Goal: Obtain resource: Obtain resource

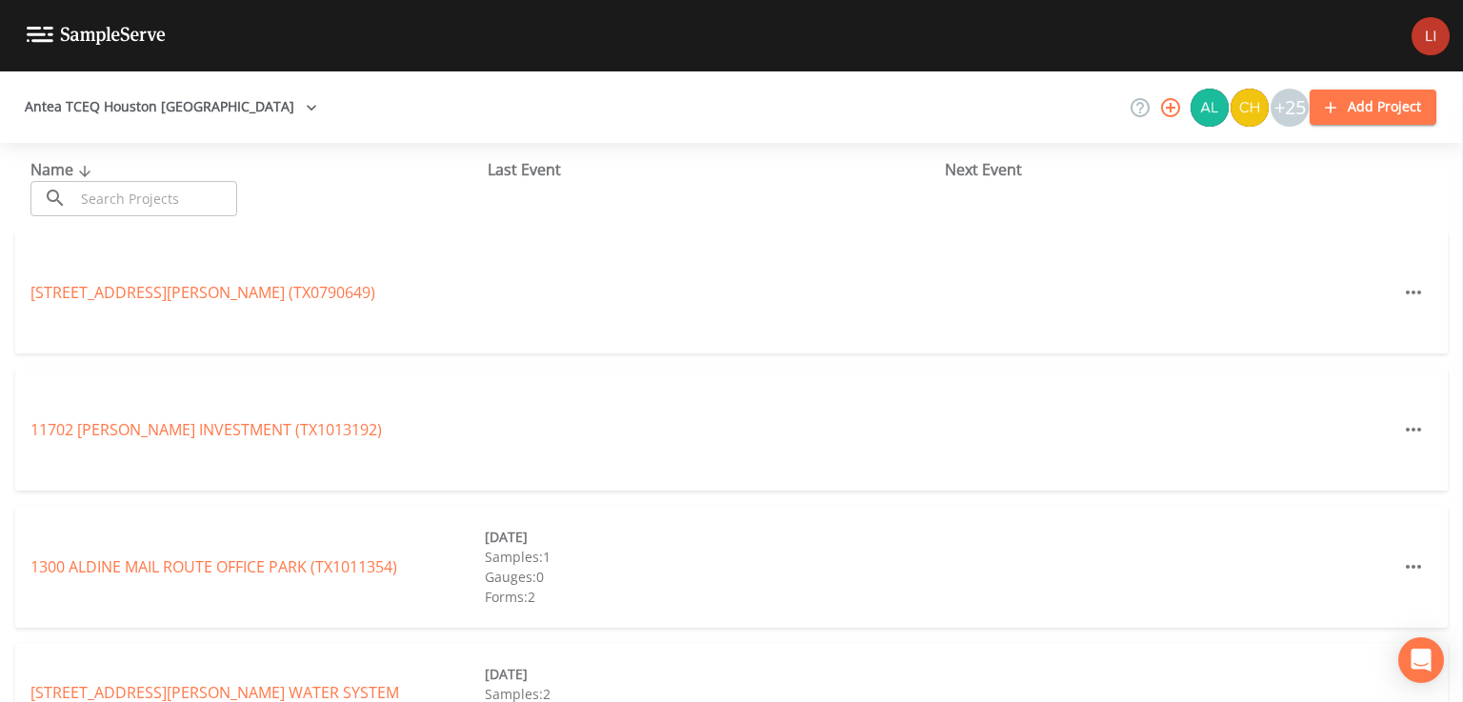
click at [196, 181] on input "text" at bounding box center [155, 198] width 163 height 35
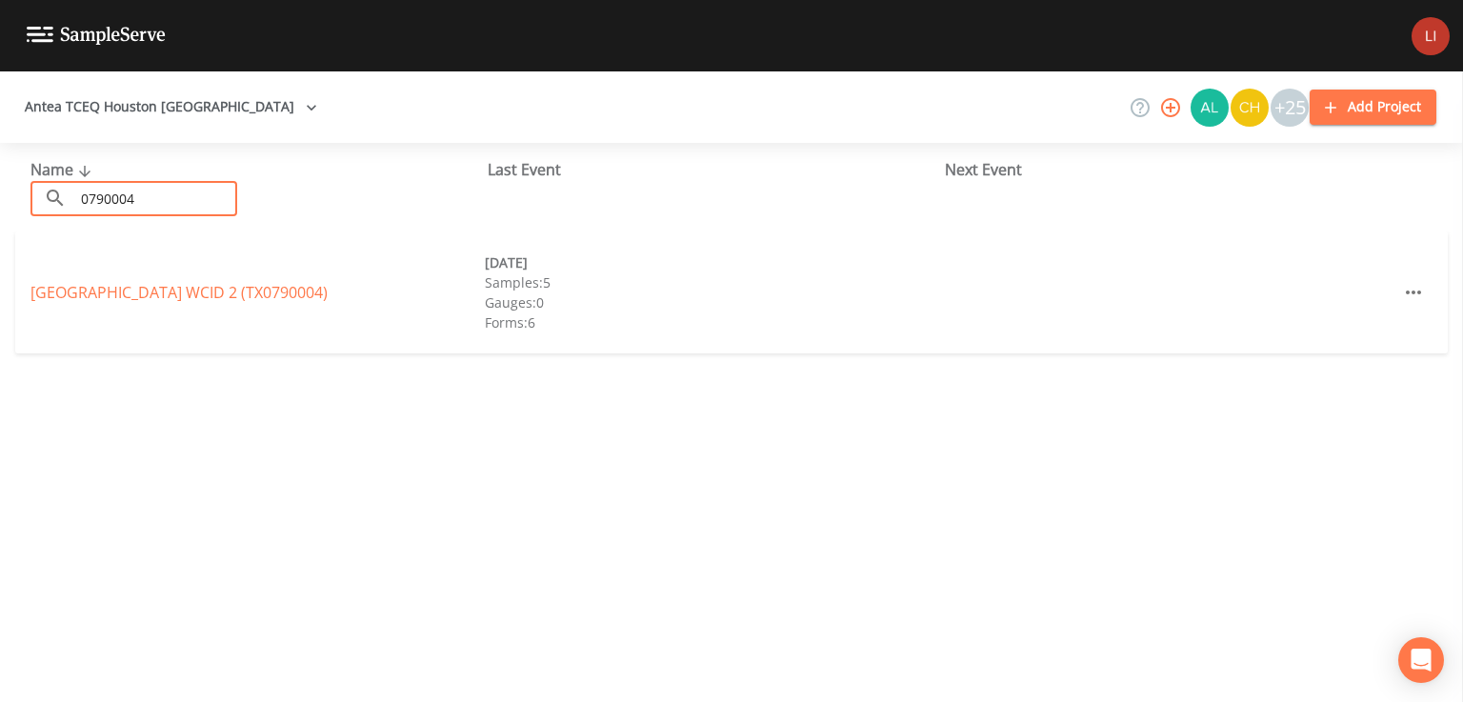
type input "0790004"
click at [189, 317] on div "[GEOGRAPHIC_DATA] 2 (TX0790004) [DATE] Samples: 5 Gauges: 0 Forms: 6" at bounding box center [731, 292] width 1433 height 122
click at [191, 295] on link "[GEOGRAPHIC_DATA] 2 (TX0790004)" at bounding box center [178, 292] width 297 height 21
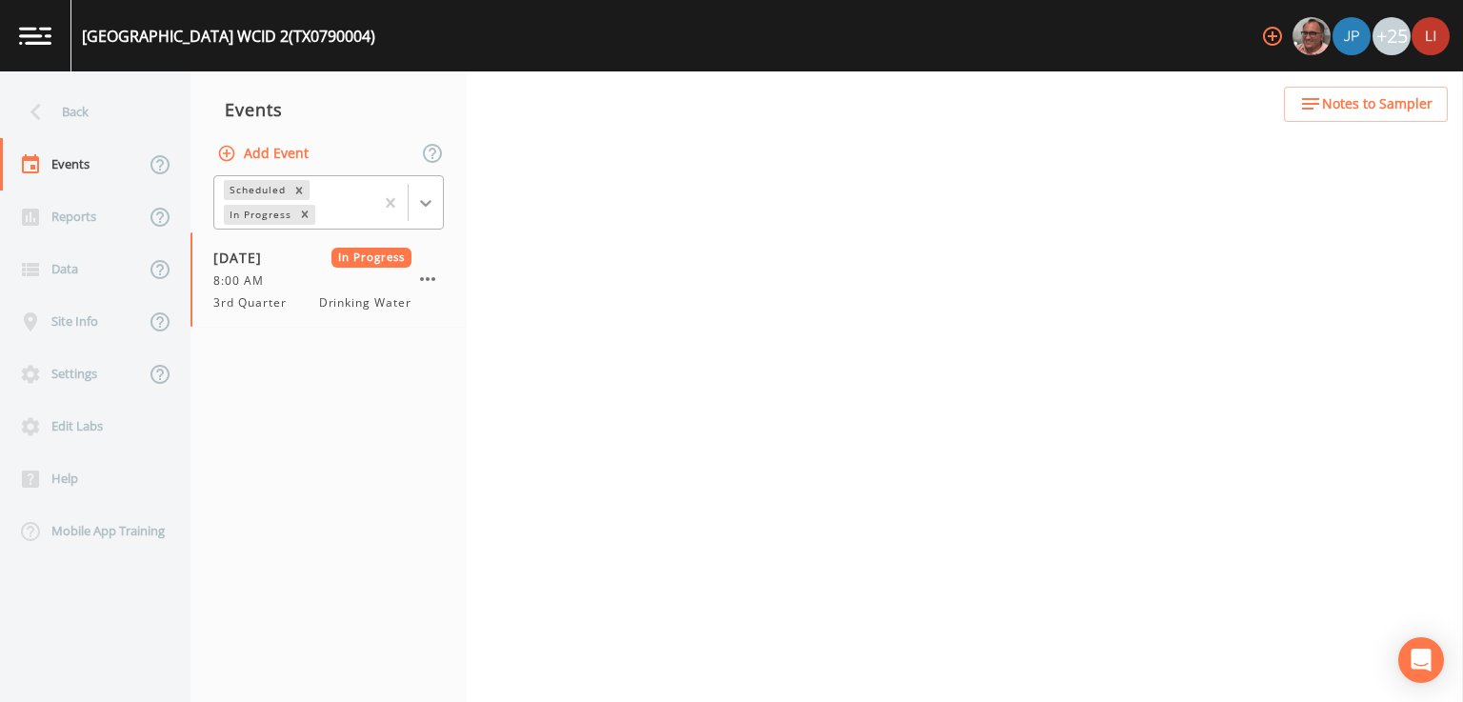
click at [431, 208] on icon at bounding box center [425, 202] width 19 height 19
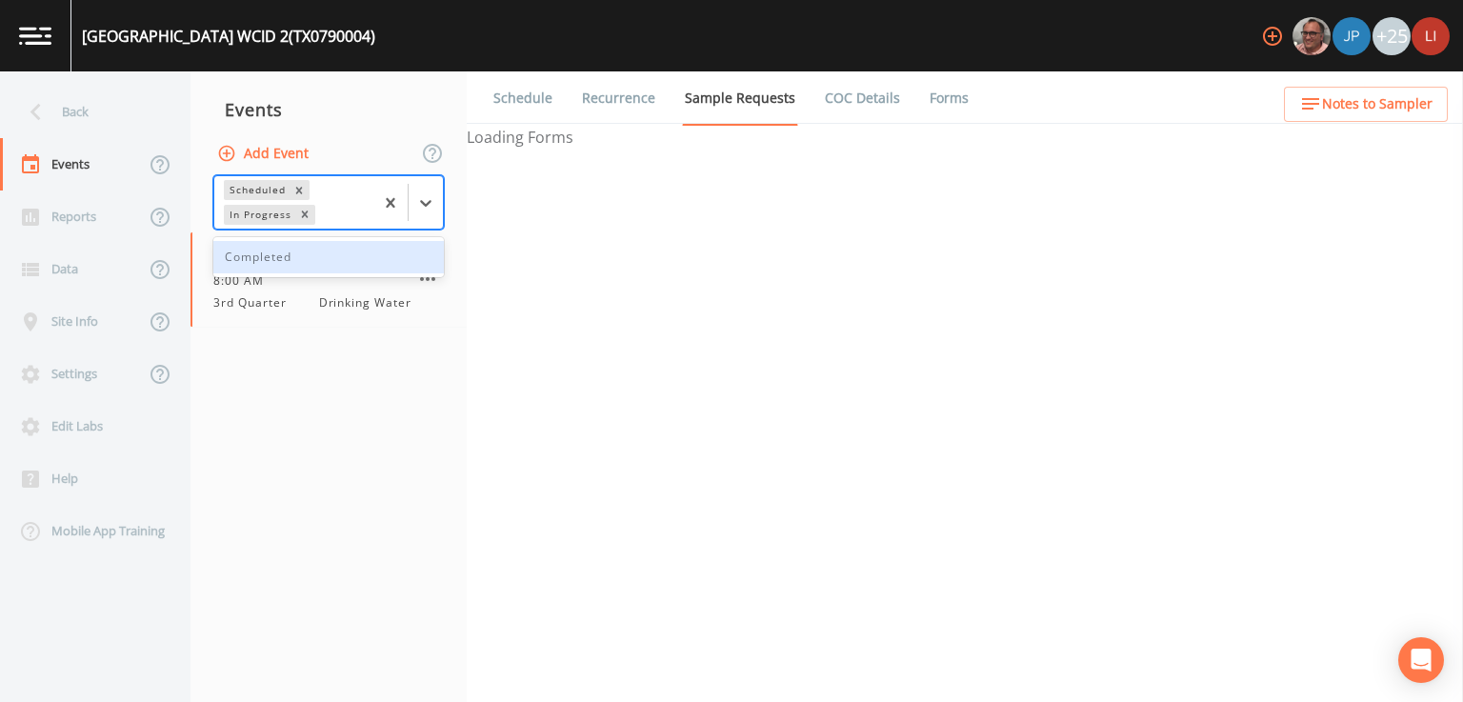
click at [361, 140] on div "Add Event" at bounding box center [329, 153] width 276 height 40
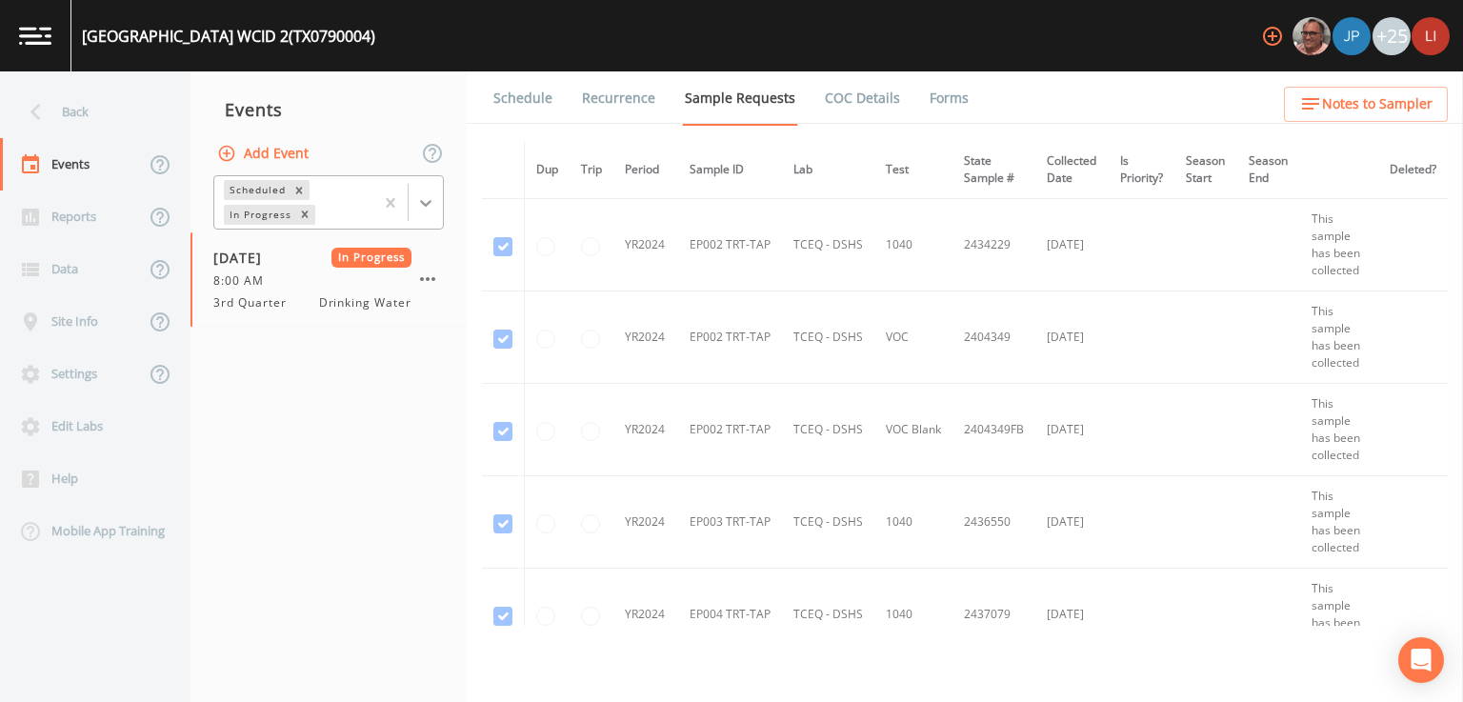
click at [424, 216] on div at bounding box center [426, 203] width 34 height 34
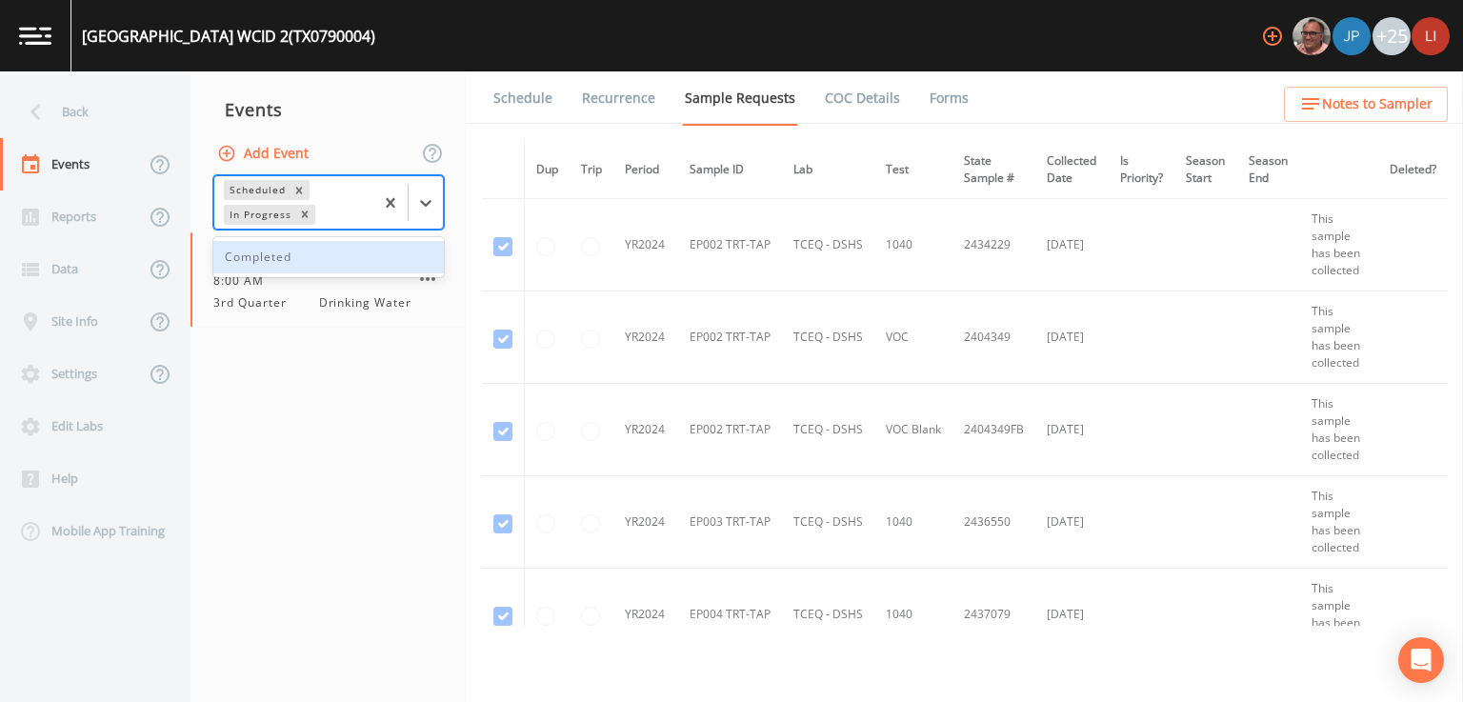
click at [375, 253] on div "Completed" at bounding box center [328, 257] width 231 height 32
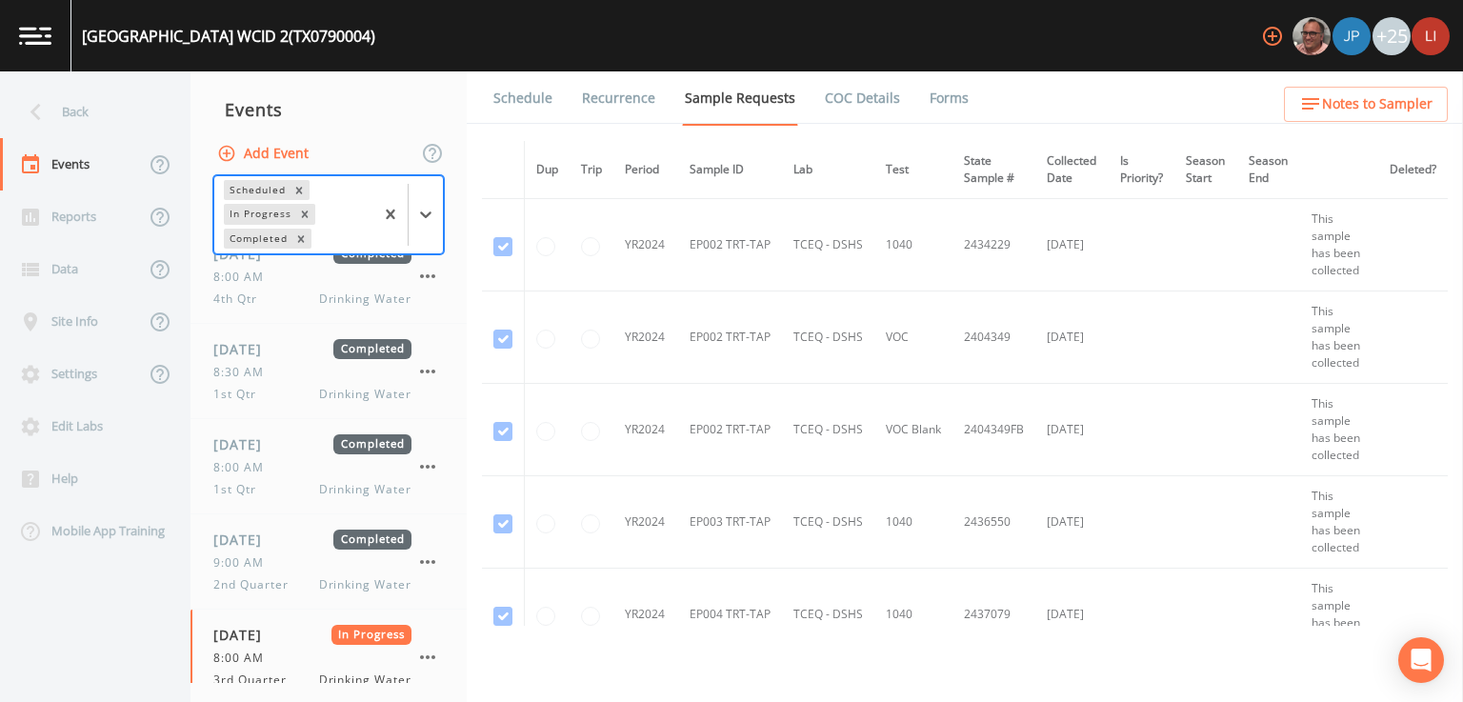
scroll to position [320, 0]
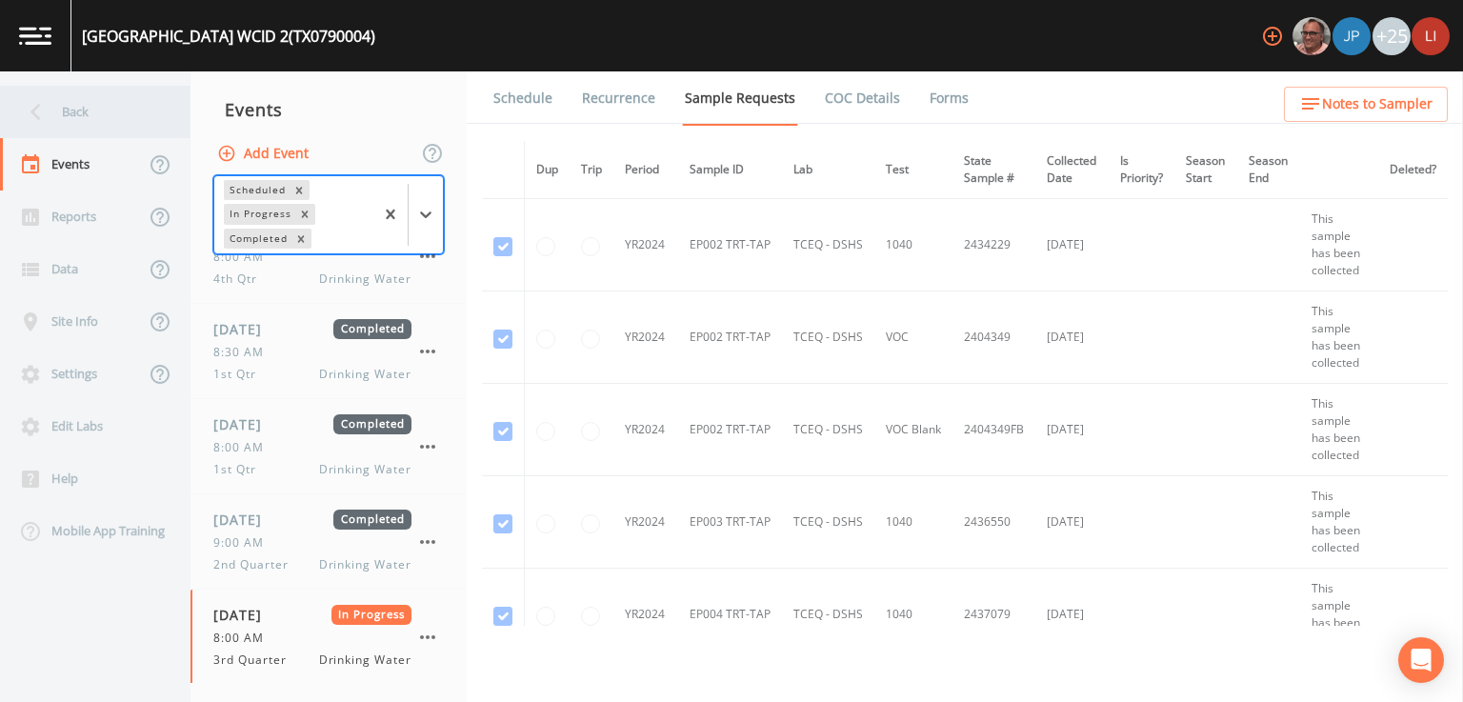
click at [62, 115] on div "Back" at bounding box center [85, 112] width 171 height 52
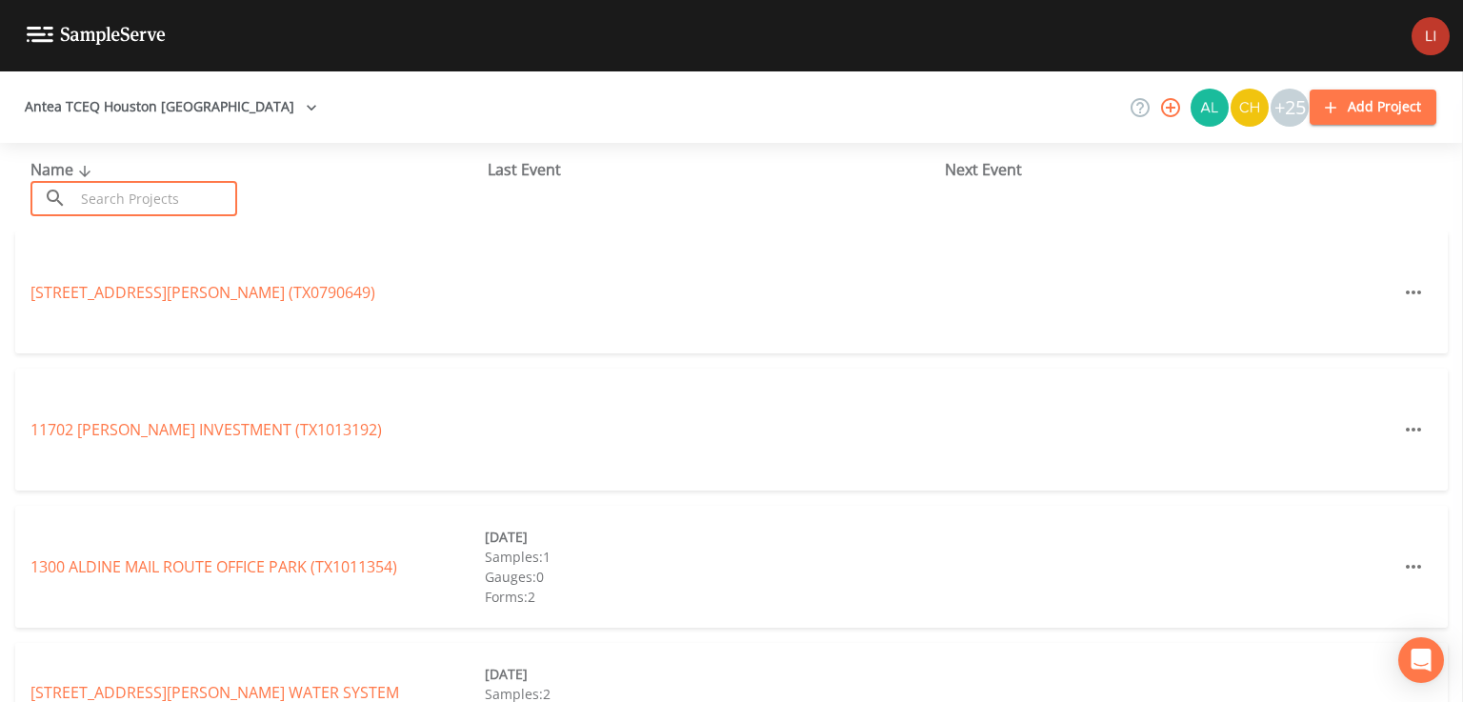
click at [203, 193] on input "text" at bounding box center [155, 198] width 163 height 35
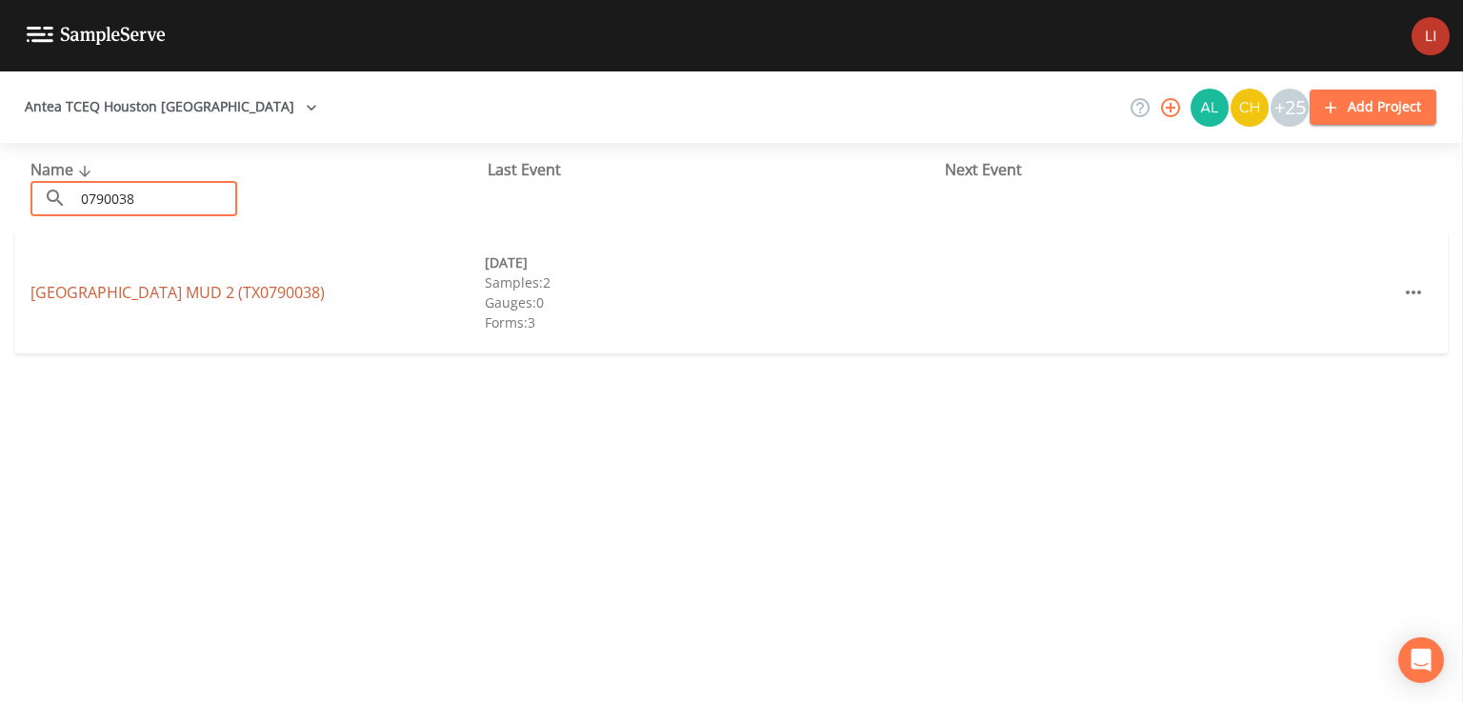
type input "0790038"
click at [147, 296] on link "[GEOGRAPHIC_DATA] 2 (TX0790038)" at bounding box center [177, 292] width 294 height 21
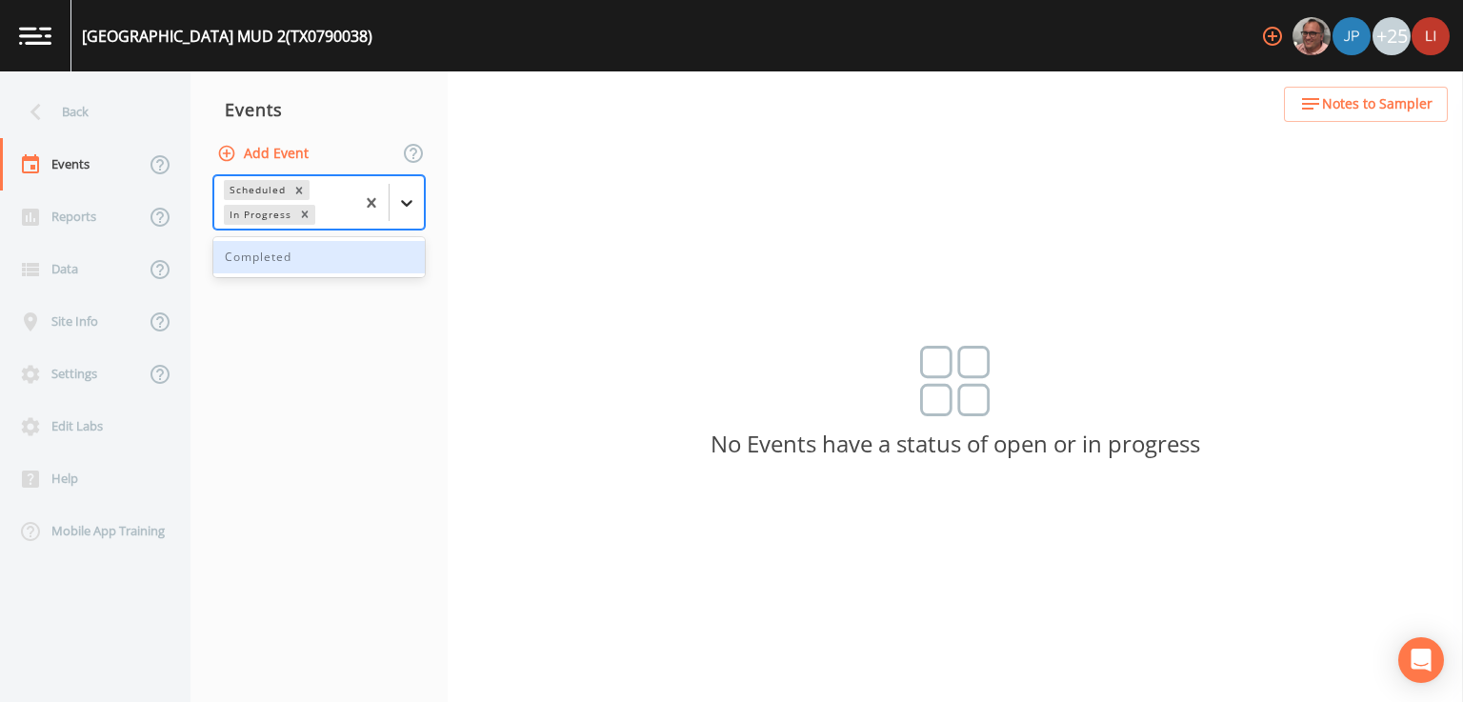
click at [401, 194] on icon at bounding box center [406, 202] width 19 height 19
click at [356, 251] on div "Completed" at bounding box center [318, 257] width 211 height 32
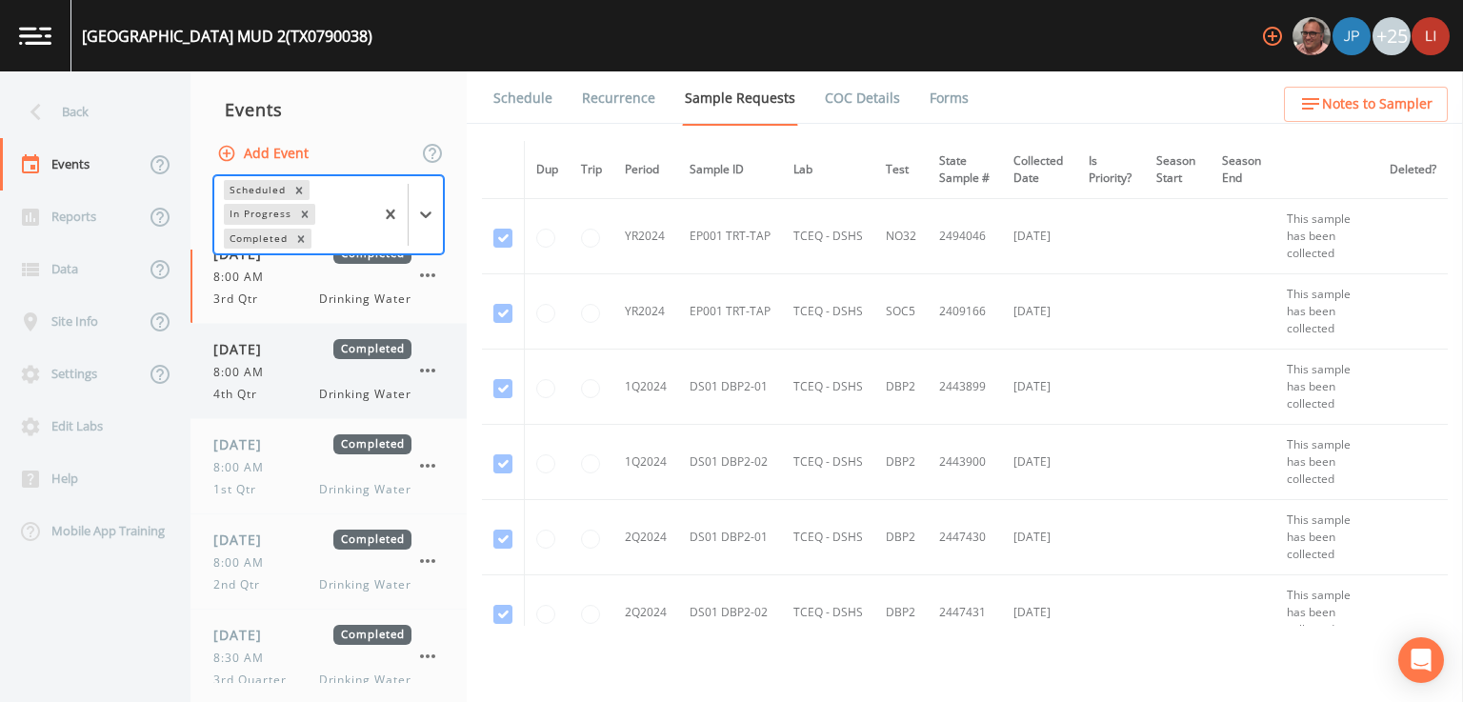
scroll to position [41, 0]
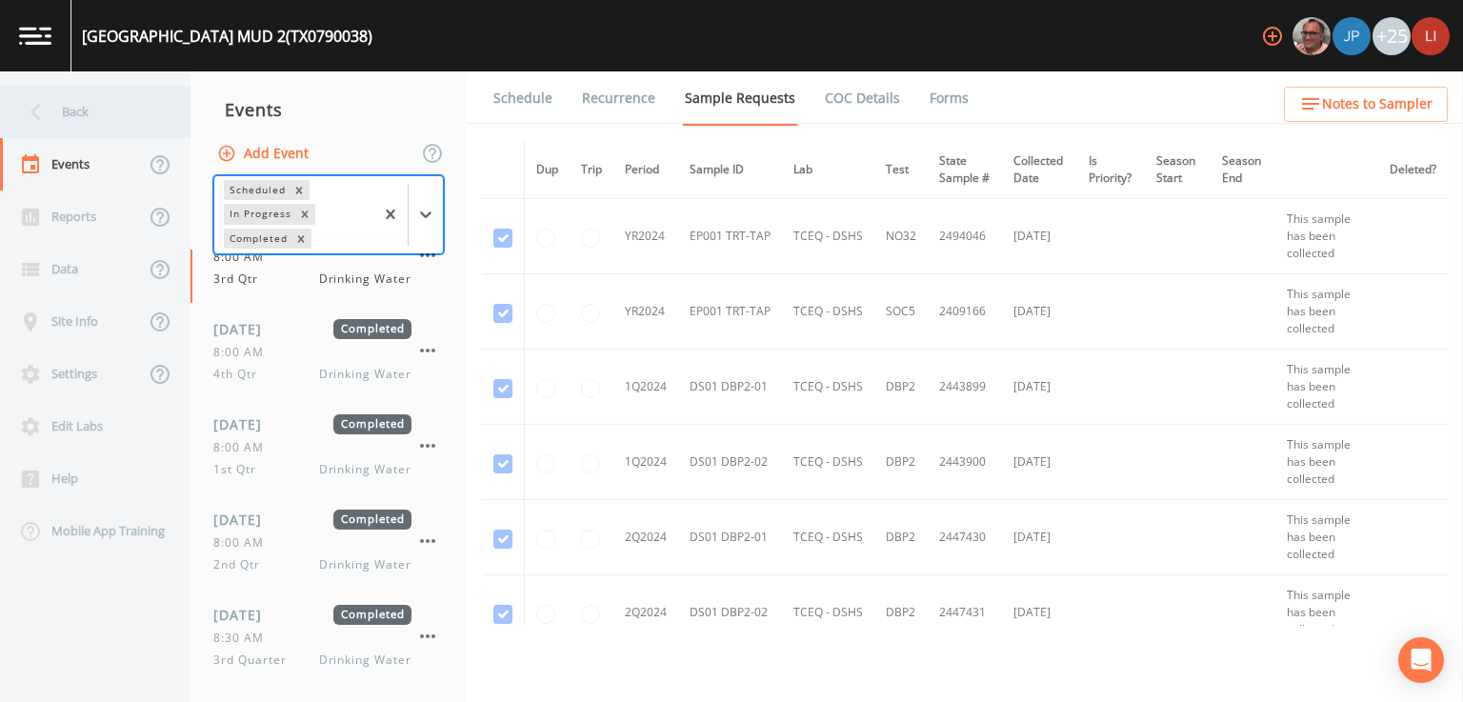
click at [28, 110] on icon at bounding box center [35, 111] width 33 height 33
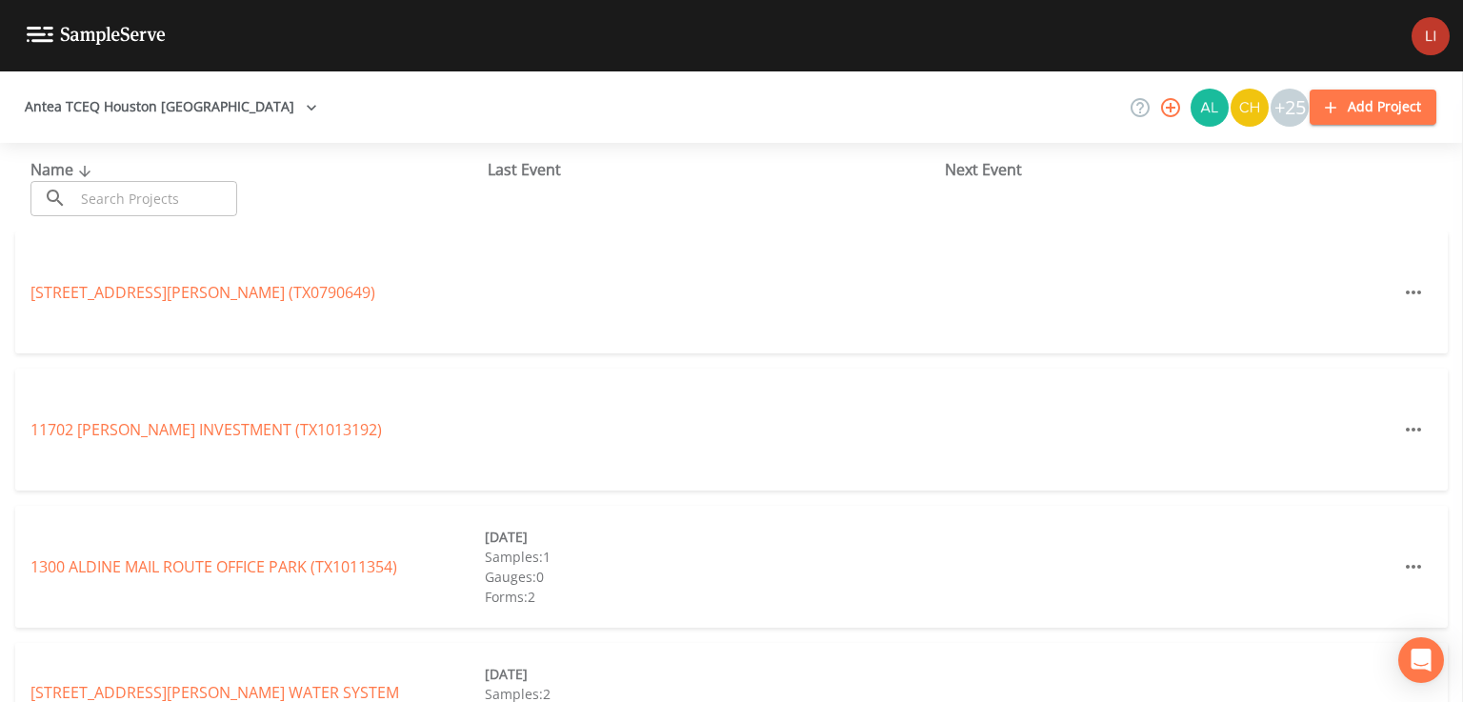
click at [153, 193] on input "text" at bounding box center [155, 198] width 163 height 35
type input "0"
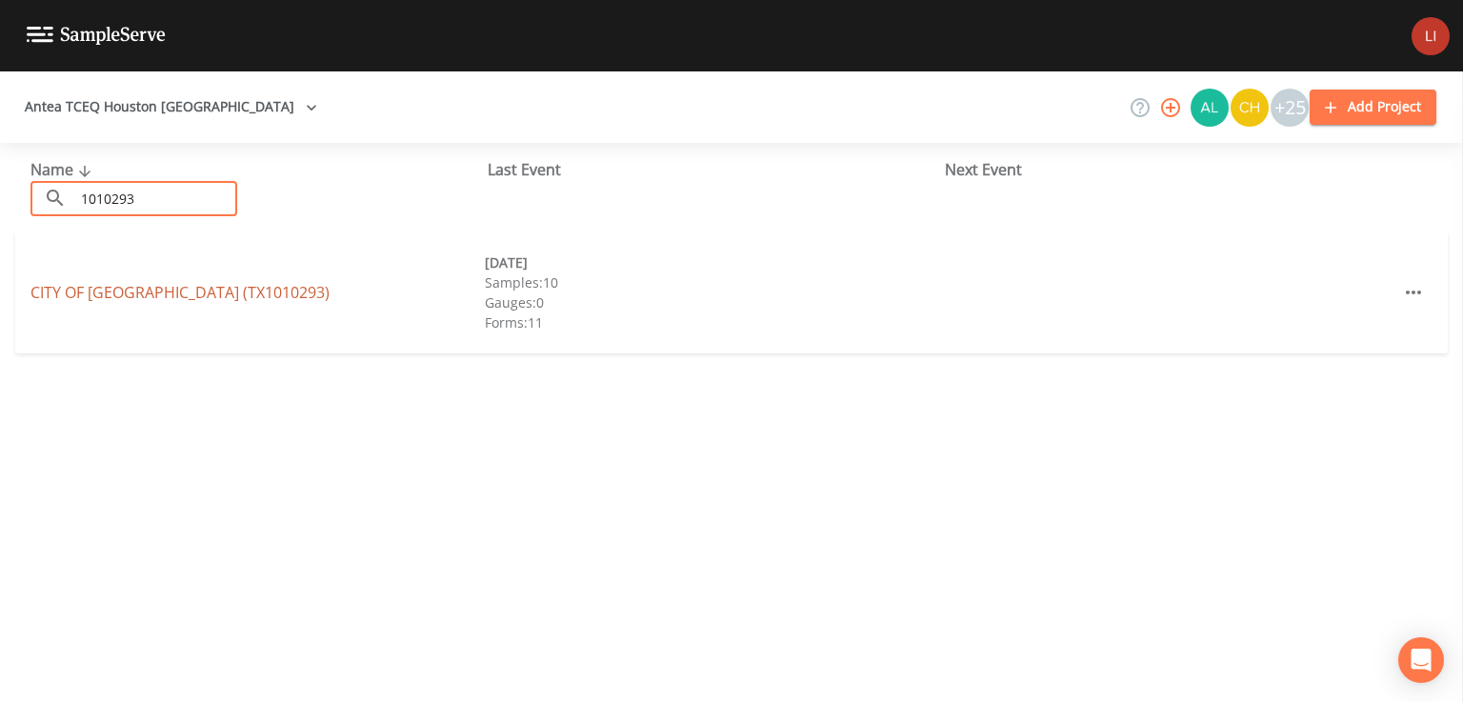
type input "1010293"
click at [145, 292] on link "[GEOGRAPHIC_DATA] (TX1010293)" at bounding box center [179, 292] width 299 height 21
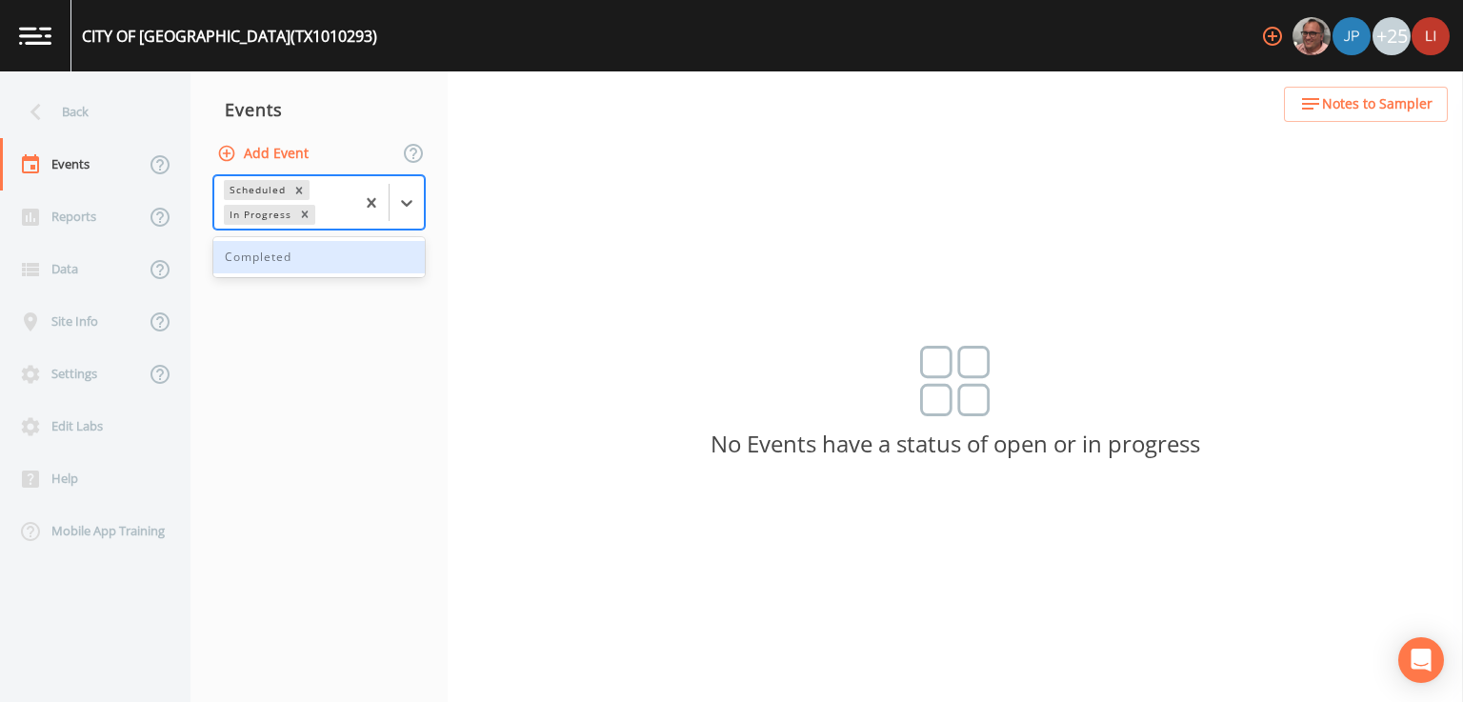
drag, startPoint x: 402, startPoint y: 194, endPoint x: 379, endPoint y: 249, distance: 58.9
click at [402, 194] on icon at bounding box center [406, 202] width 19 height 19
click at [355, 264] on div "Completed" at bounding box center [318, 257] width 211 height 32
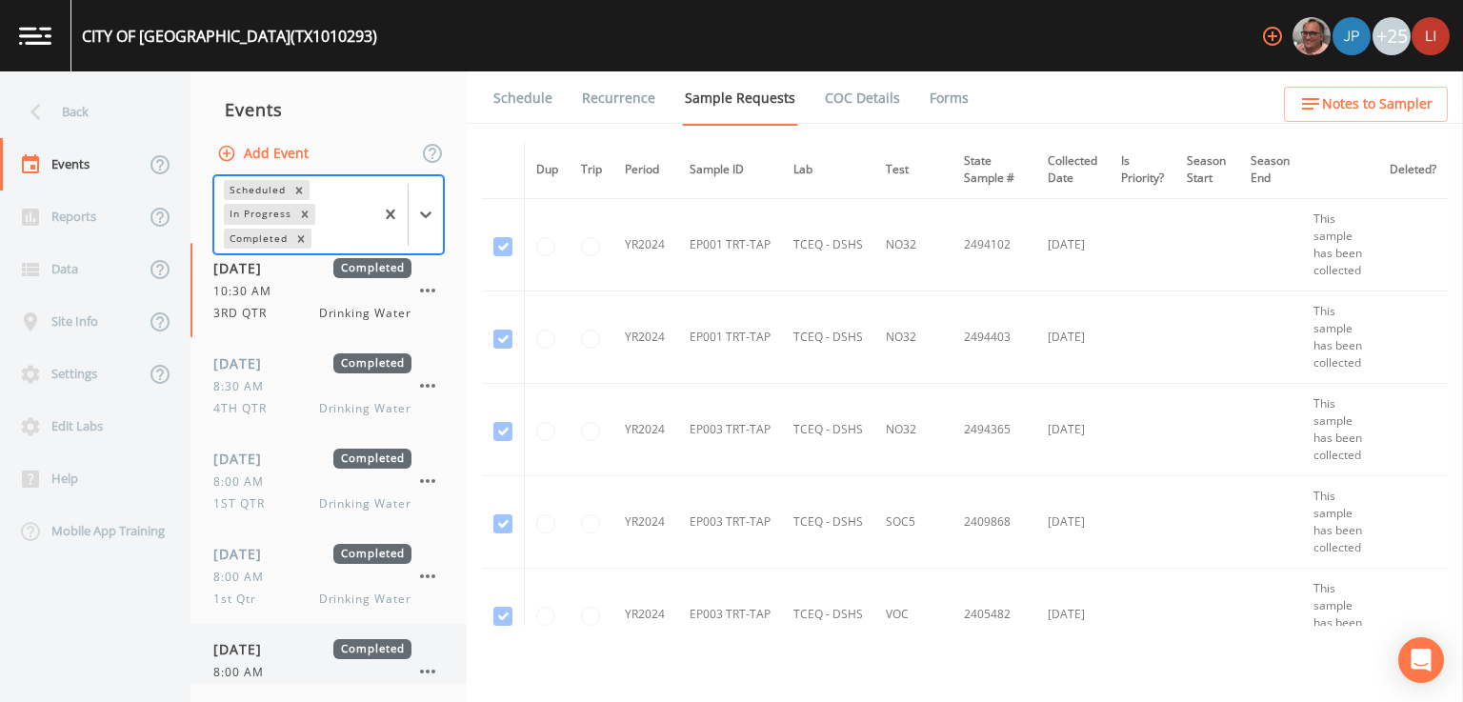
scroll to position [130, 0]
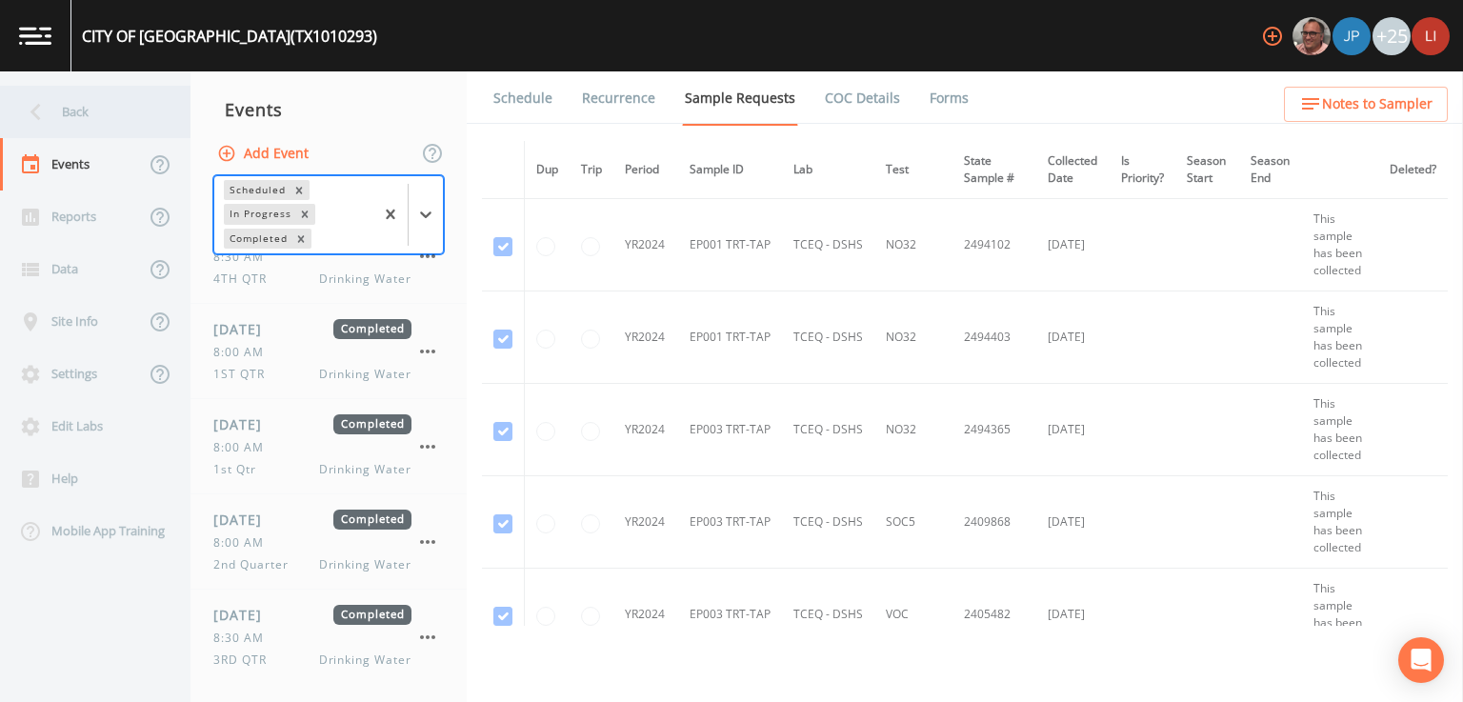
click at [89, 111] on div "Back" at bounding box center [85, 112] width 171 height 52
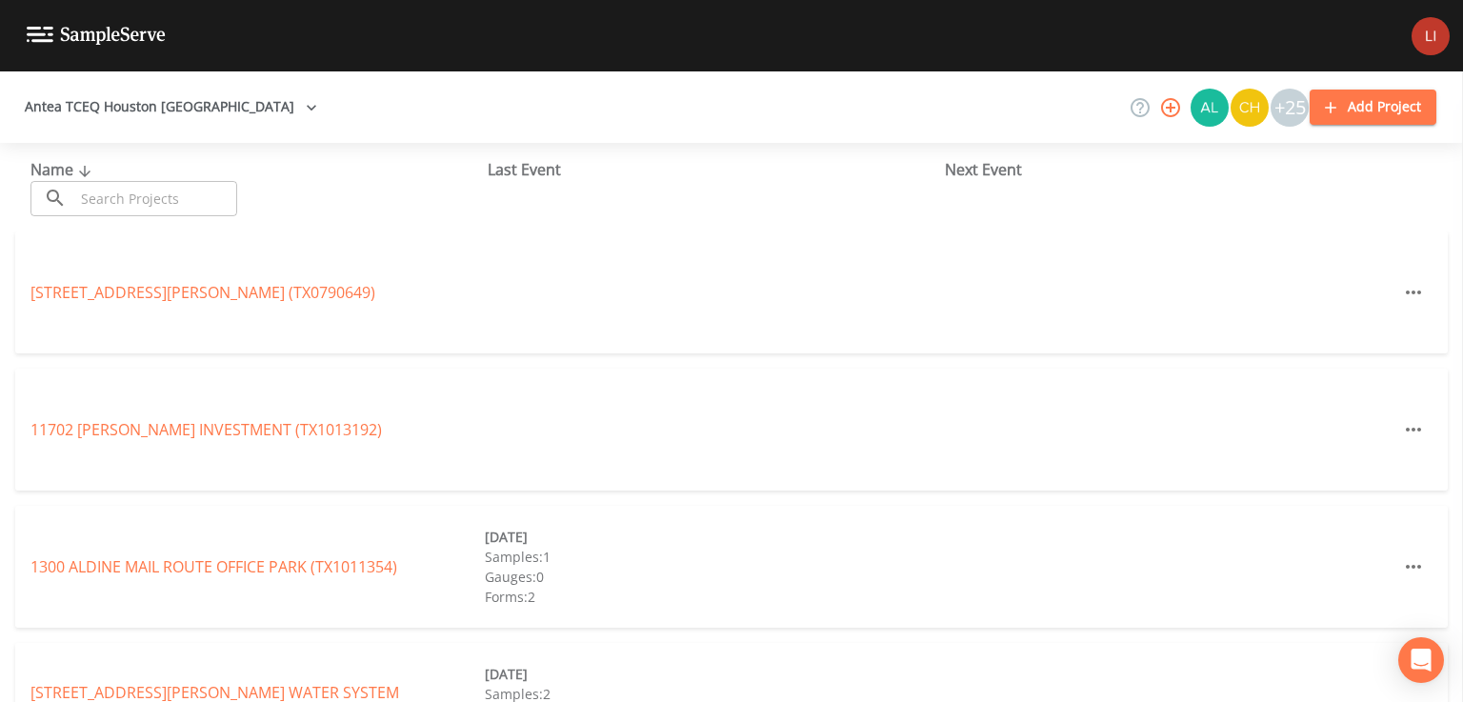
click at [199, 205] on input "text" at bounding box center [155, 198] width 163 height 35
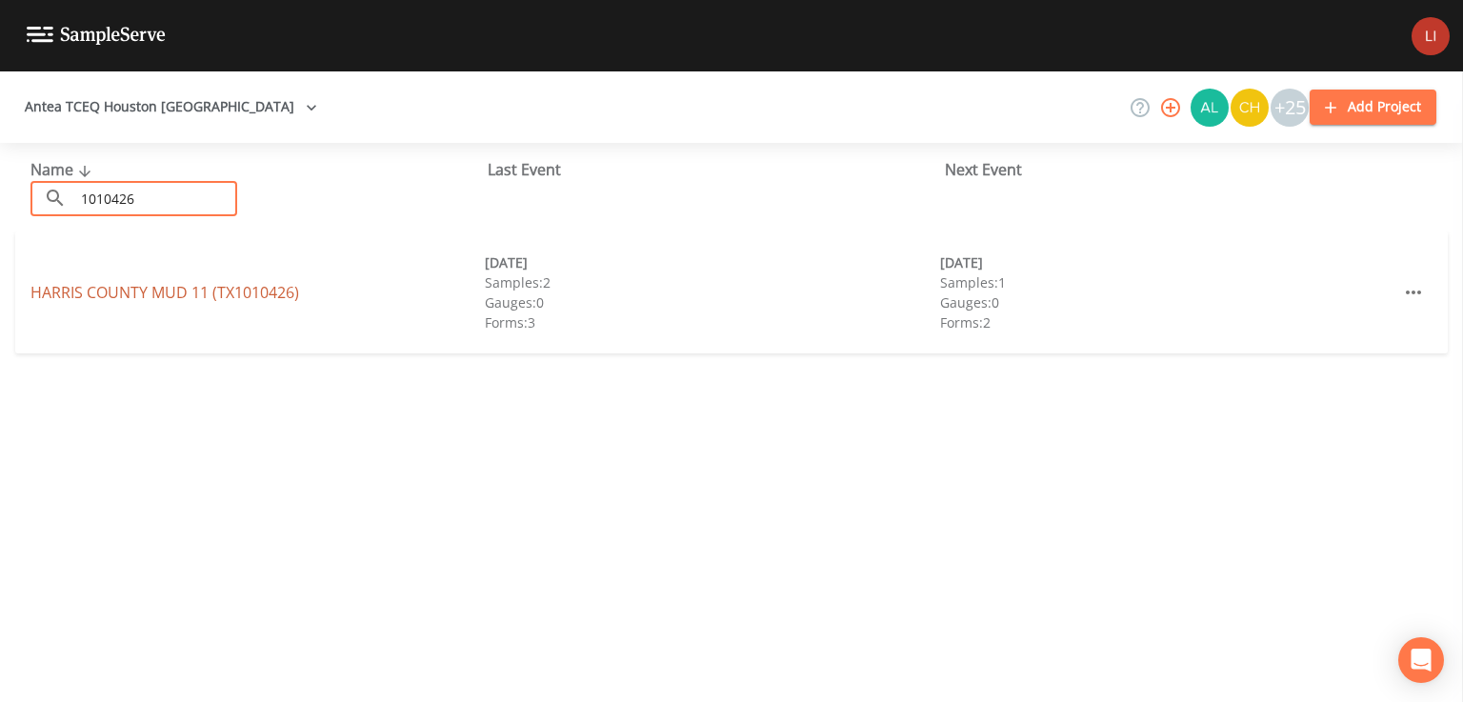
type input "1010426"
click at [218, 285] on link "[GEOGRAPHIC_DATA] 11 (TX1010426)" at bounding box center [164, 292] width 269 height 21
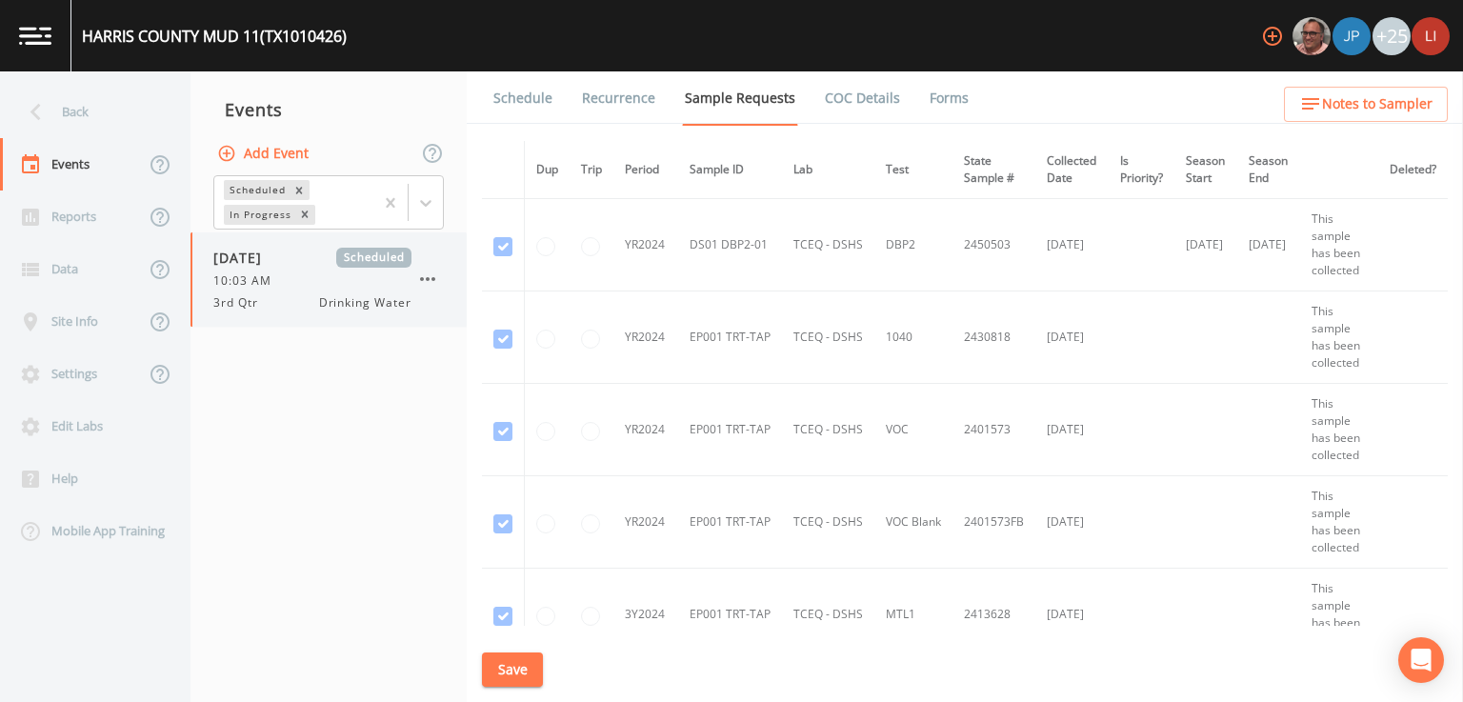
click at [315, 301] on div "3rd Qtr Drinking Water" at bounding box center [312, 302] width 198 height 17
click at [927, 102] on link "Forms" at bounding box center [949, 97] width 45 height 53
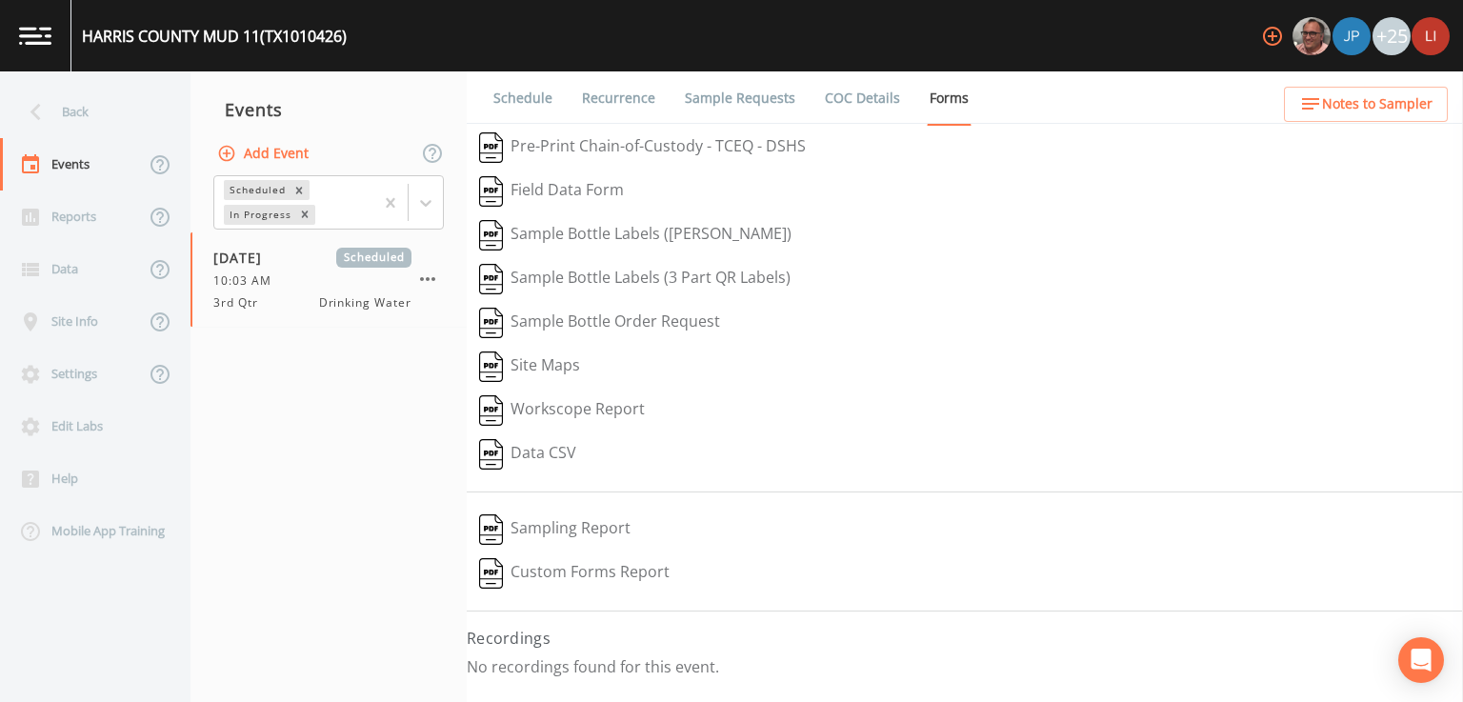
click at [616, 226] on button "Sample Bottle Labels ([PERSON_NAME])" at bounding box center [635, 235] width 337 height 44
click at [608, 281] on button "Sample Bottle Labels (3 Part QR Labels)" at bounding box center [635, 279] width 336 height 44
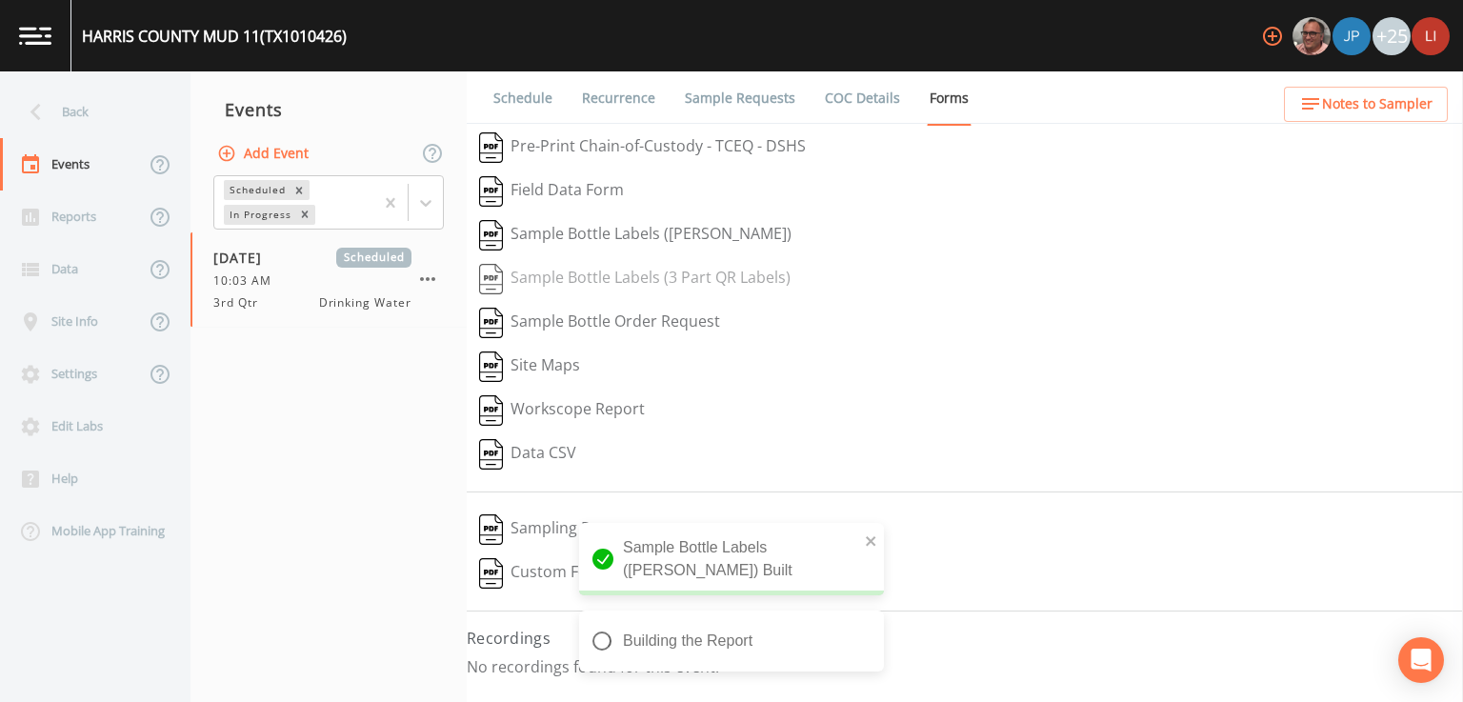
click at [608, 281] on div "Sample Bottle Labels (3 Part QR Labels)" at bounding box center [965, 279] width 996 height 44
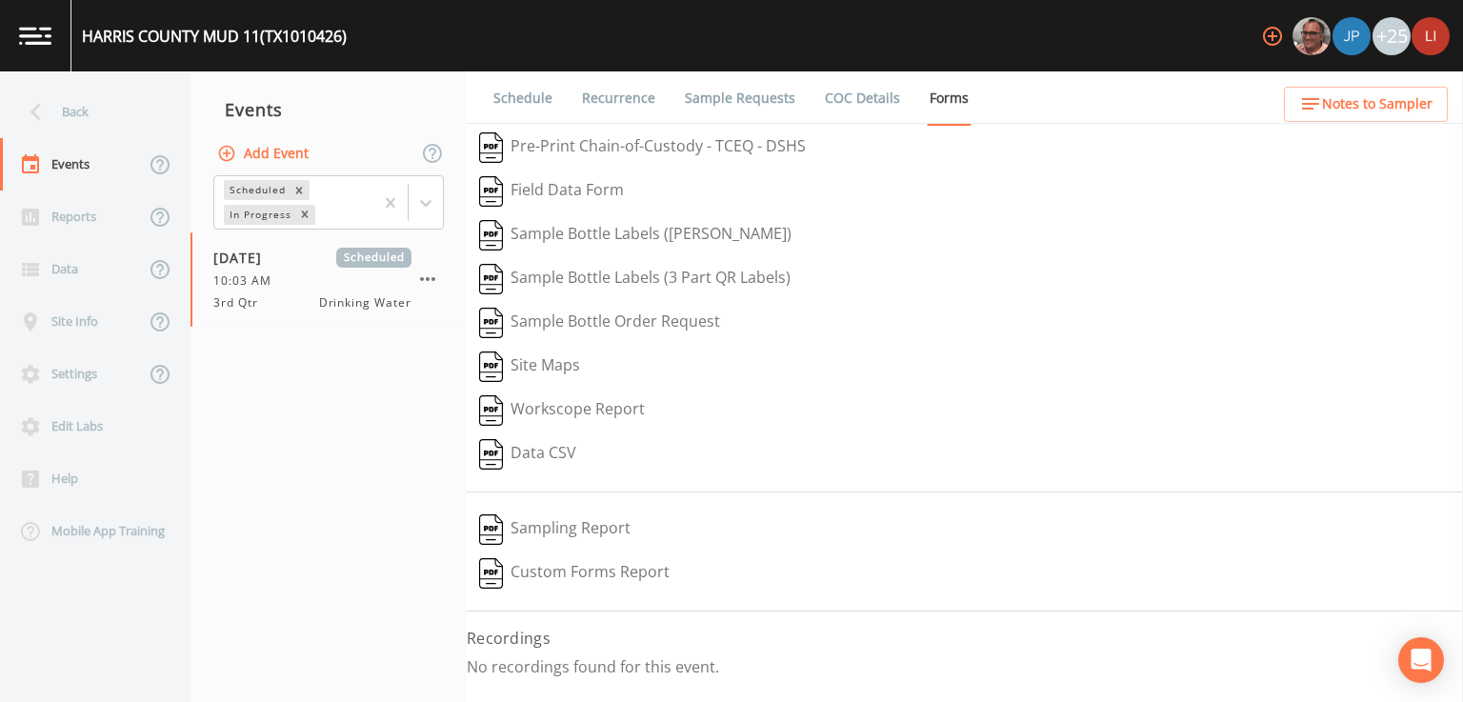
click at [572, 528] on button "Sampling Report" at bounding box center [555, 530] width 176 height 44
click at [676, 144] on button "Pre-Print Chain-of-Custody - TCEQ - DSHS" at bounding box center [643, 148] width 352 height 44
click at [81, 116] on div "Back" at bounding box center [85, 112] width 171 height 52
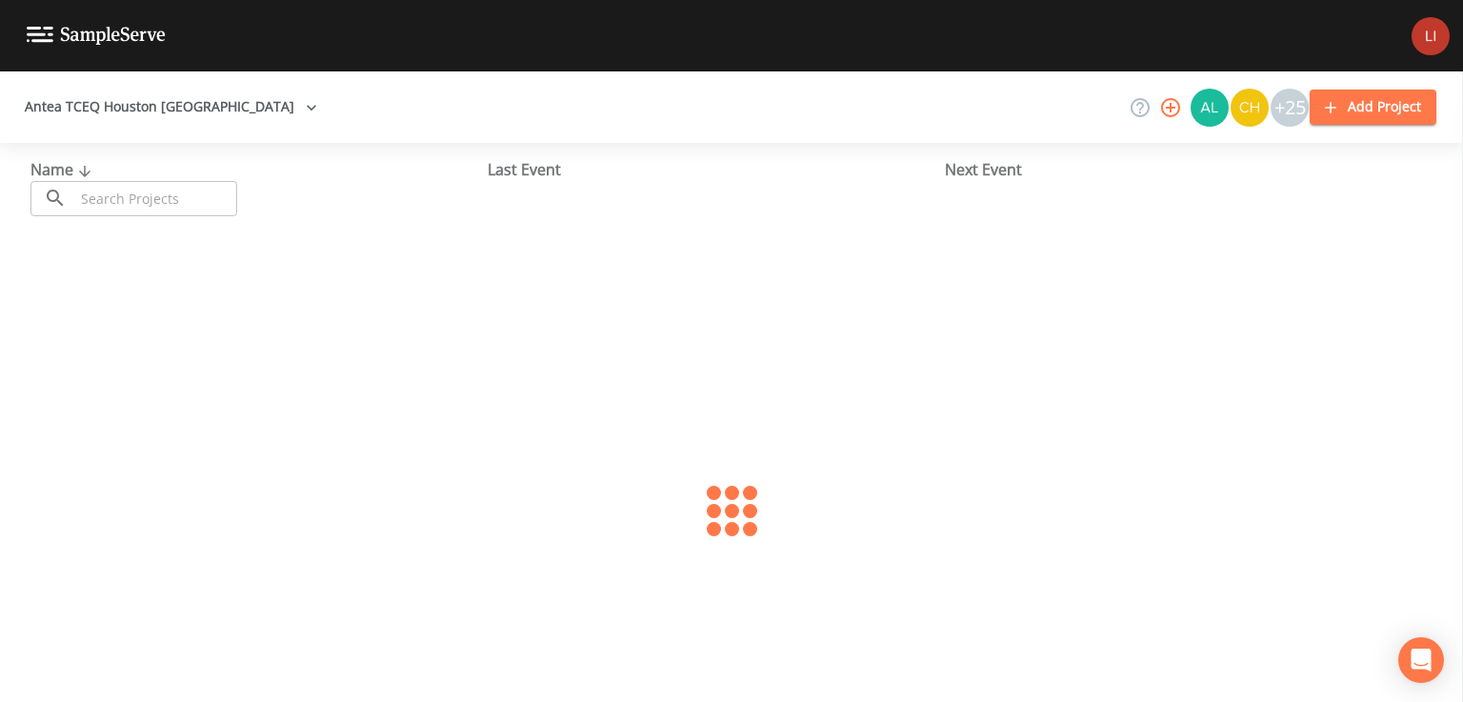
click at [145, 203] on input "text" at bounding box center [155, 198] width 163 height 35
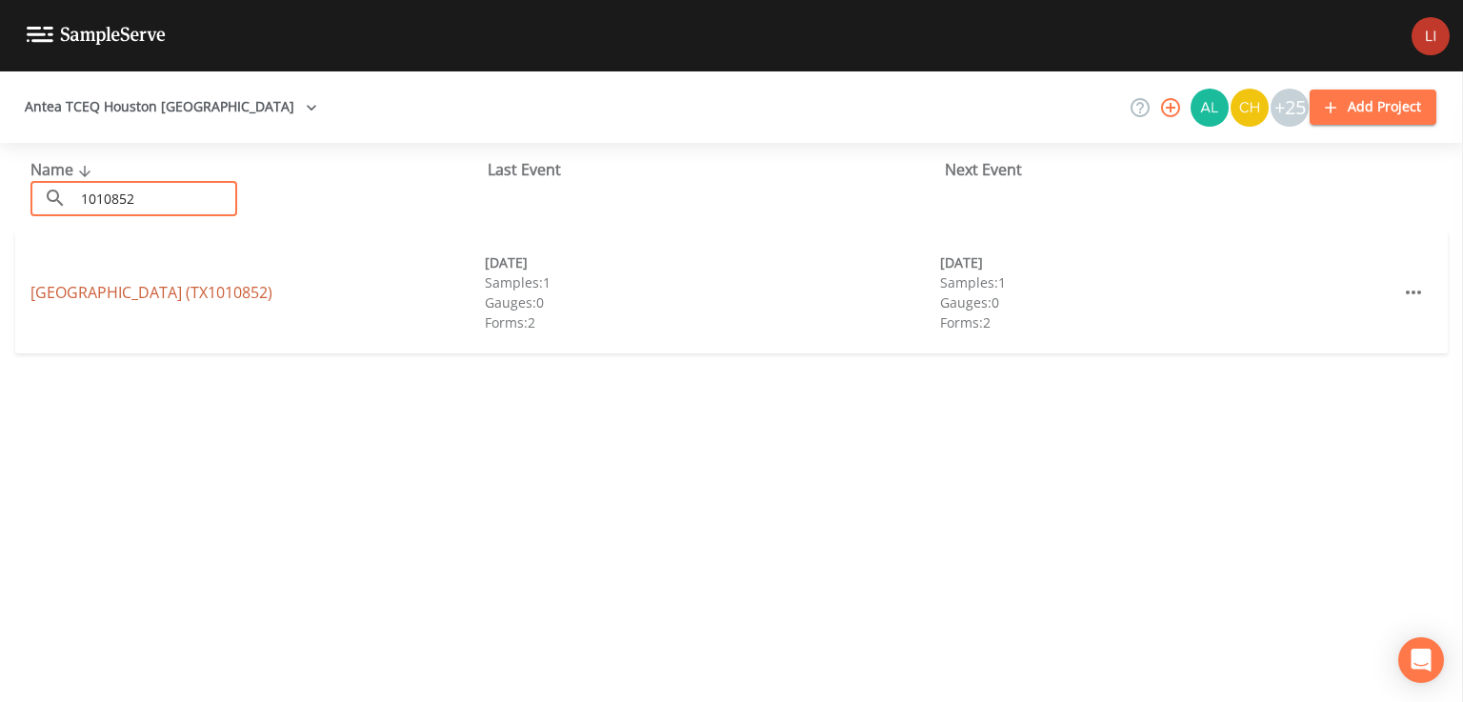
type input "1010852"
click at [145, 296] on link "[GEOGRAPHIC_DATA] (TX1010852)" at bounding box center [151, 292] width 242 height 21
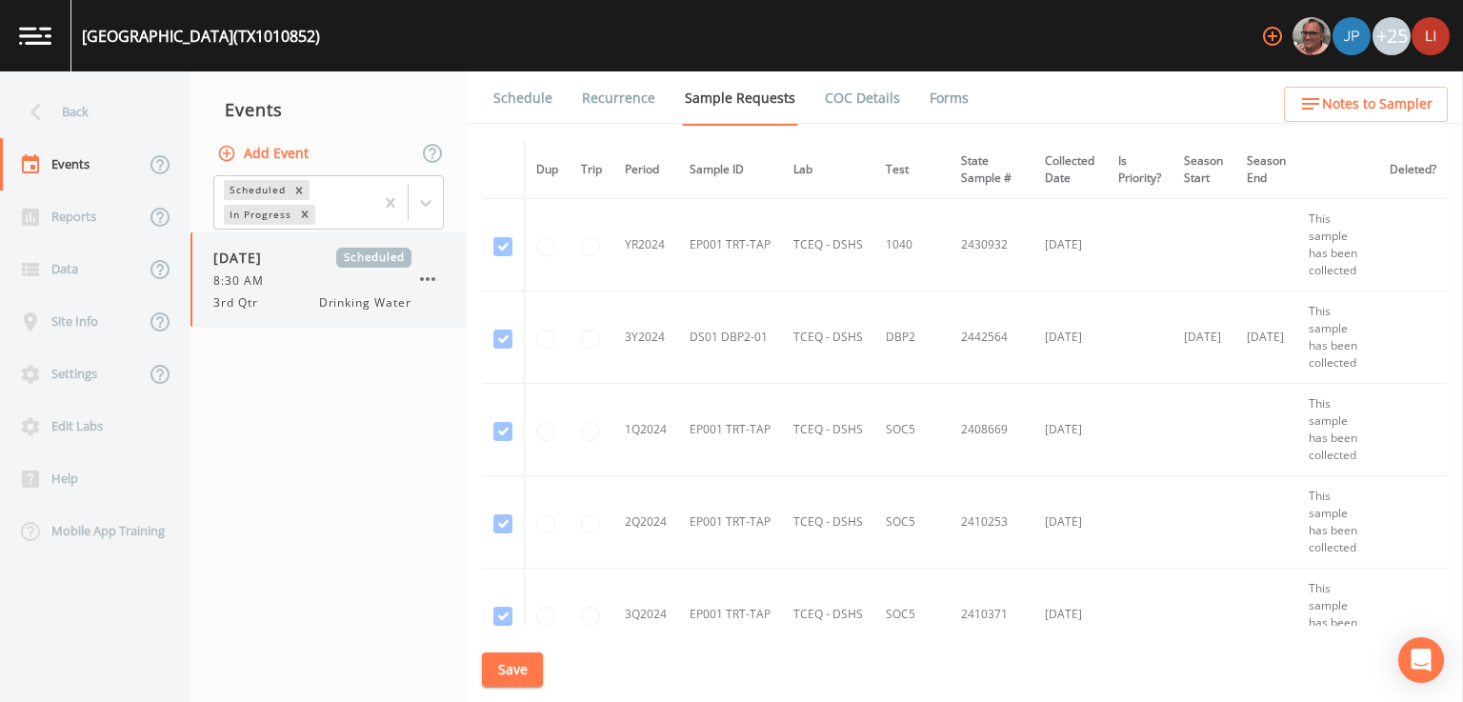
click at [259, 294] on span "3rd Qtr" at bounding box center [241, 302] width 56 height 17
click at [935, 96] on link "Forms" at bounding box center [949, 97] width 45 height 53
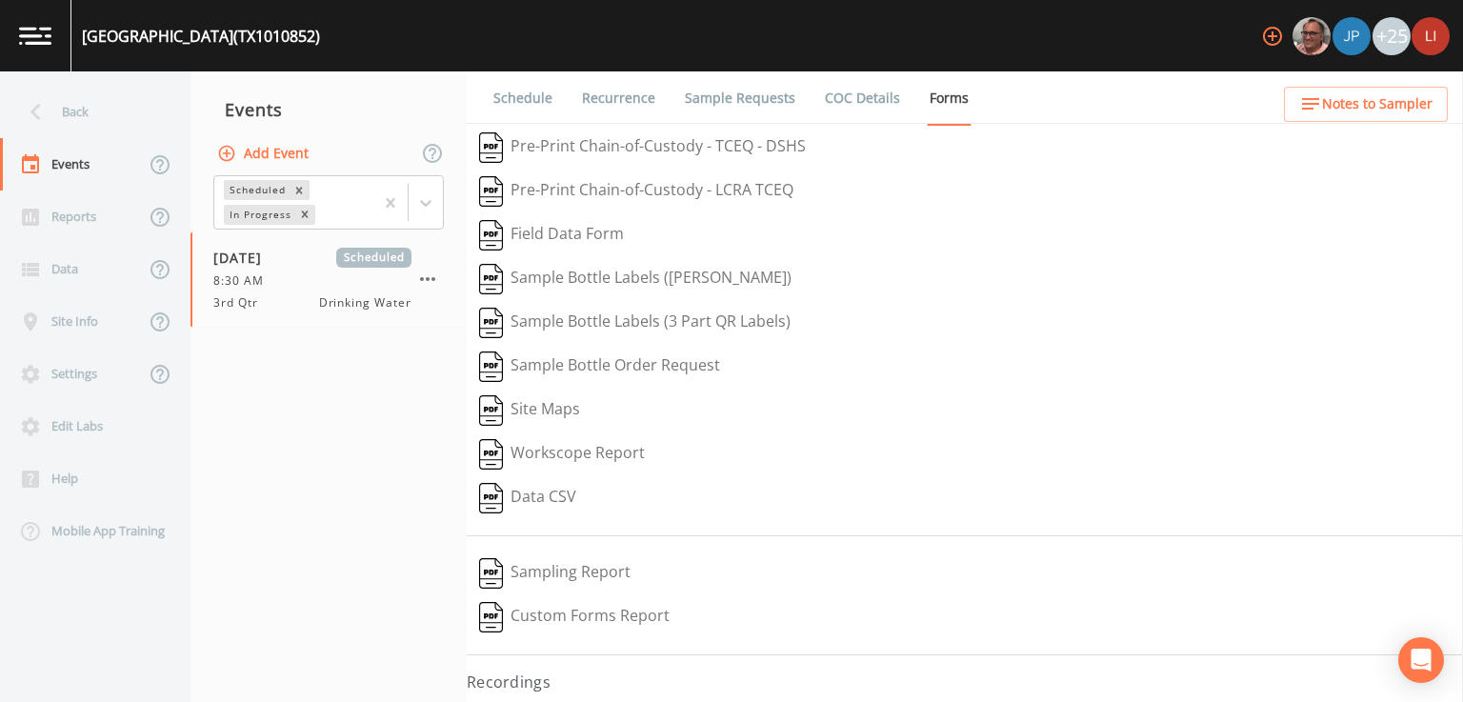
click at [620, 149] on button "Pre-Print Chain-of-Custody - TCEQ - DSHS" at bounding box center [643, 148] width 352 height 44
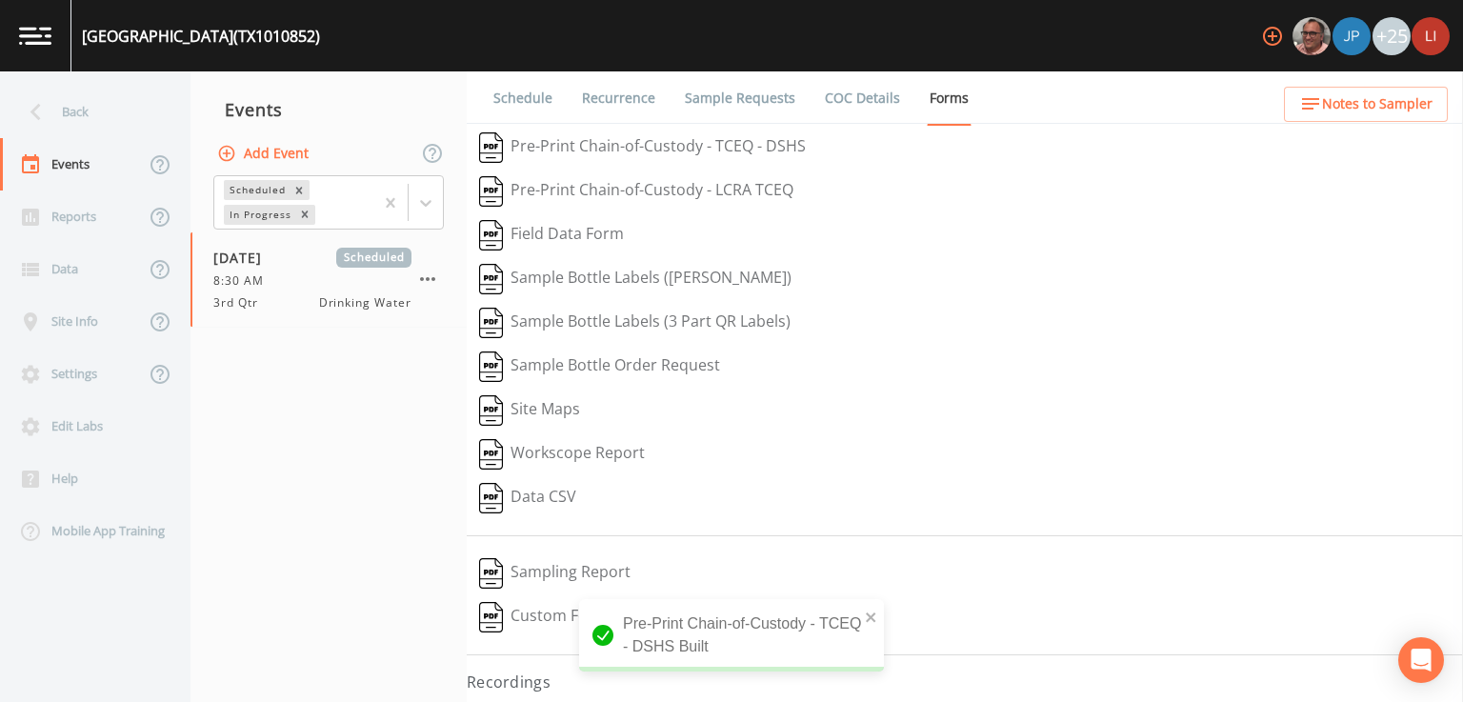
click at [80, 118] on div "Back" at bounding box center [85, 112] width 171 height 52
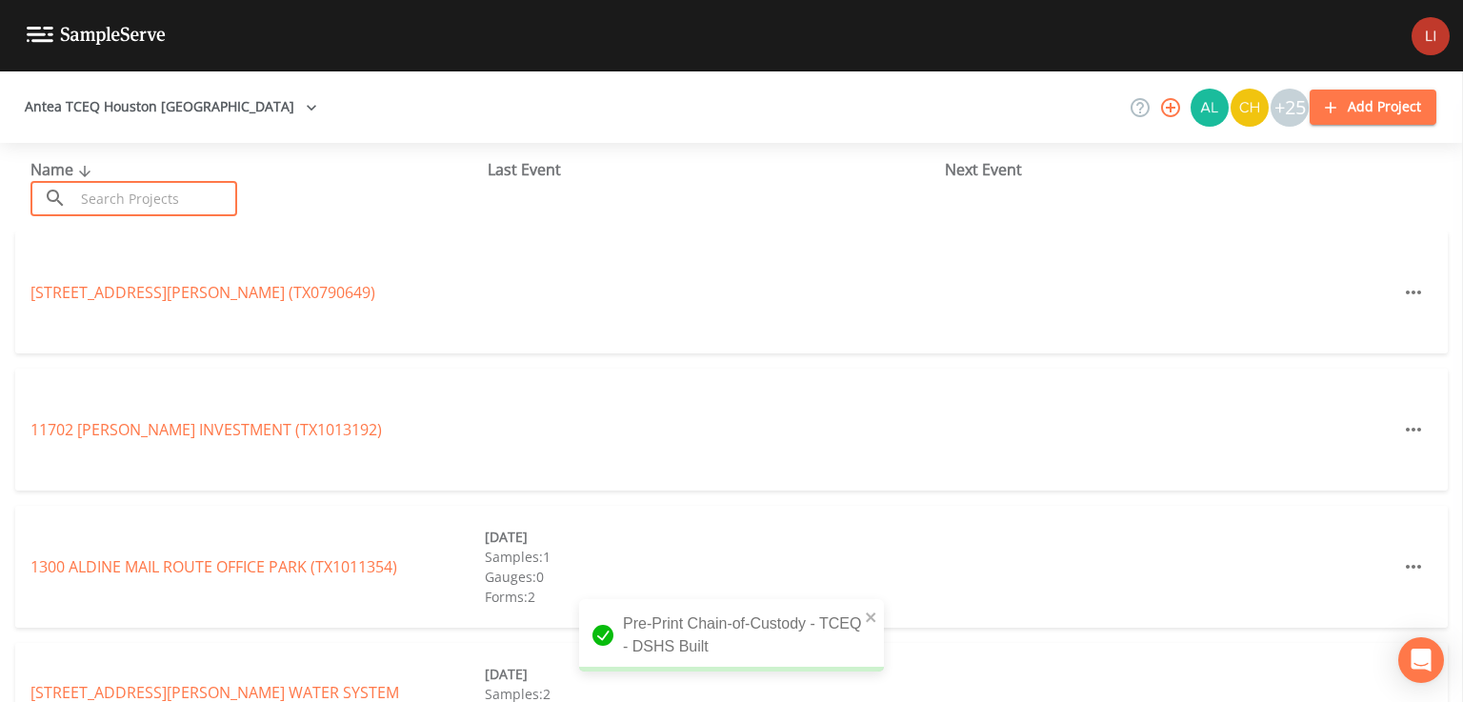
click at [190, 197] on input "text" at bounding box center [155, 198] width 163 height 35
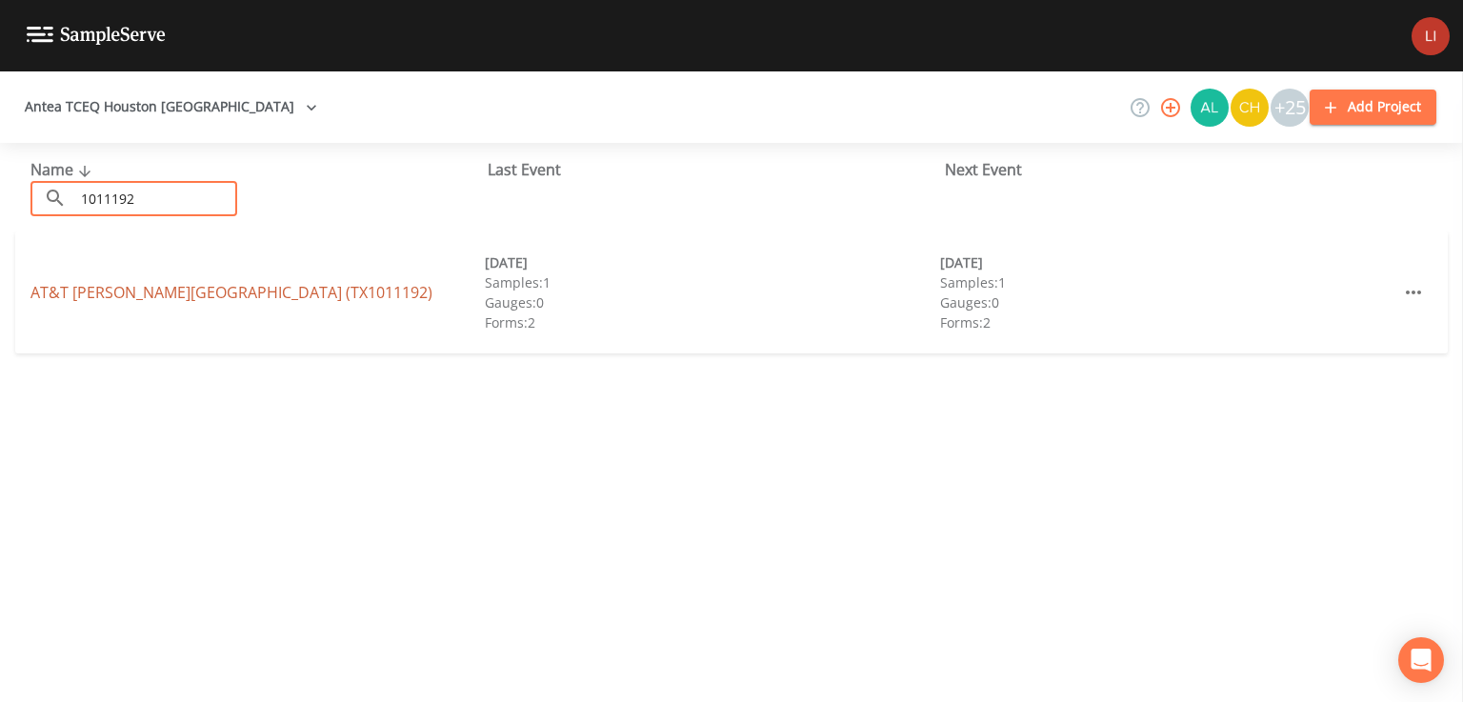
type input "1011192"
click at [185, 300] on link "[GEOGRAPHIC_DATA][PERSON_NAME] (TX1011192)" at bounding box center [231, 292] width 402 height 21
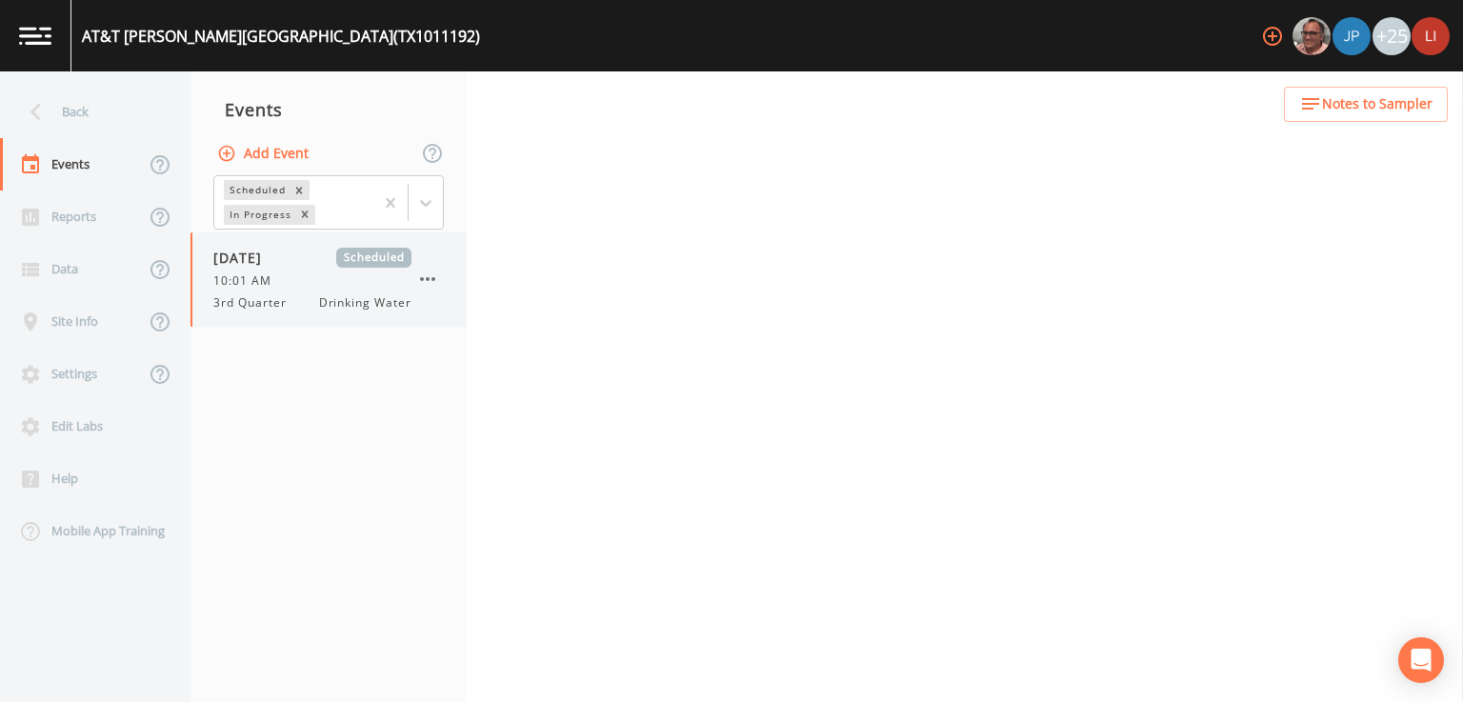
click at [293, 281] on div "10:01 AM" at bounding box center [312, 280] width 198 height 17
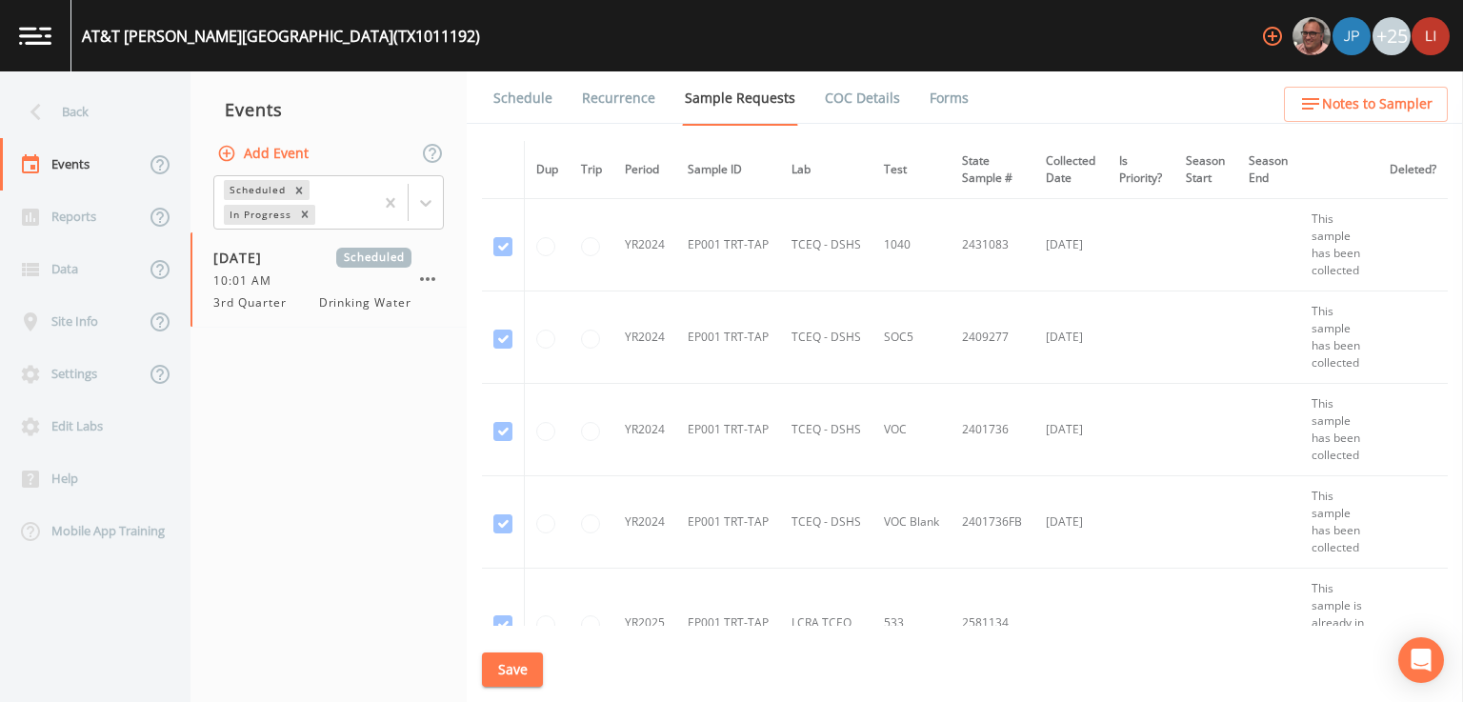
click at [933, 103] on link "Forms" at bounding box center [949, 97] width 45 height 53
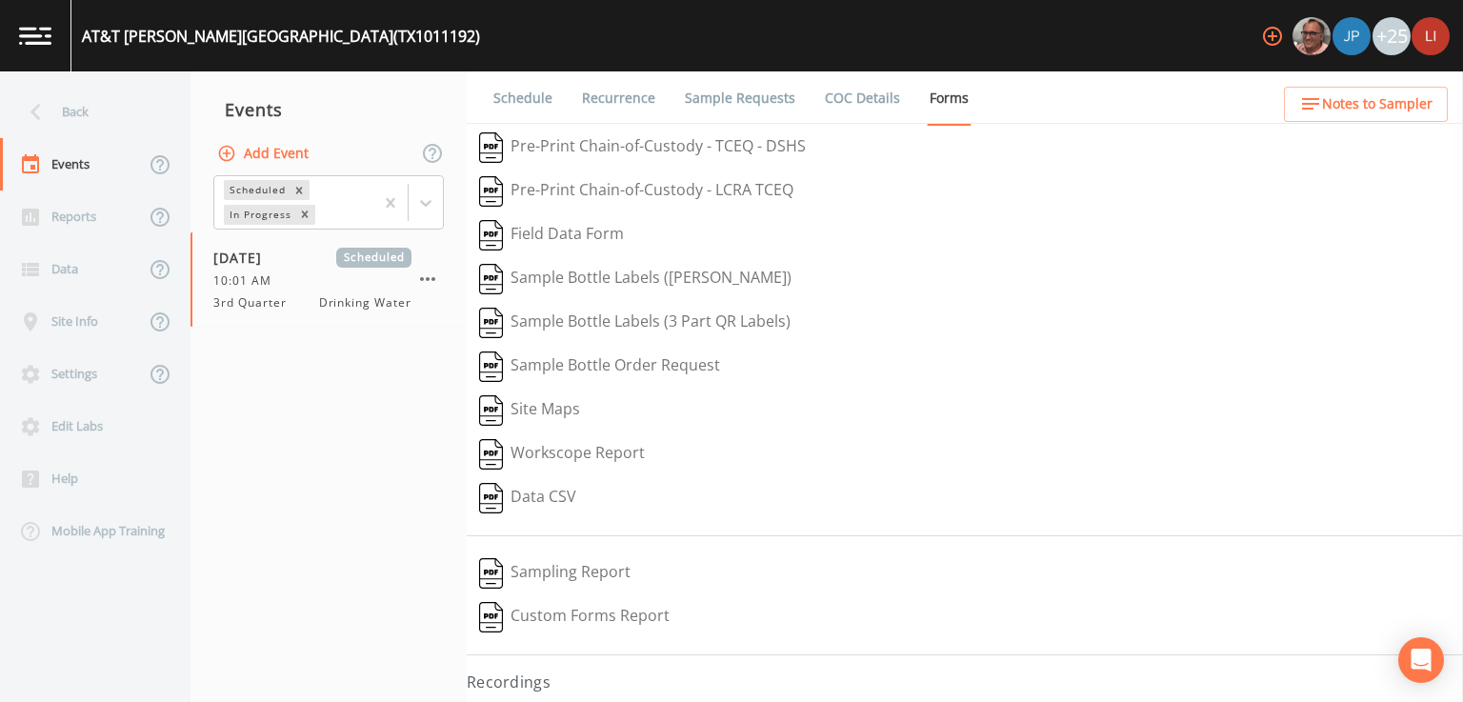
click at [568, 152] on button "Pre-Print Chain-of-Custody - TCEQ - DSHS" at bounding box center [643, 148] width 352 height 44
click at [44, 119] on icon at bounding box center [35, 111] width 33 height 33
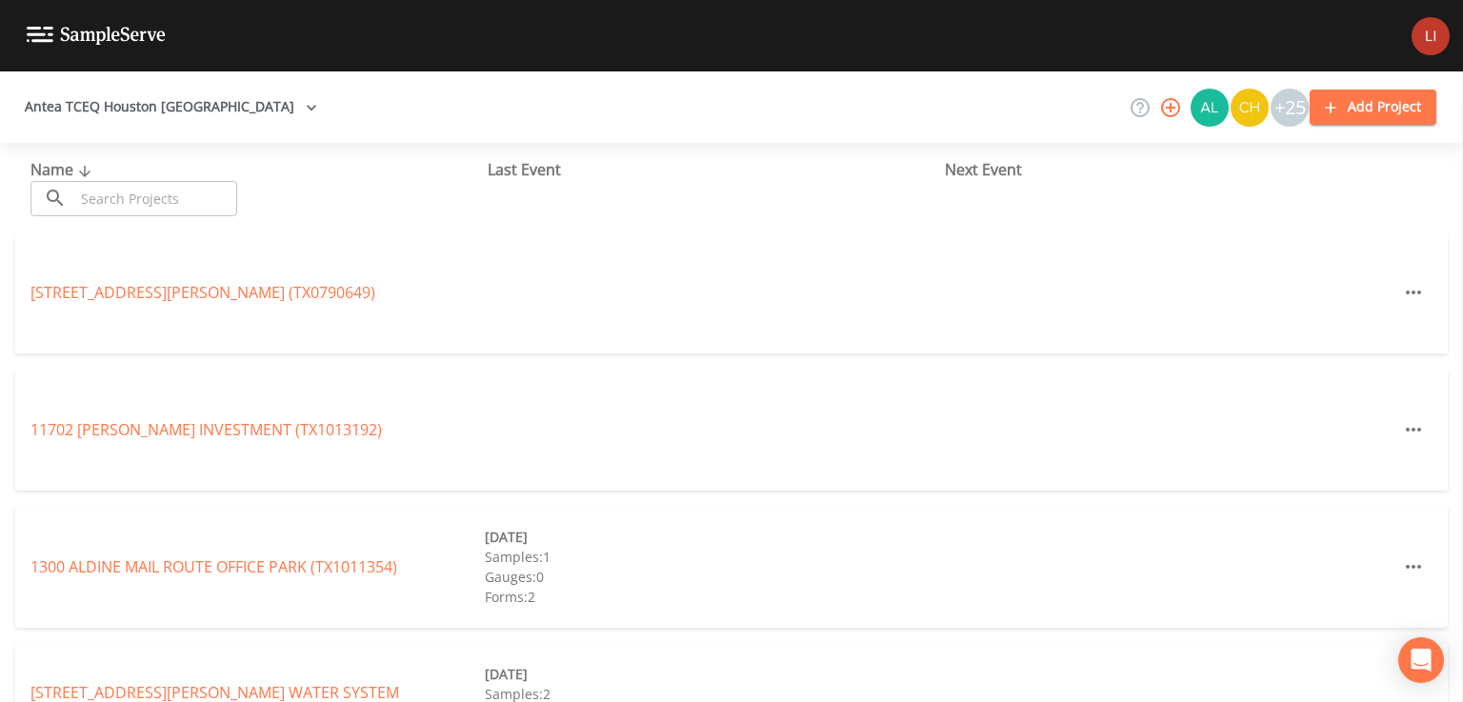
click at [188, 191] on input "text" at bounding box center [155, 198] width 163 height 35
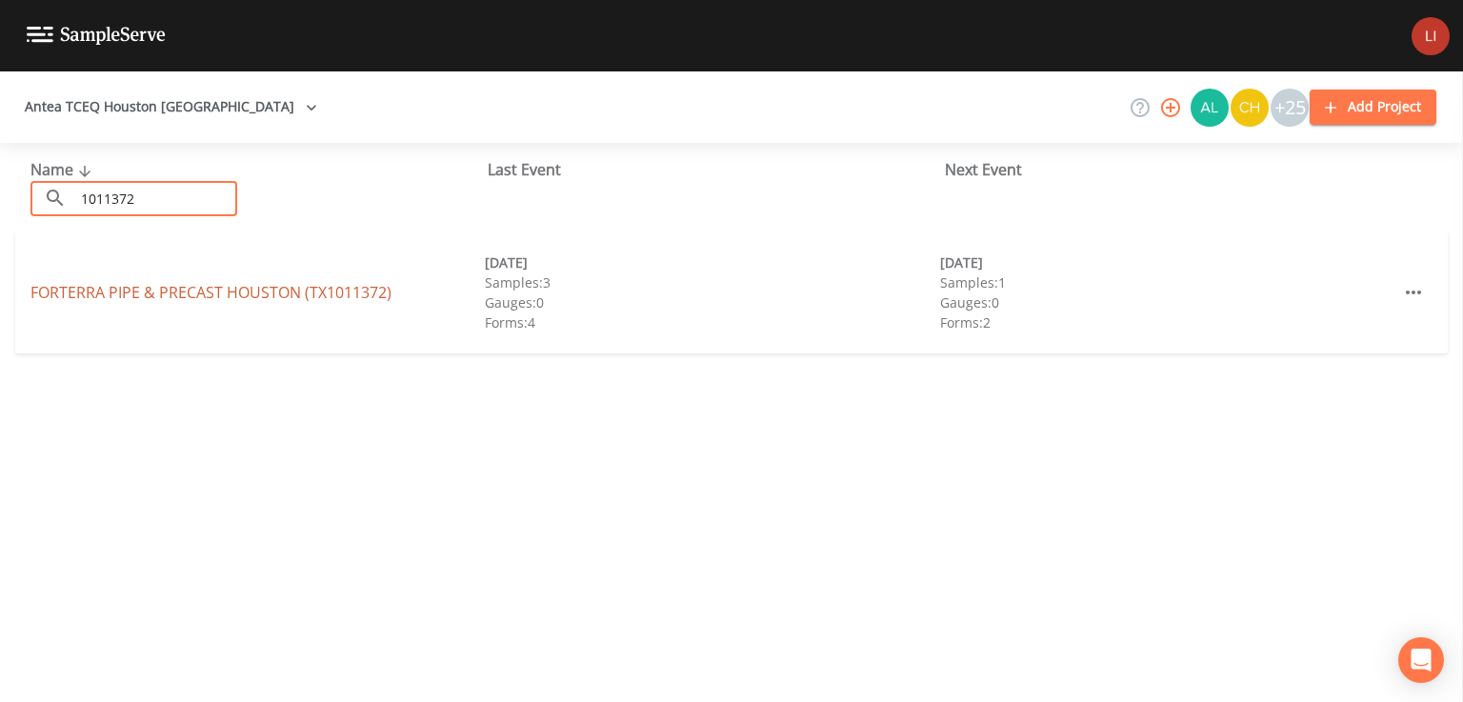
type input "1011372"
click at [147, 299] on link "FORTERRA PIPE & PRECAST [GEOGRAPHIC_DATA] (TX1011372)" at bounding box center [210, 292] width 361 height 21
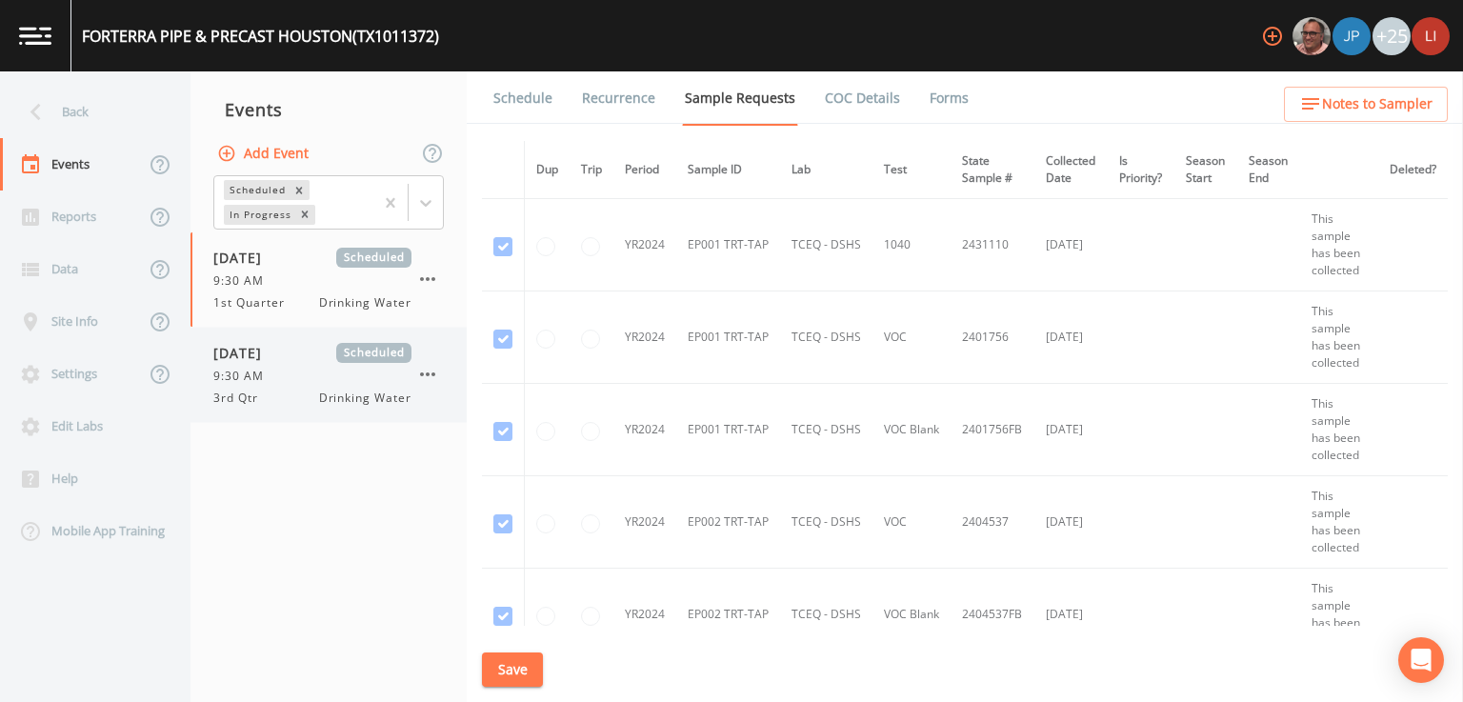
click at [291, 380] on div "9:30 AM" at bounding box center [312, 376] width 198 height 17
click at [941, 97] on link "Forms" at bounding box center [949, 97] width 45 height 53
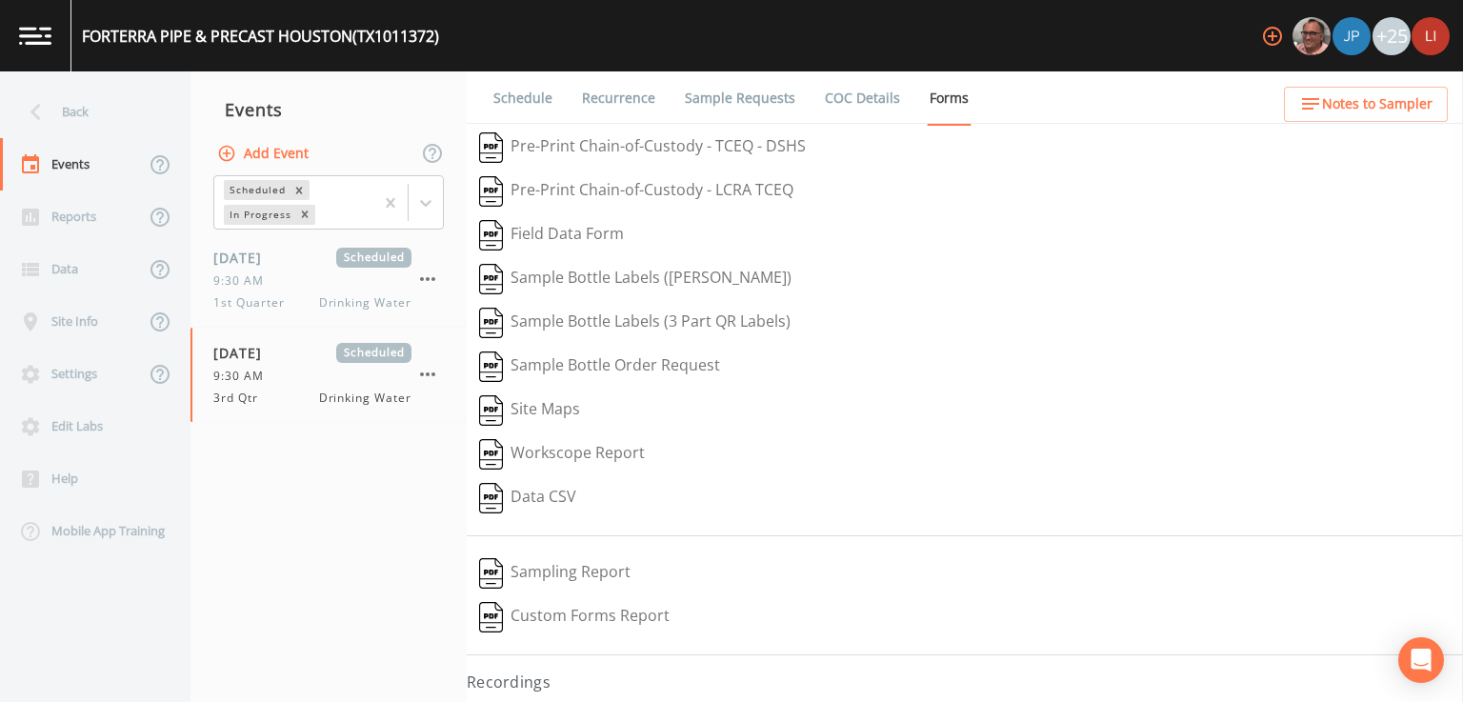
click at [609, 146] on button "Pre-Print Chain-of-Custody - TCEQ - DSHS" at bounding box center [643, 148] width 352 height 44
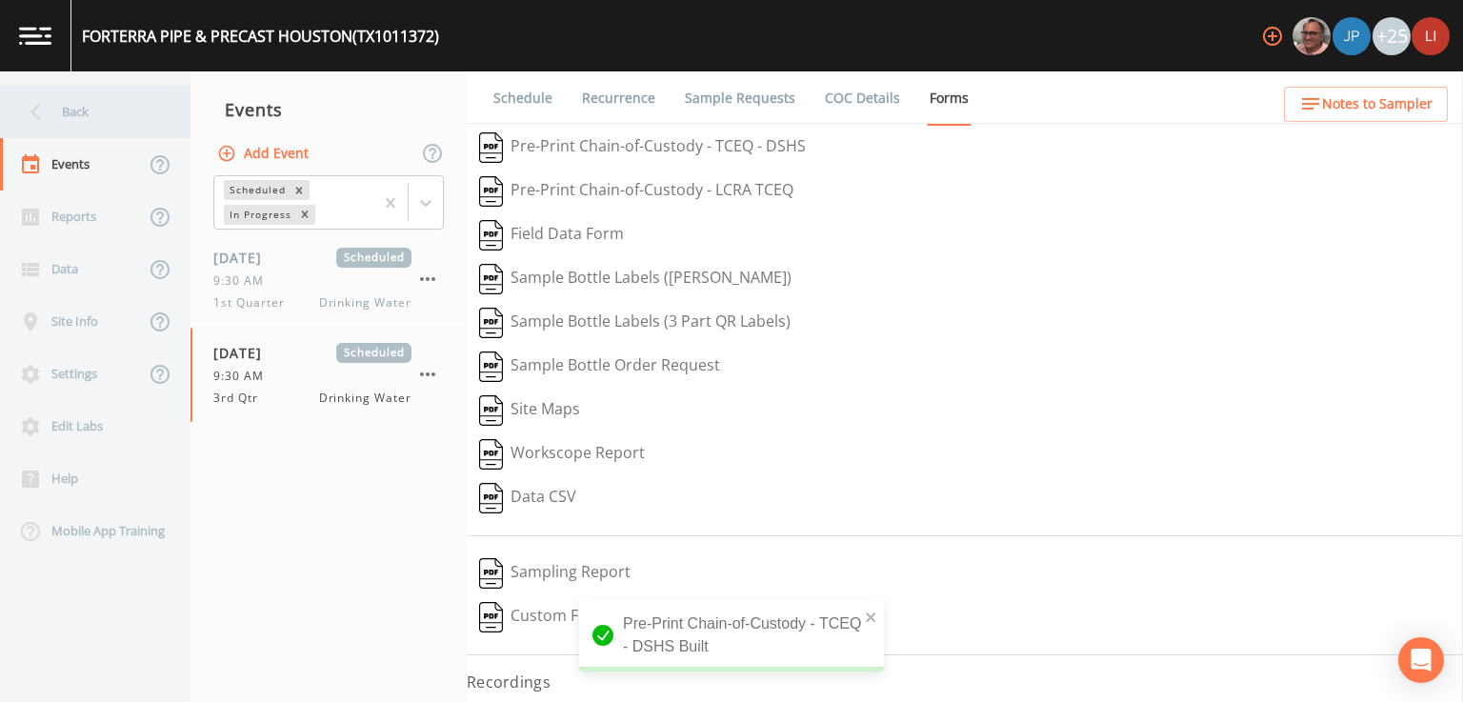
click at [59, 123] on div "Back" at bounding box center [85, 112] width 171 height 52
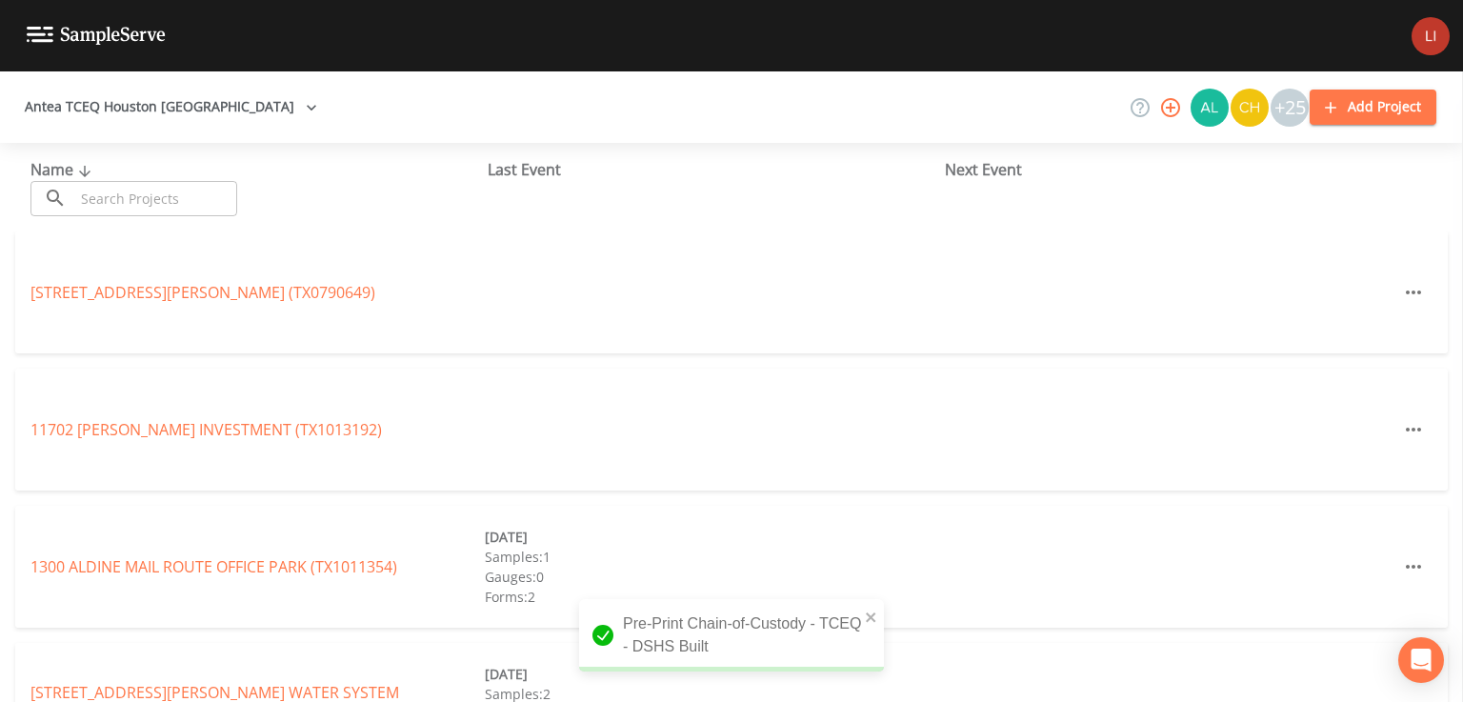
click at [185, 192] on input "text" at bounding box center [155, 198] width 163 height 35
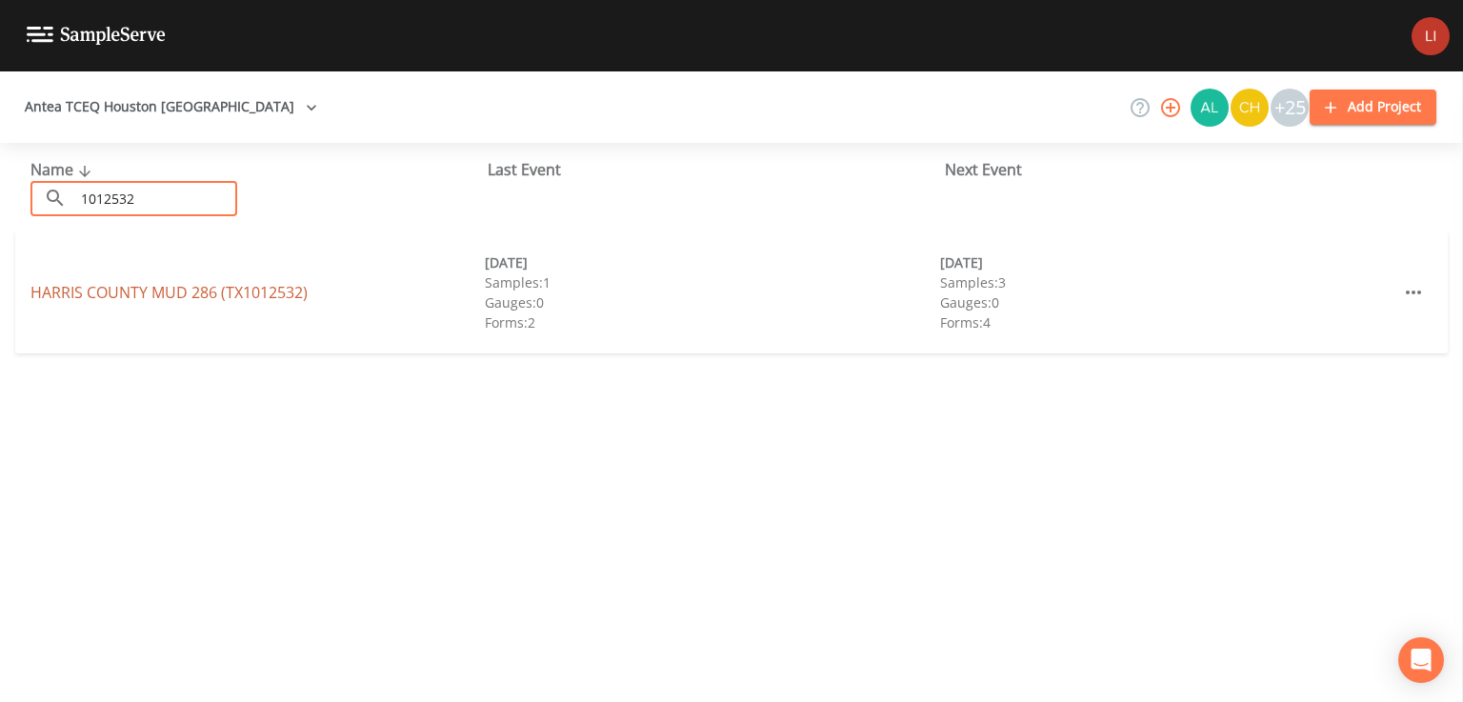
type input "1012532"
click at [184, 283] on link "[GEOGRAPHIC_DATA] 286 (TX1012532)" at bounding box center [168, 292] width 277 height 21
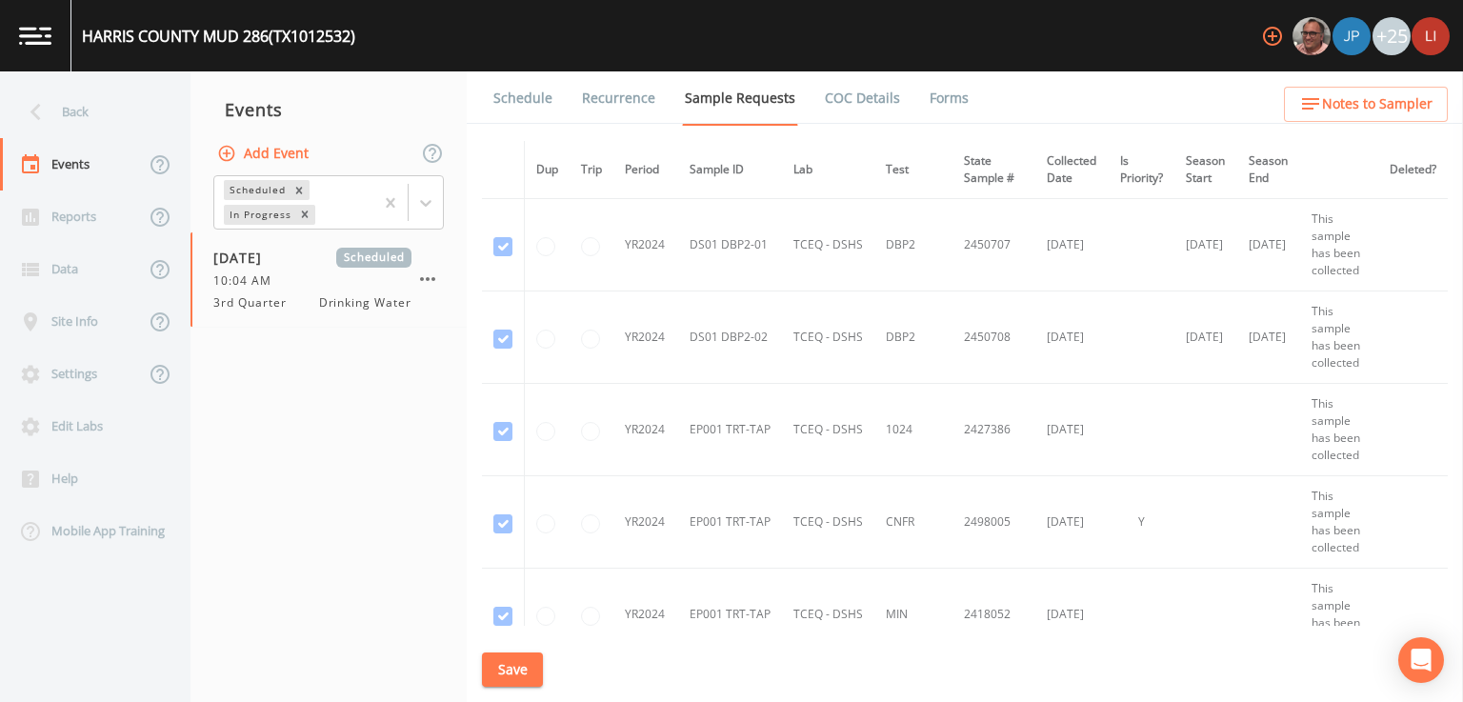
click at [951, 92] on link "Forms" at bounding box center [949, 97] width 45 height 53
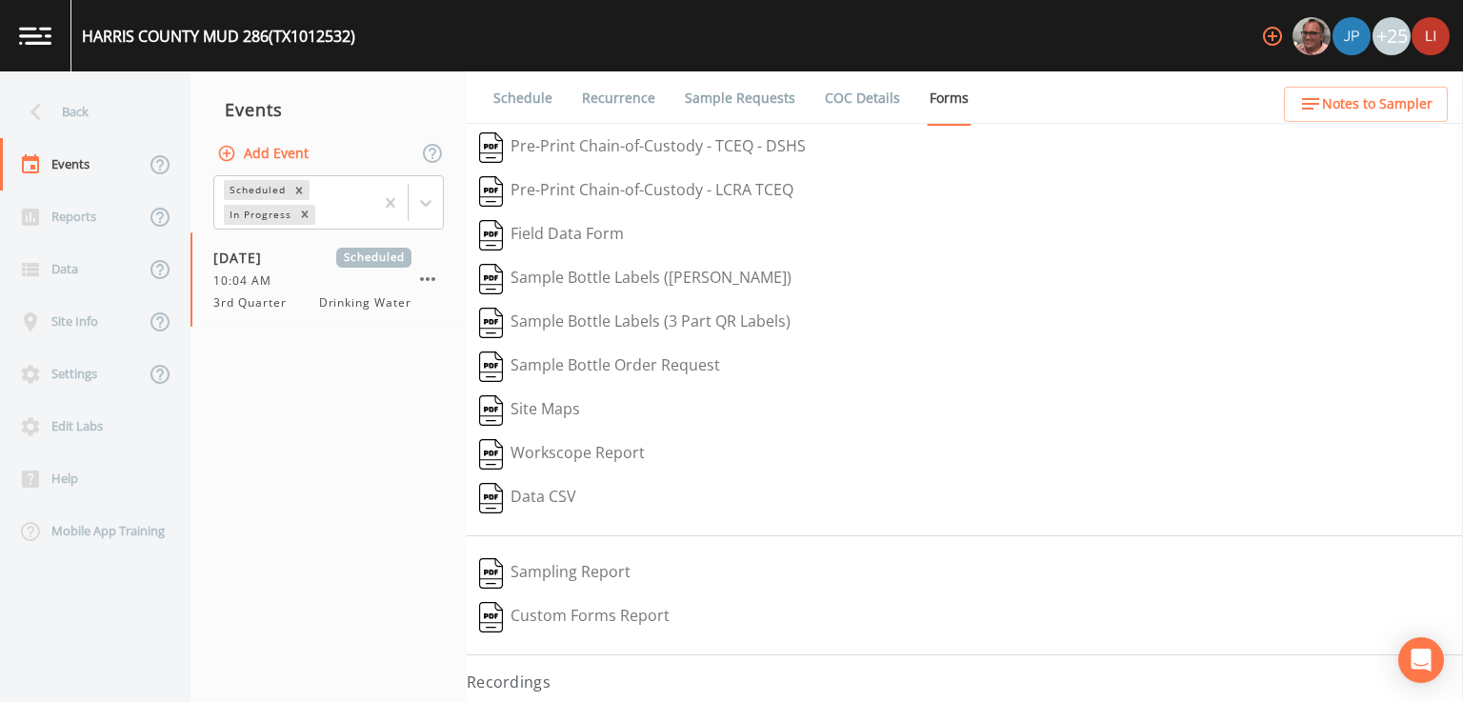
click at [586, 144] on button "Pre-Print Chain-of-Custody - TCEQ - DSHS" at bounding box center [643, 148] width 352 height 44
click at [67, 110] on div "Back" at bounding box center [85, 112] width 171 height 52
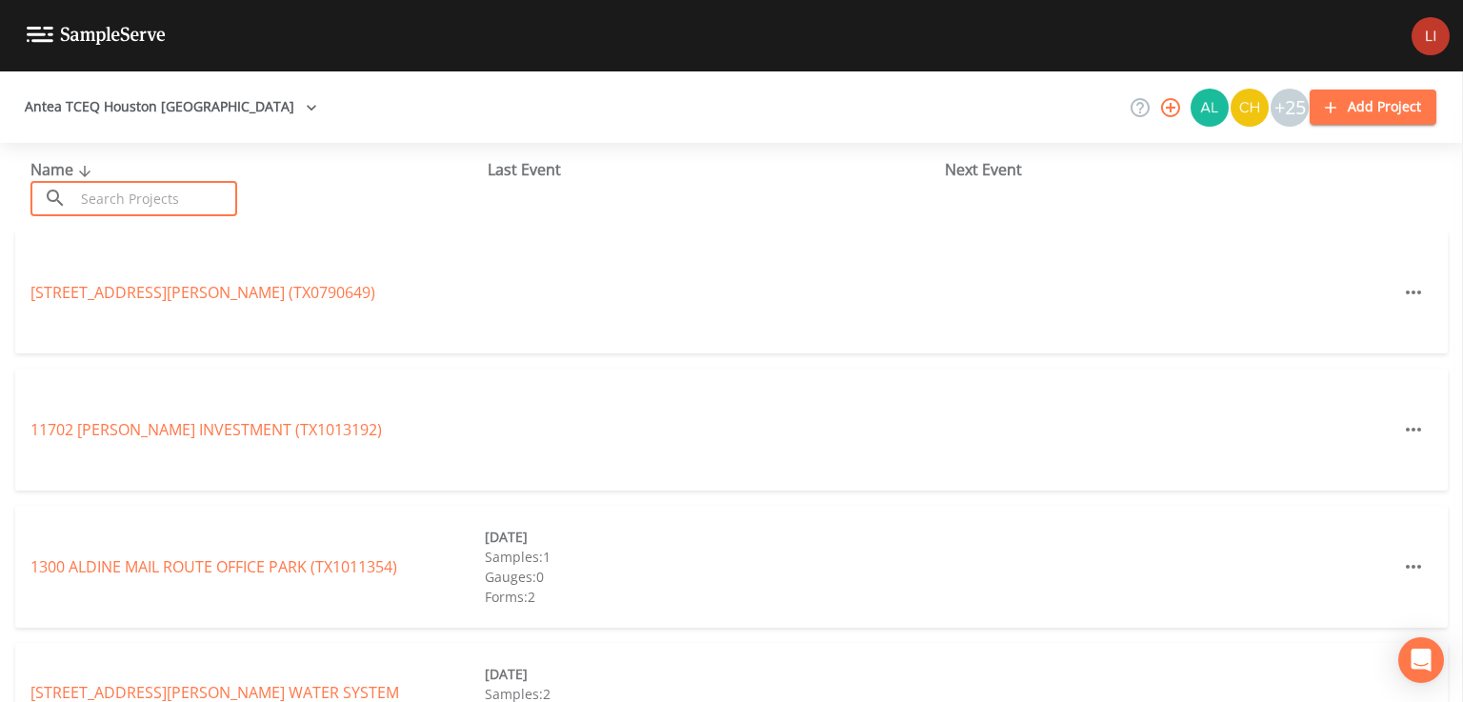
click at [186, 197] on input "text" at bounding box center [155, 198] width 163 height 35
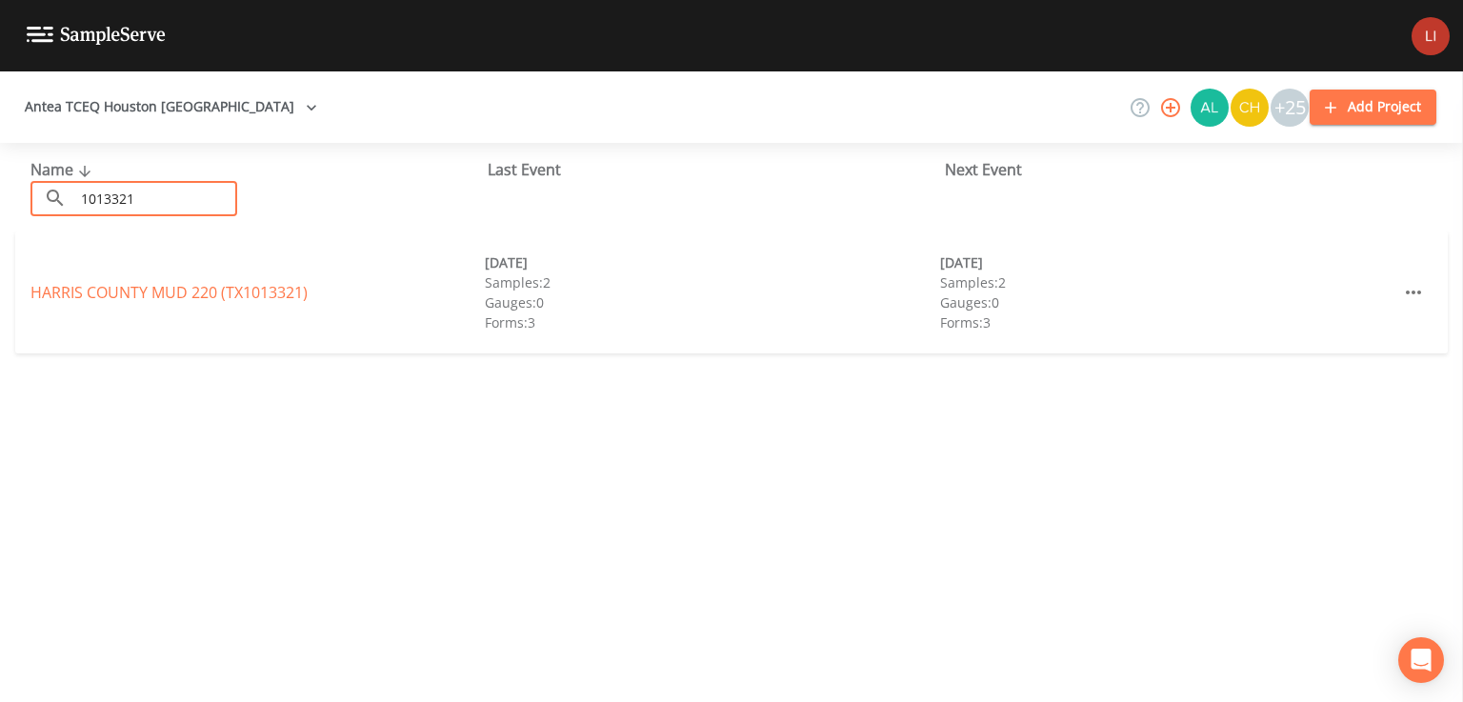
type input "1013321"
click at [152, 305] on div "[GEOGRAPHIC_DATA] 220 (TX1013321) [DATE] Samples: 2 Gauges: 0 Forms: 3 [DATE] S…" at bounding box center [731, 292] width 1433 height 122
click at [154, 298] on link "[GEOGRAPHIC_DATA] 220 (TX1013321)" at bounding box center [168, 292] width 277 height 21
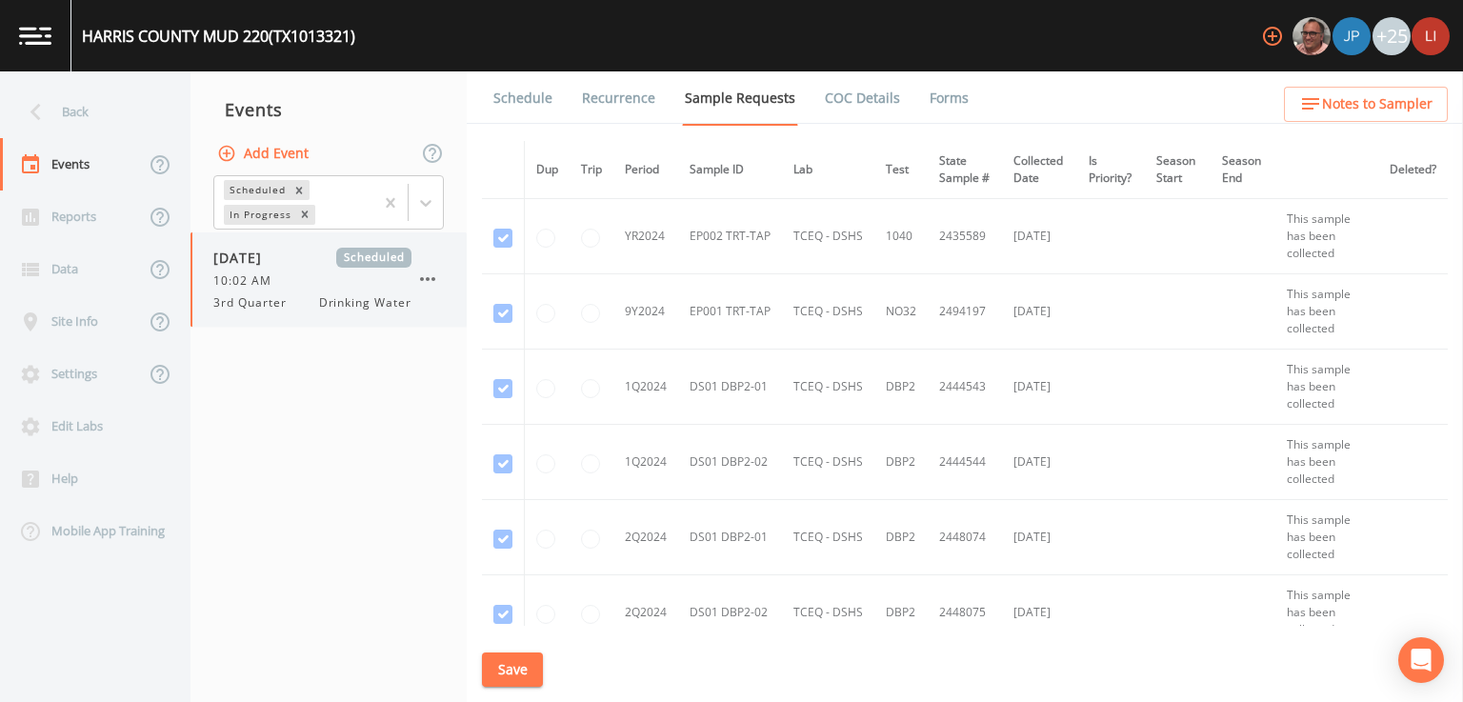
click at [272, 272] on span "10:02 AM" at bounding box center [248, 280] width 70 height 17
click at [953, 98] on link "Forms" at bounding box center [949, 97] width 45 height 53
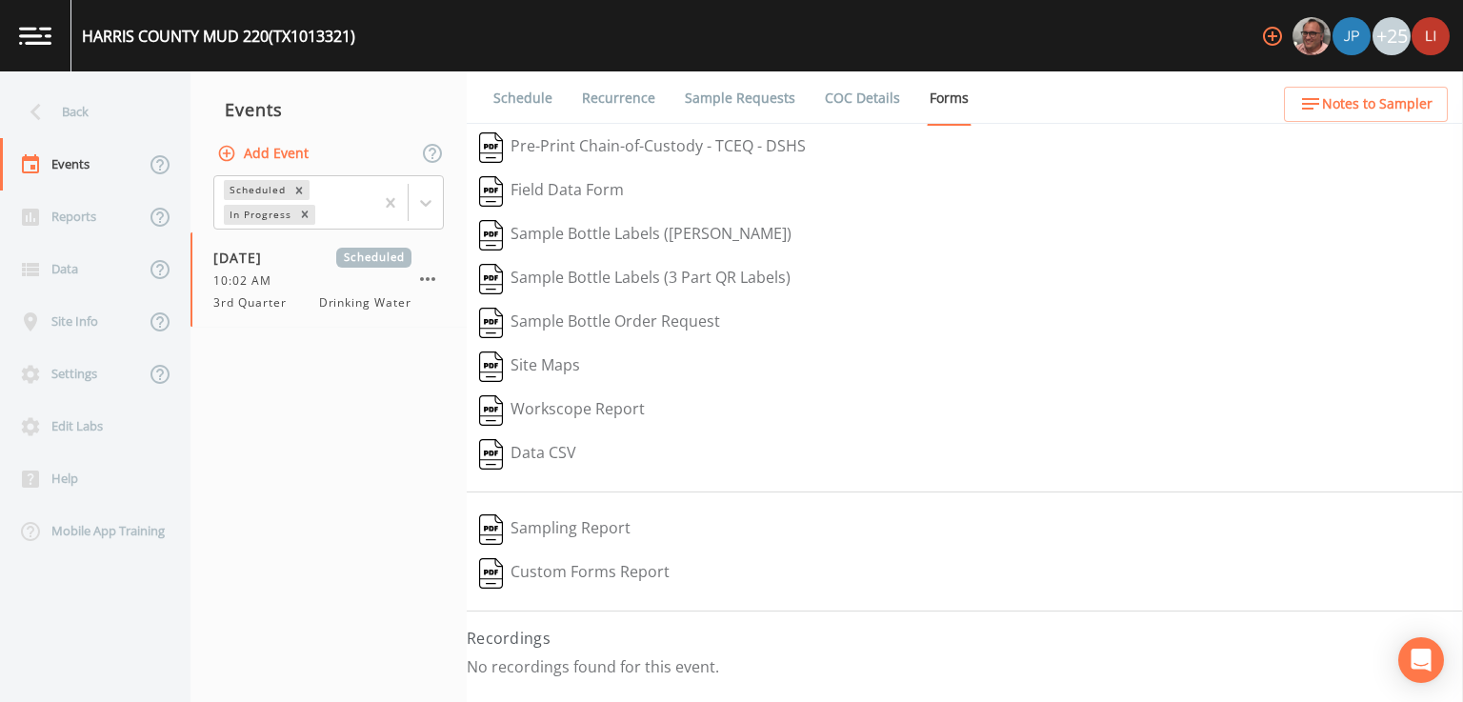
click at [578, 141] on button "Pre-Print Chain-of-Custody - TCEQ - DSHS" at bounding box center [643, 148] width 352 height 44
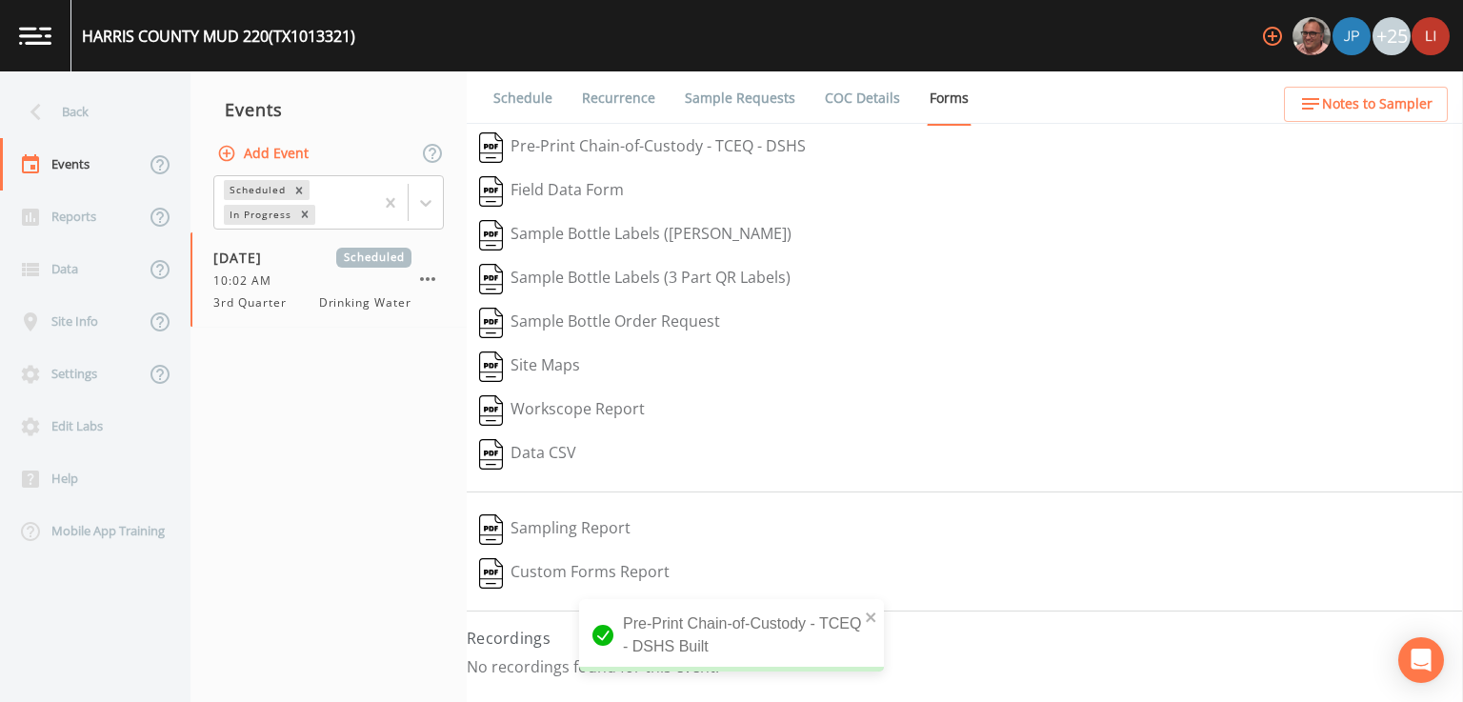
click at [53, 122] on div "Back" at bounding box center [85, 112] width 171 height 52
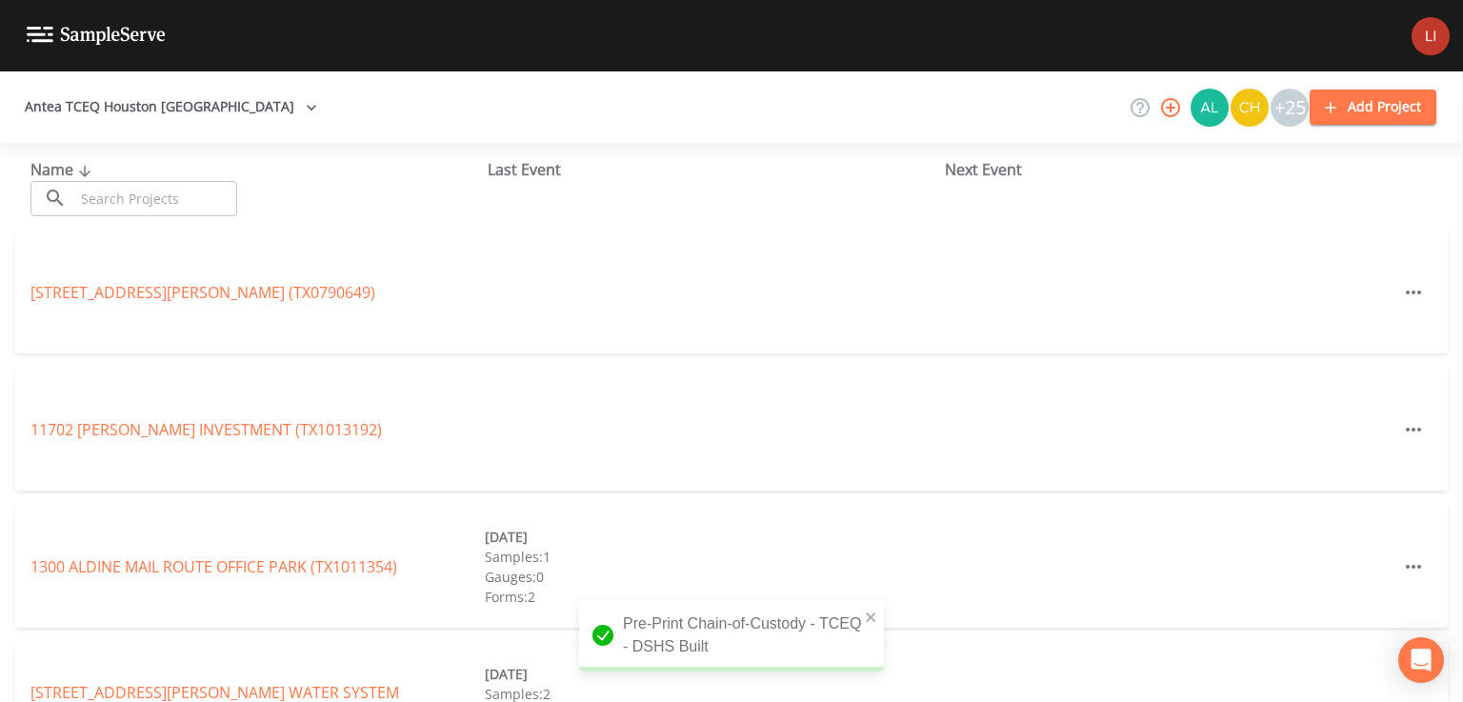
click at [189, 196] on input "text" at bounding box center [155, 198] width 163 height 35
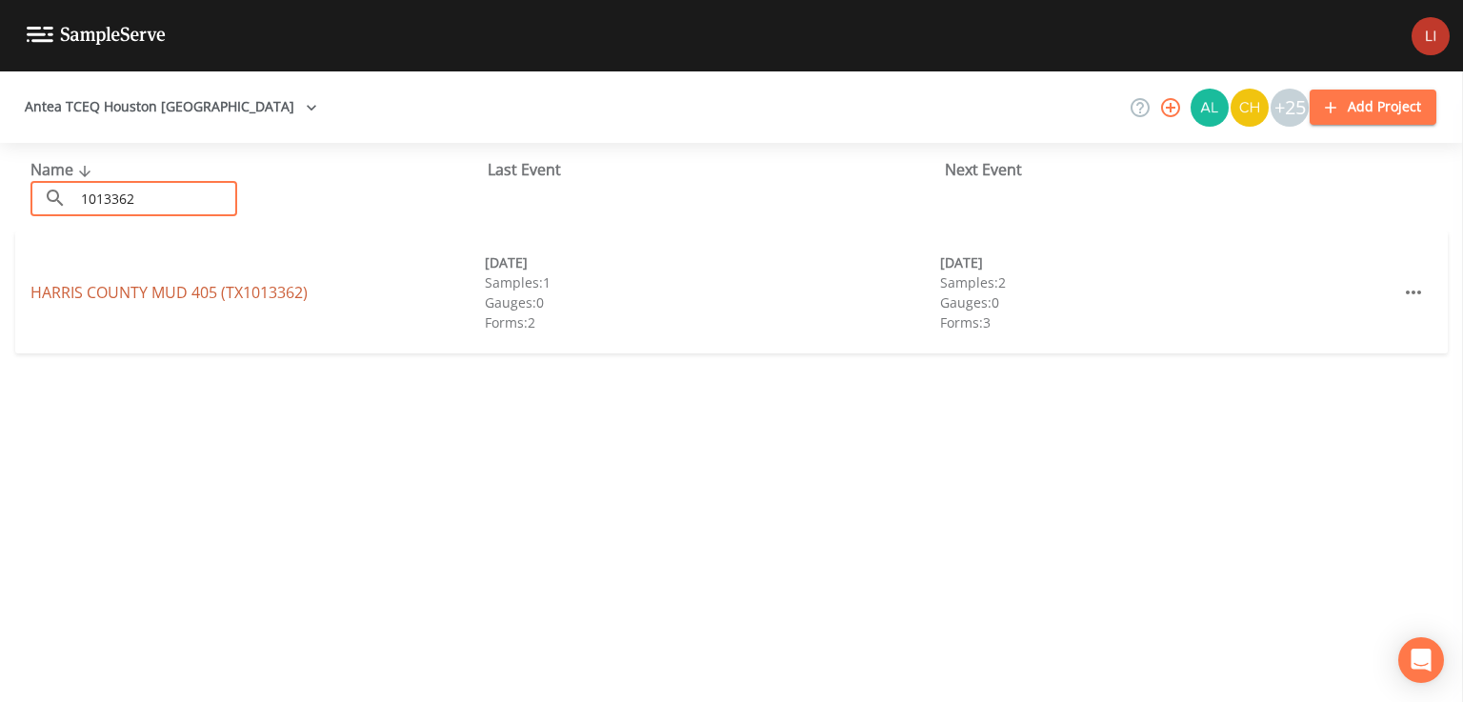
type input "1013362"
click at [159, 295] on link "[GEOGRAPHIC_DATA] 405 (TX1013362)" at bounding box center [168, 292] width 277 height 21
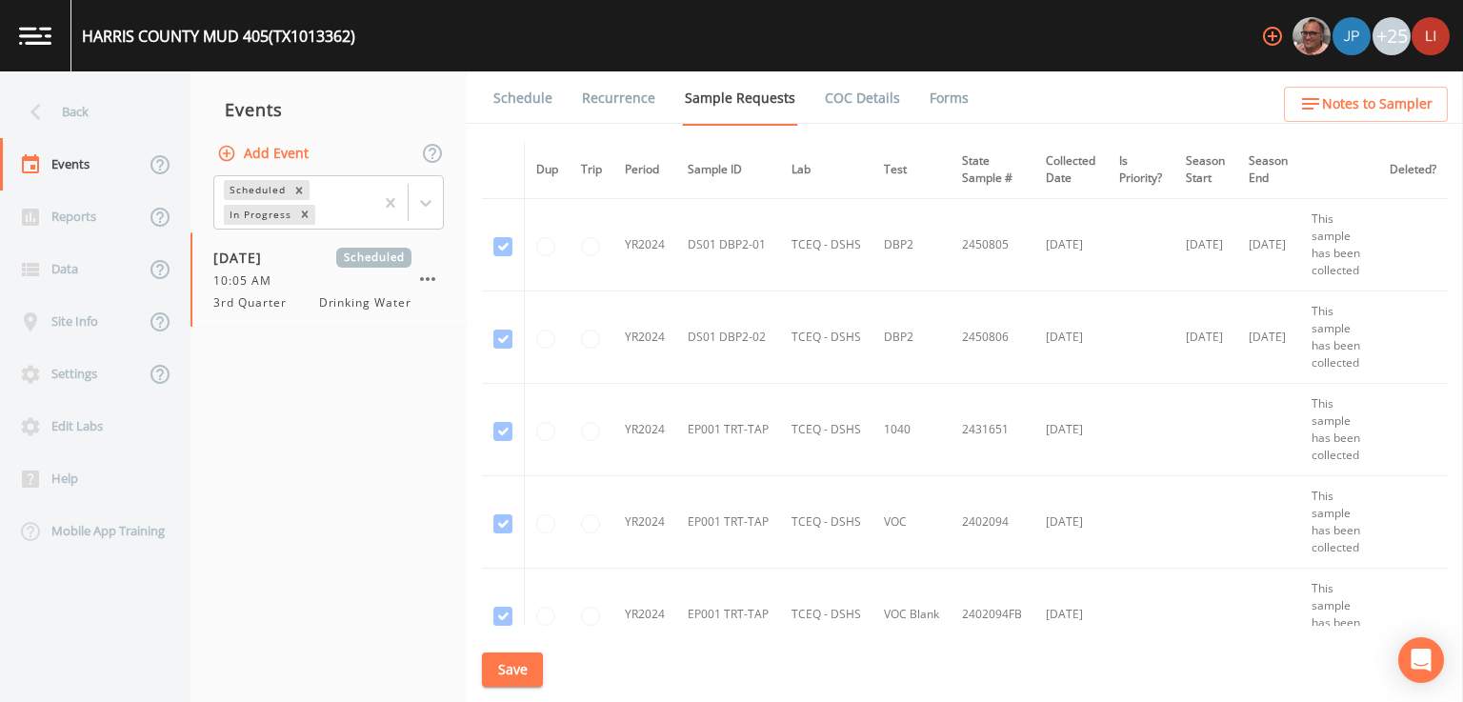
click at [944, 97] on link "Forms" at bounding box center [949, 97] width 45 height 53
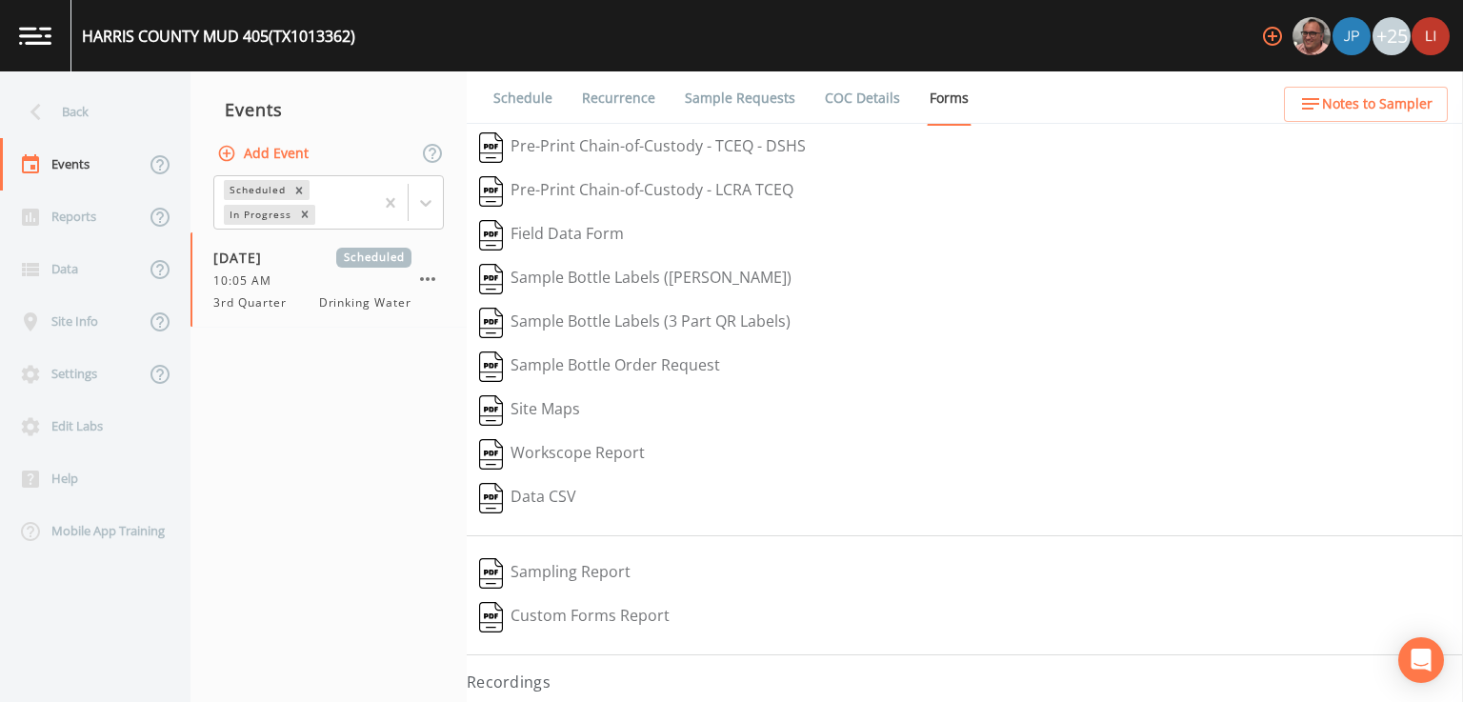
click at [591, 148] on button "Pre-Print Chain-of-Custody - TCEQ - DSHS" at bounding box center [643, 148] width 352 height 44
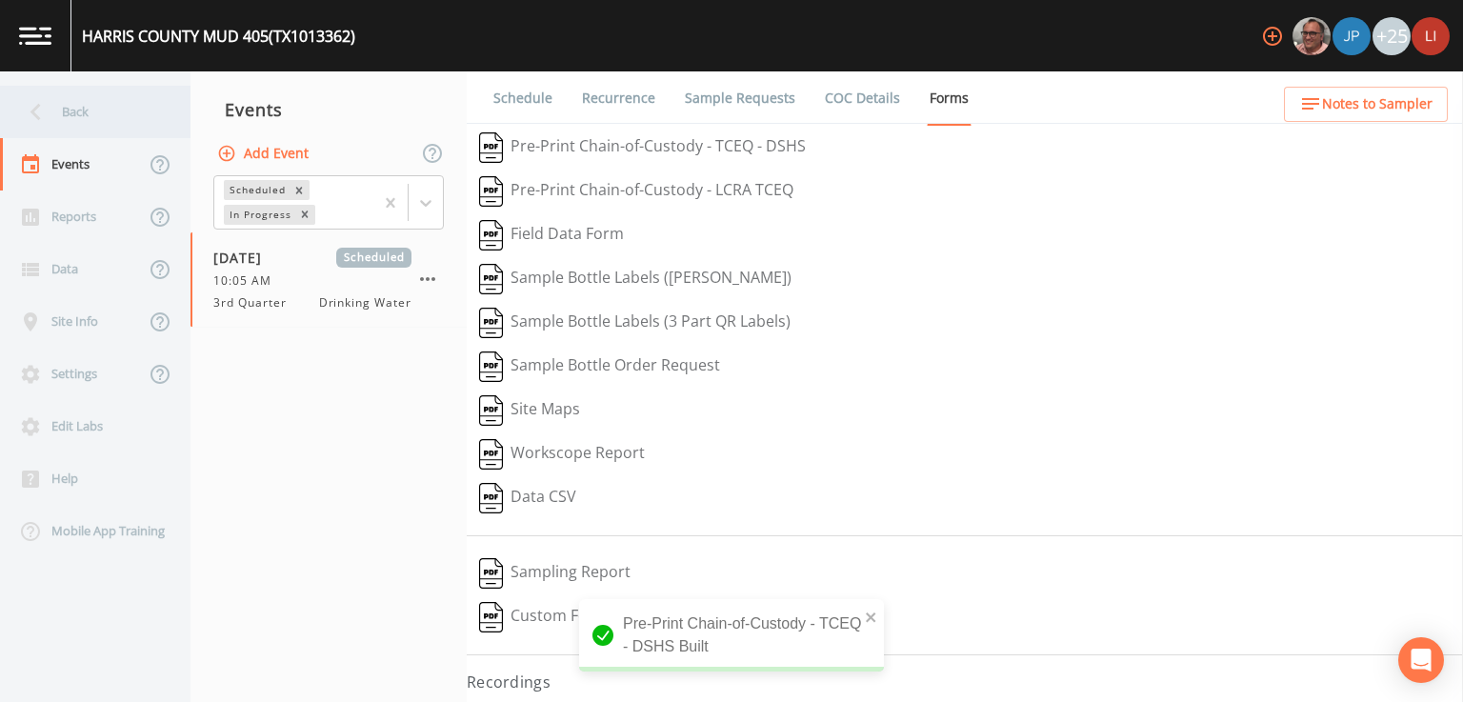
click at [97, 112] on div "Back" at bounding box center [85, 112] width 171 height 52
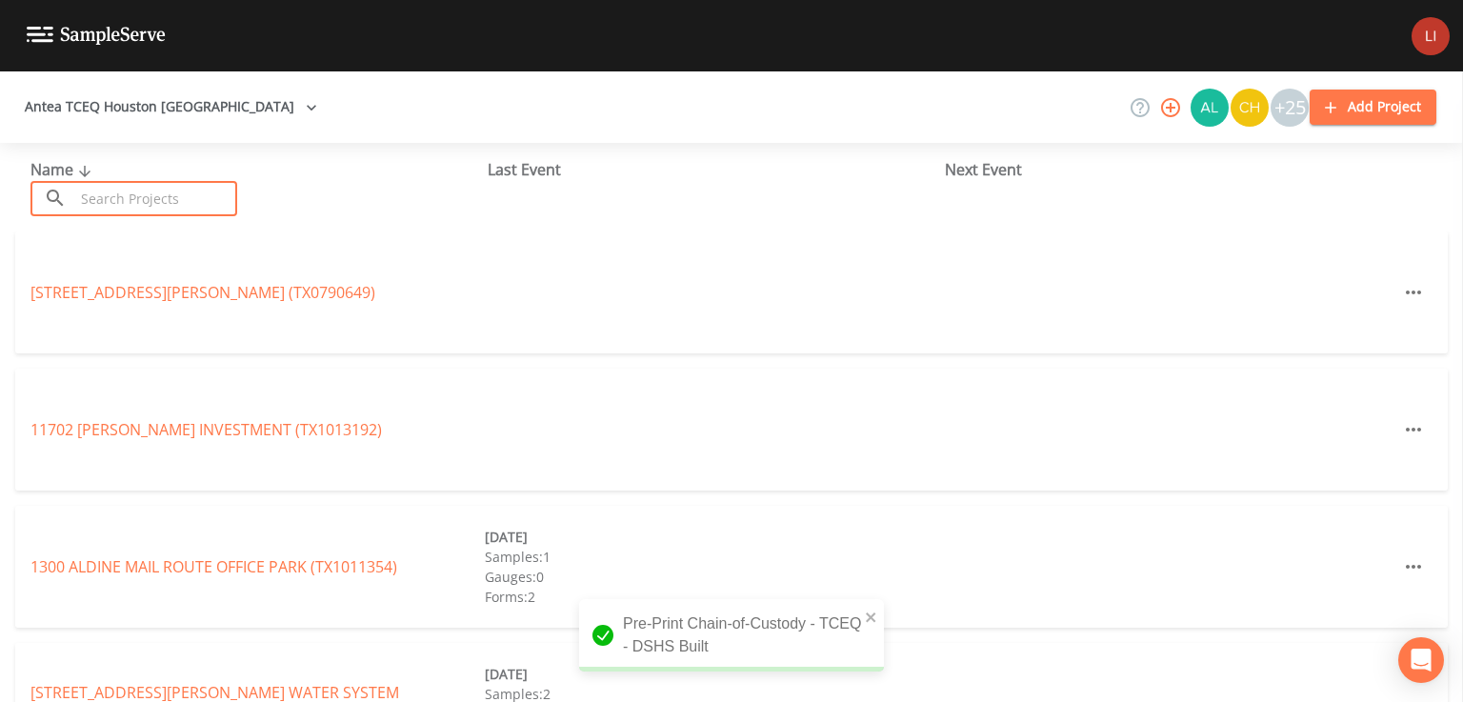
click at [202, 193] on input "text" at bounding box center [155, 198] width 163 height 35
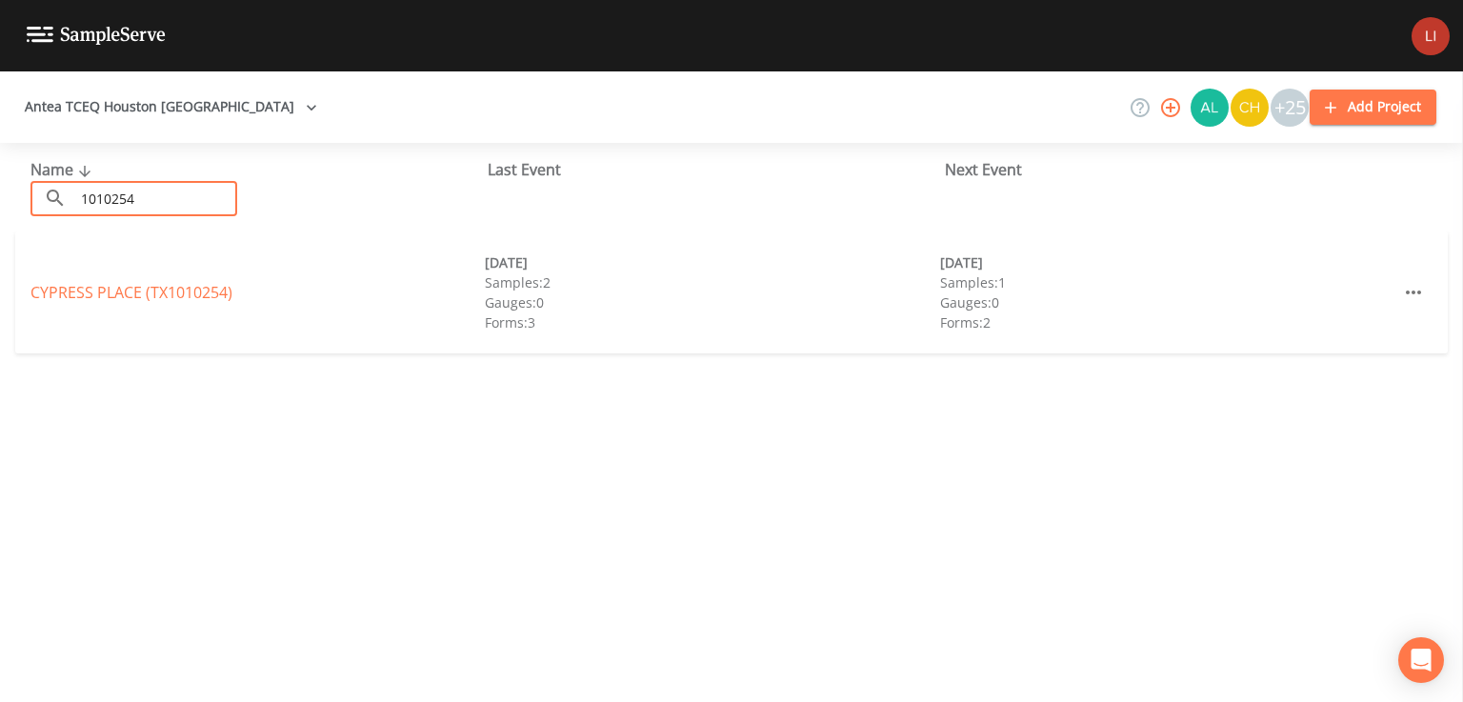
type input "1010254"
click at [154, 302] on div "[GEOGRAPHIC_DATA] (TX1010254)" at bounding box center [257, 292] width 454 height 23
click at [150, 294] on link "[GEOGRAPHIC_DATA] (TX1010254)" at bounding box center [131, 292] width 202 height 21
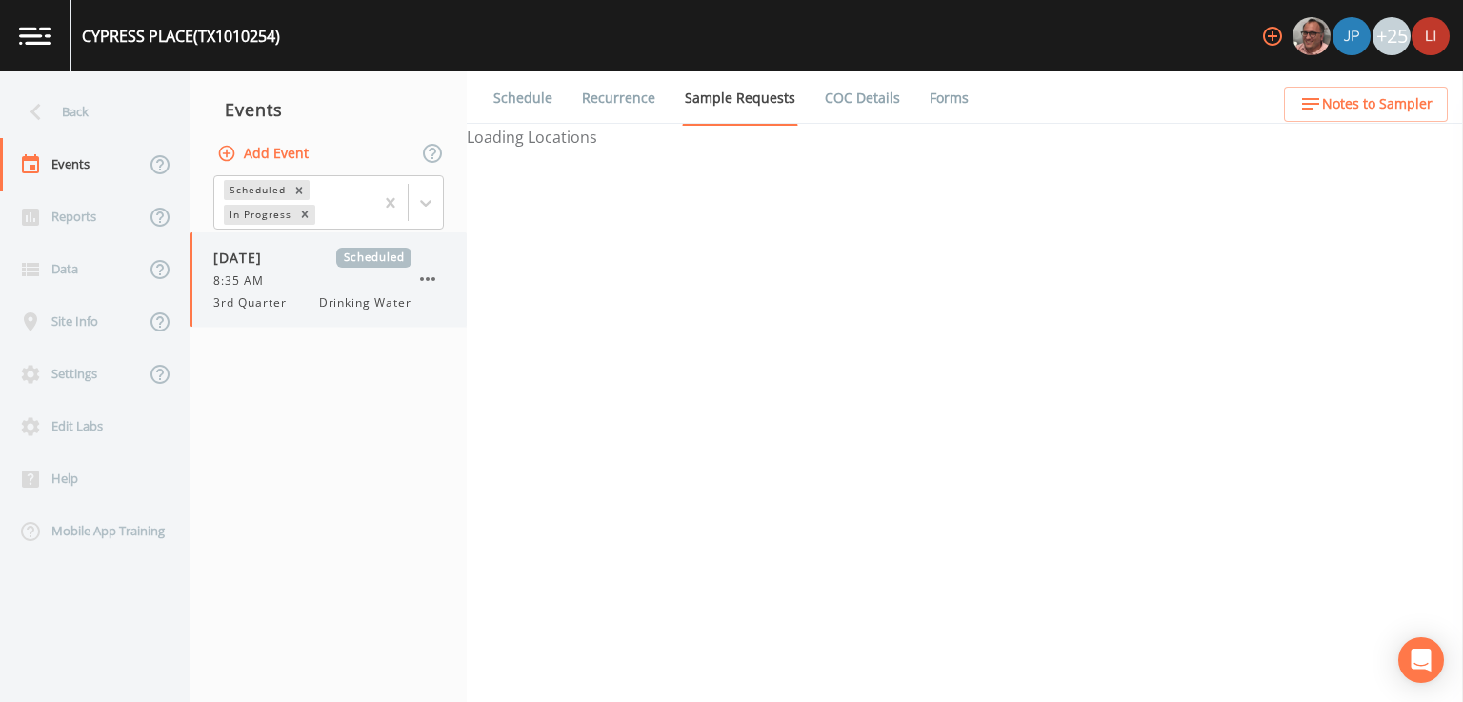
click at [275, 272] on div "8:35 AM" at bounding box center [312, 280] width 198 height 17
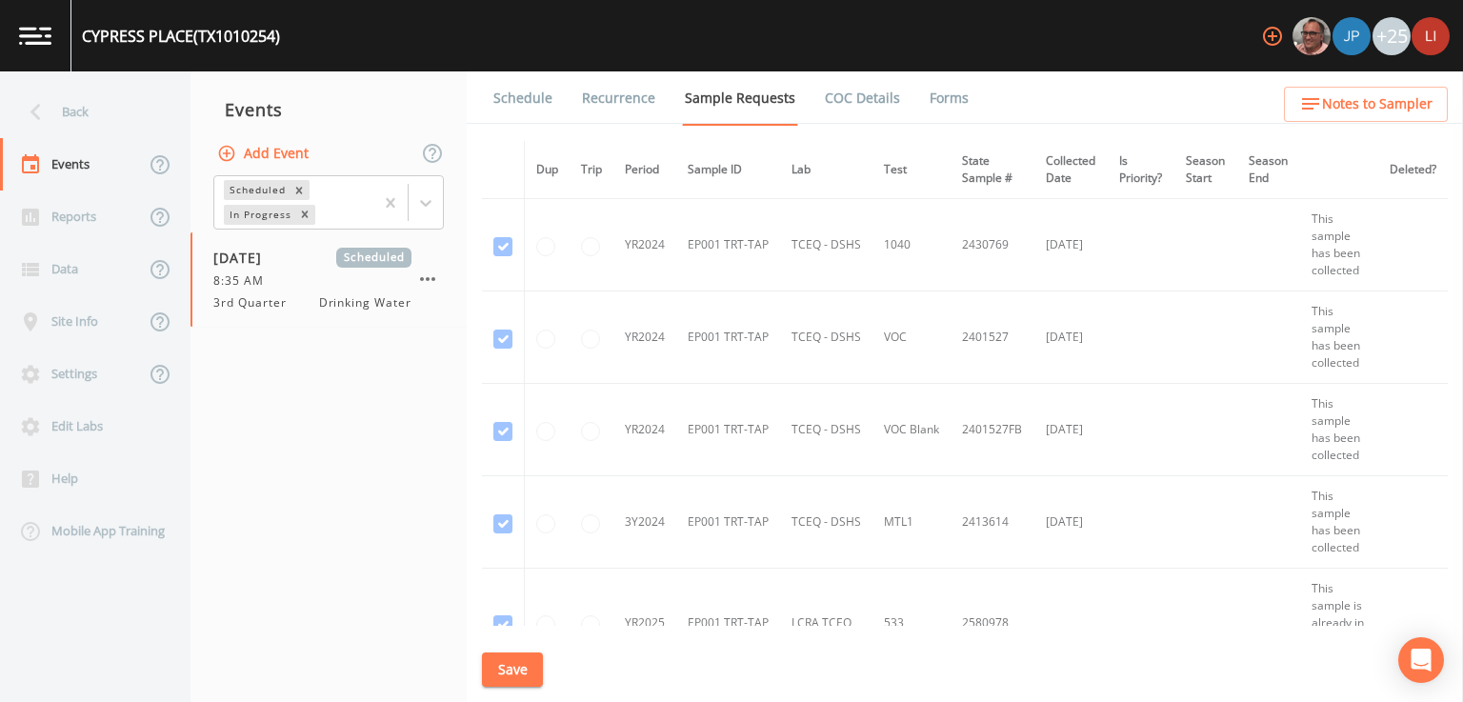
click at [949, 97] on link "Forms" at bounding box center [949, 97] width 45 height 53
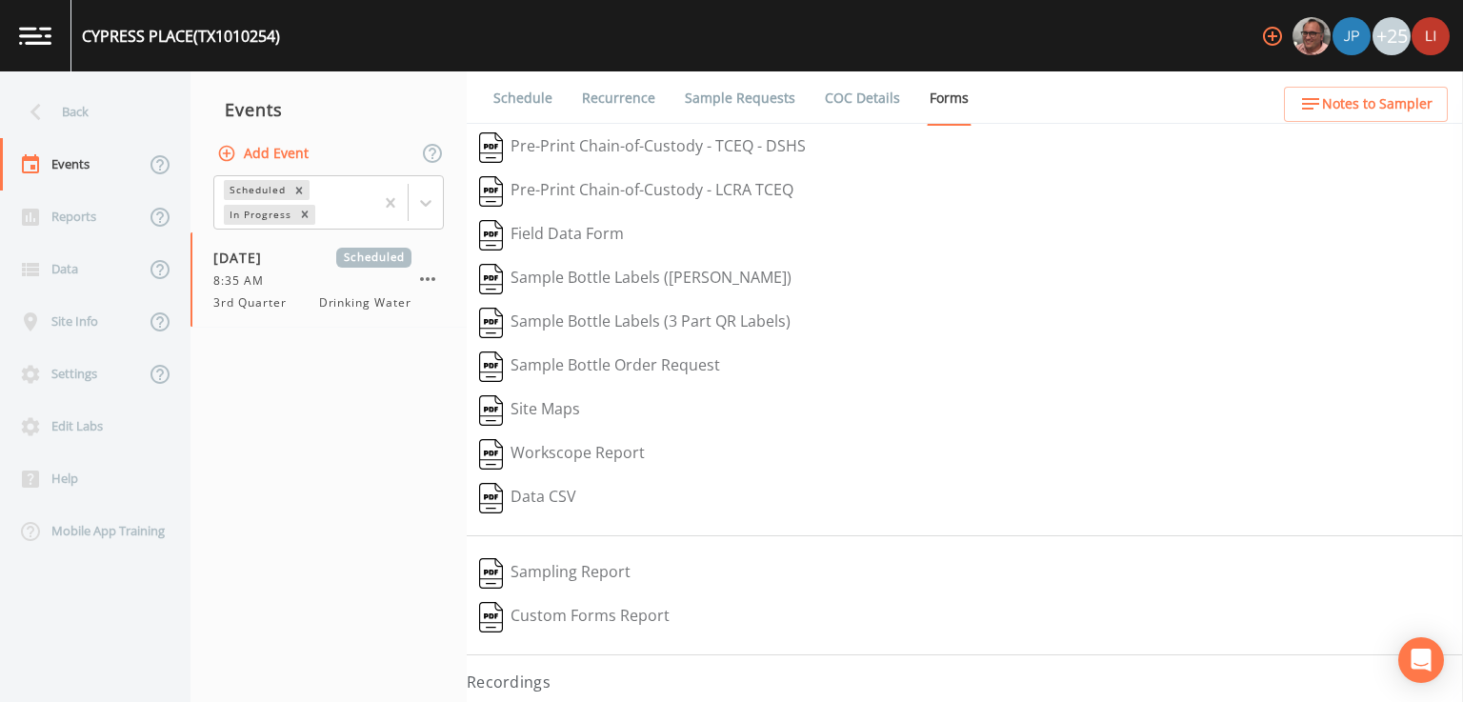
click at [678, 144] on button "Pre-Print Chain-of-Custody - TCEQ - DSHS" at bounding box center [643, 148] width 352 height 44
click at [49, 112] on icon at bounding box center [35, 111] width 33 height 33
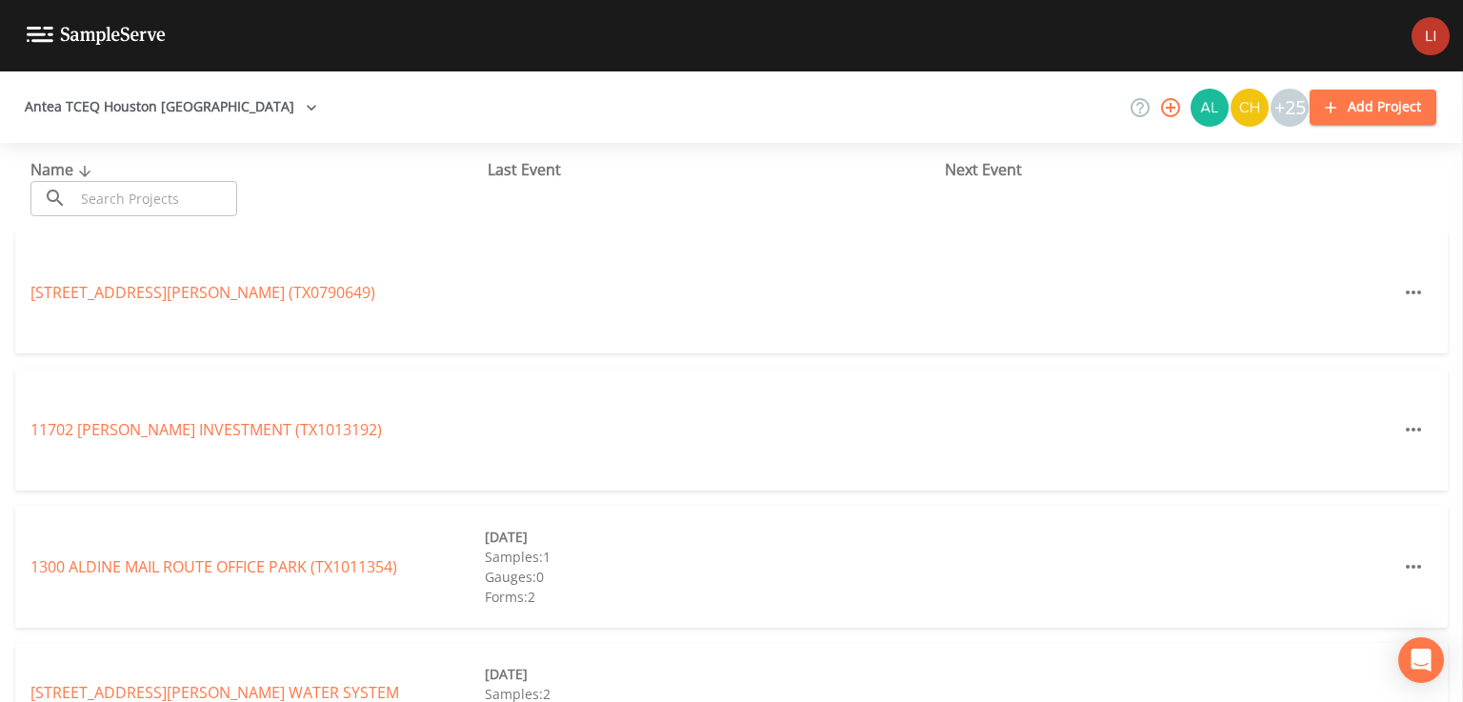
click at [145, 204] on input "text" at bounding box center [155, 198] width 163 height 35
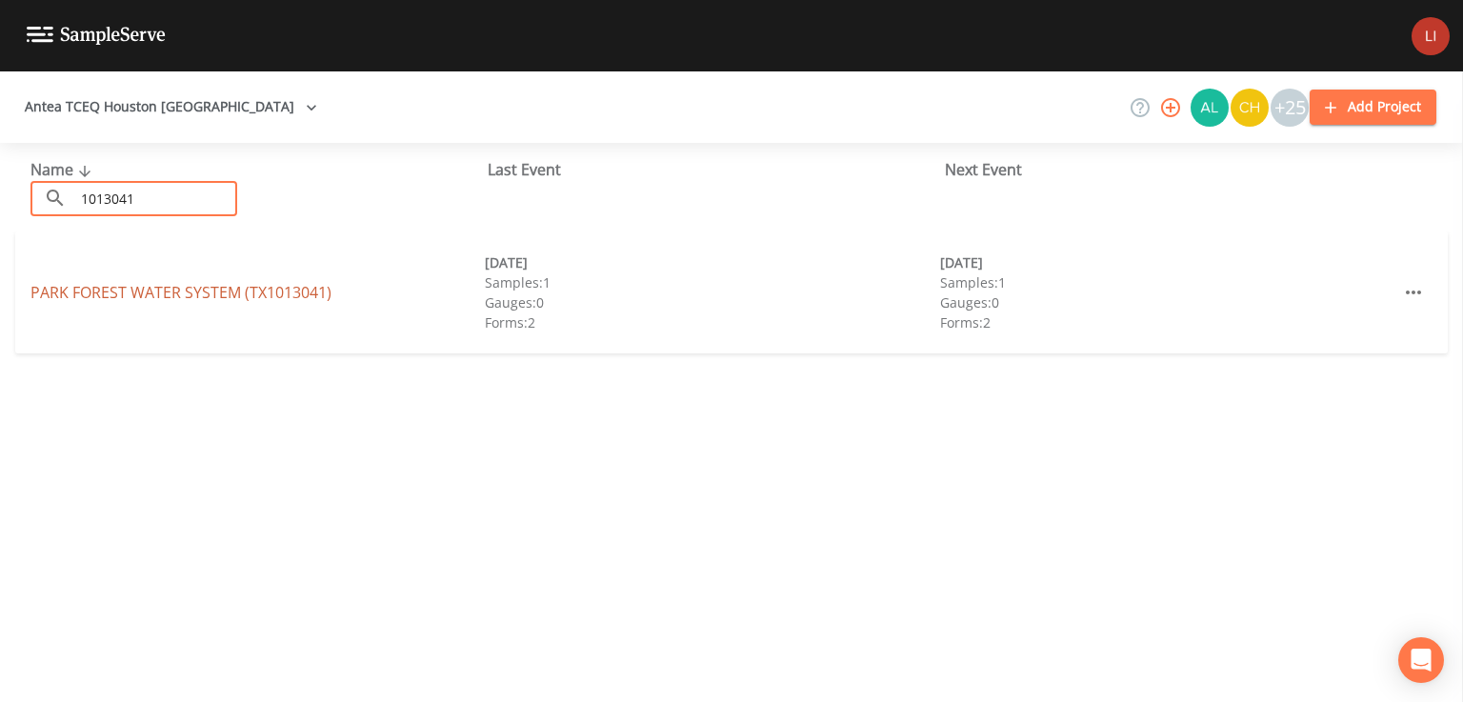
type input "1013041"
click at [170, 298] on link "PARK FOREST WATER SYSTEM (TX1013041)" at bounding box center [180, 292] width 301 height 21
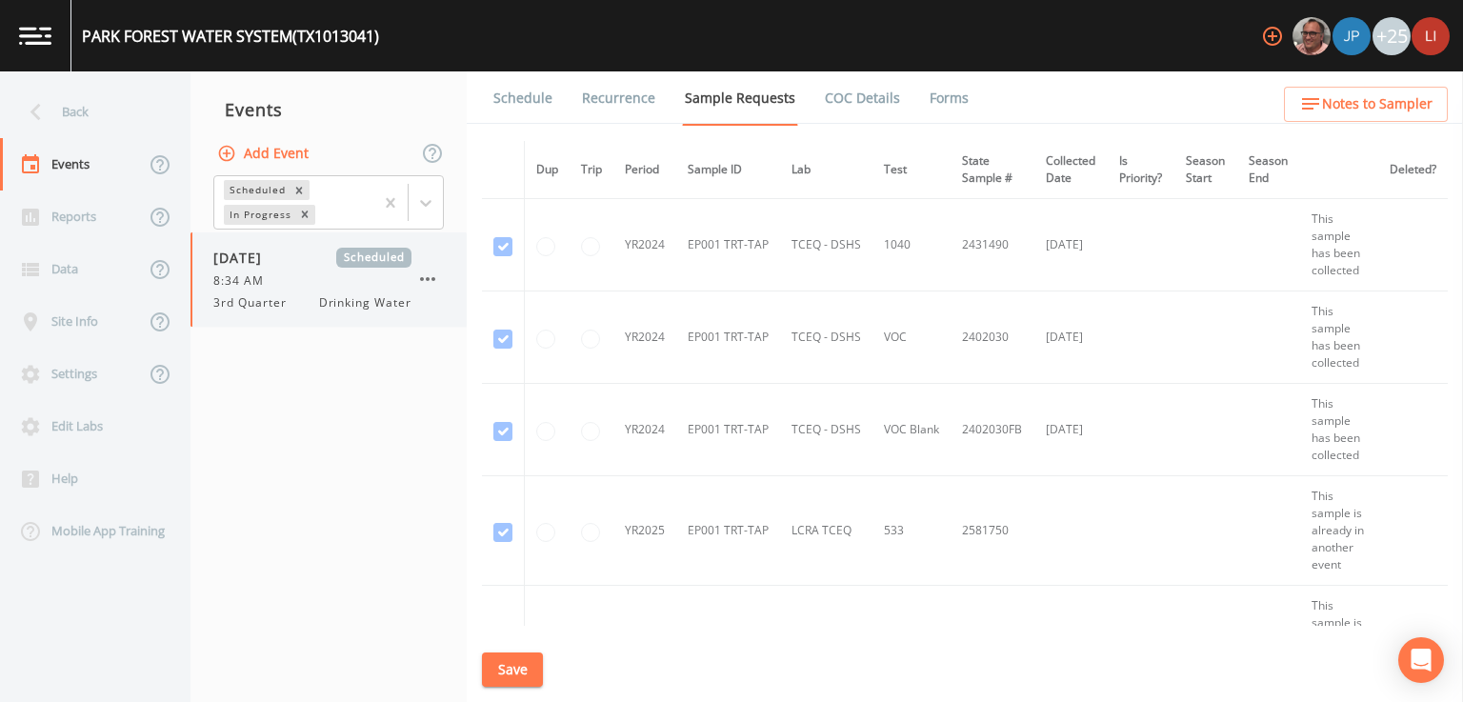
click at [283, 291] on div "[DATE] Scheduled 8:34 AM 3rd Quarter Drinking Water" at bounding box center [312, 280] width 198 height 64
drag, startPoint x: 929, startPoint y: 101, endPoint x: 917, endPoint y: 110, distance: 14.3
click at [928, 100] on link "Forms" at bounding box center [949, 97] width 45 height 53
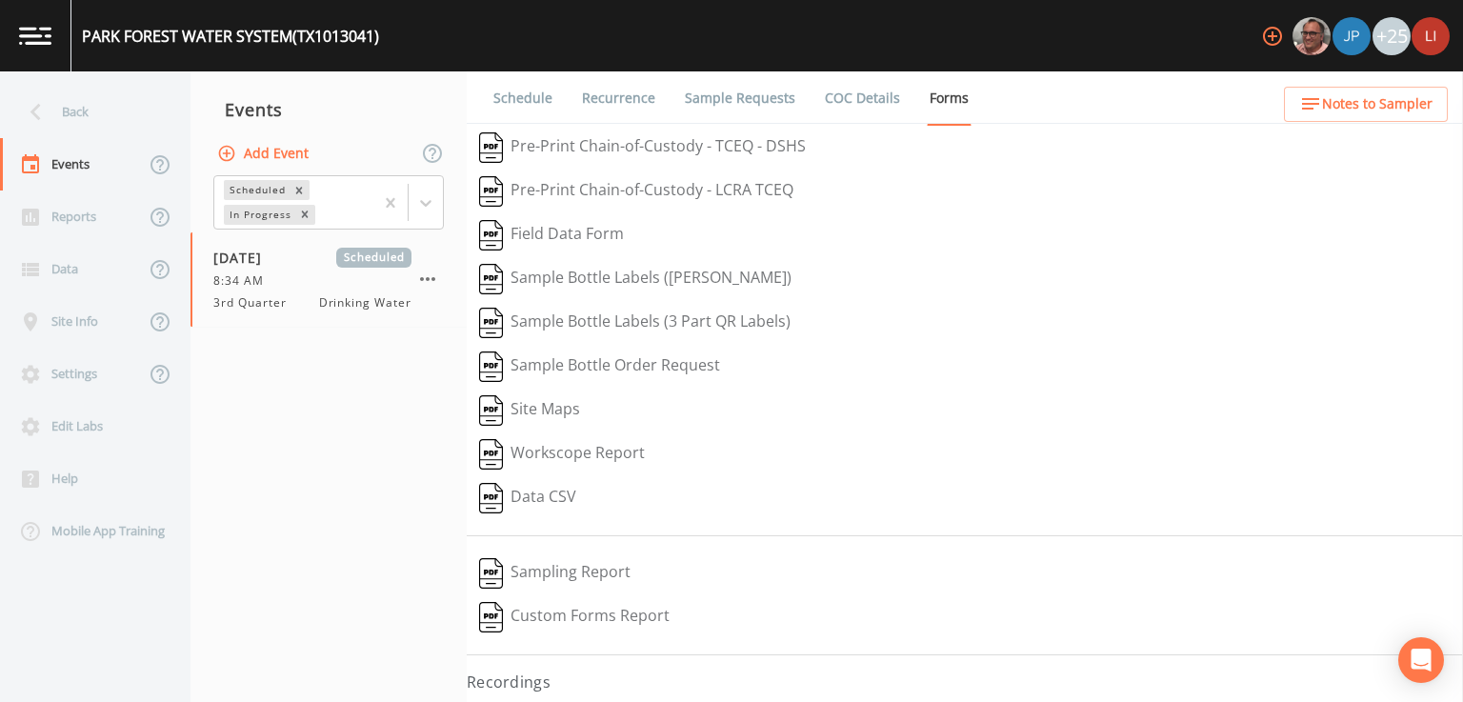
click at [661, 153] on button "Pre-Print Chain-of-Custody - TCEQ - DSHS" at bounding box center [643, 148] width 352 height 44
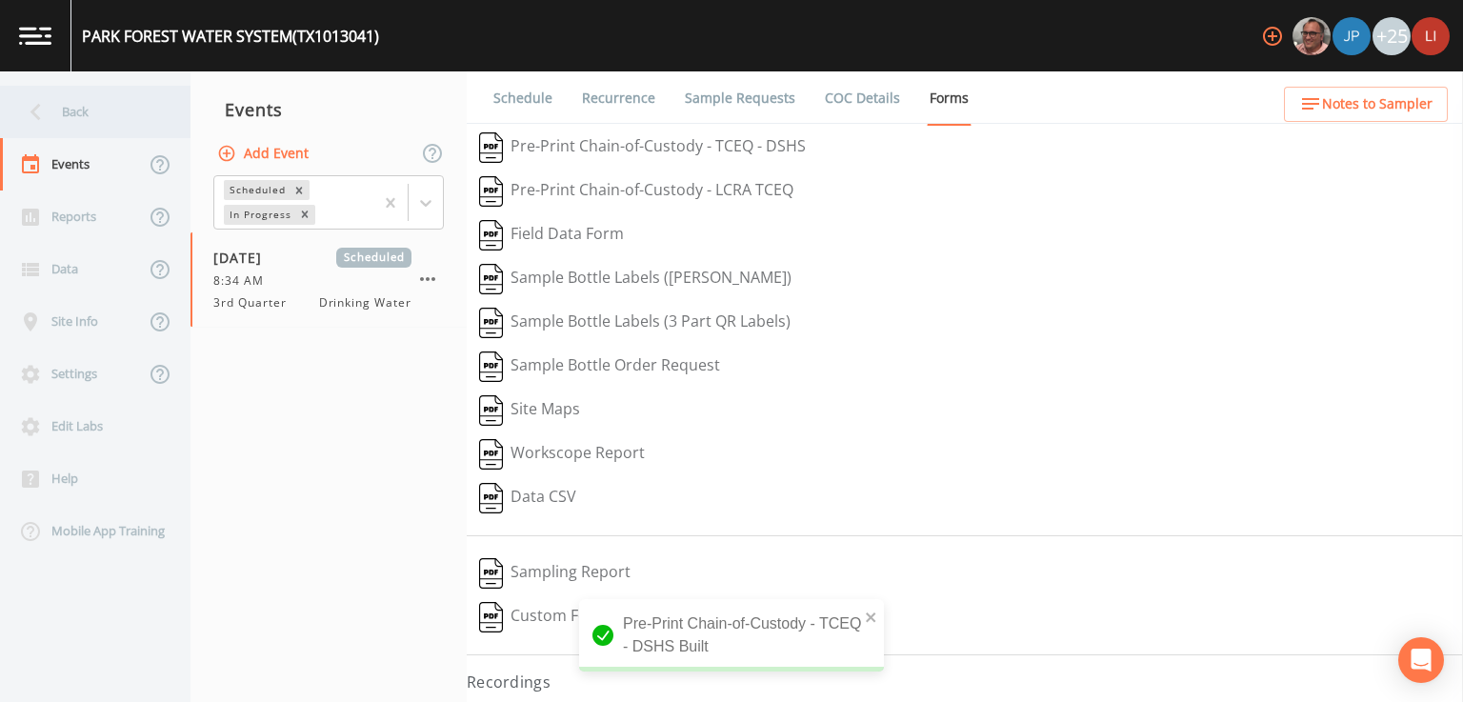
click at [70, 117] on div "Back" at bounding box center [85, 112] width 171 height 52
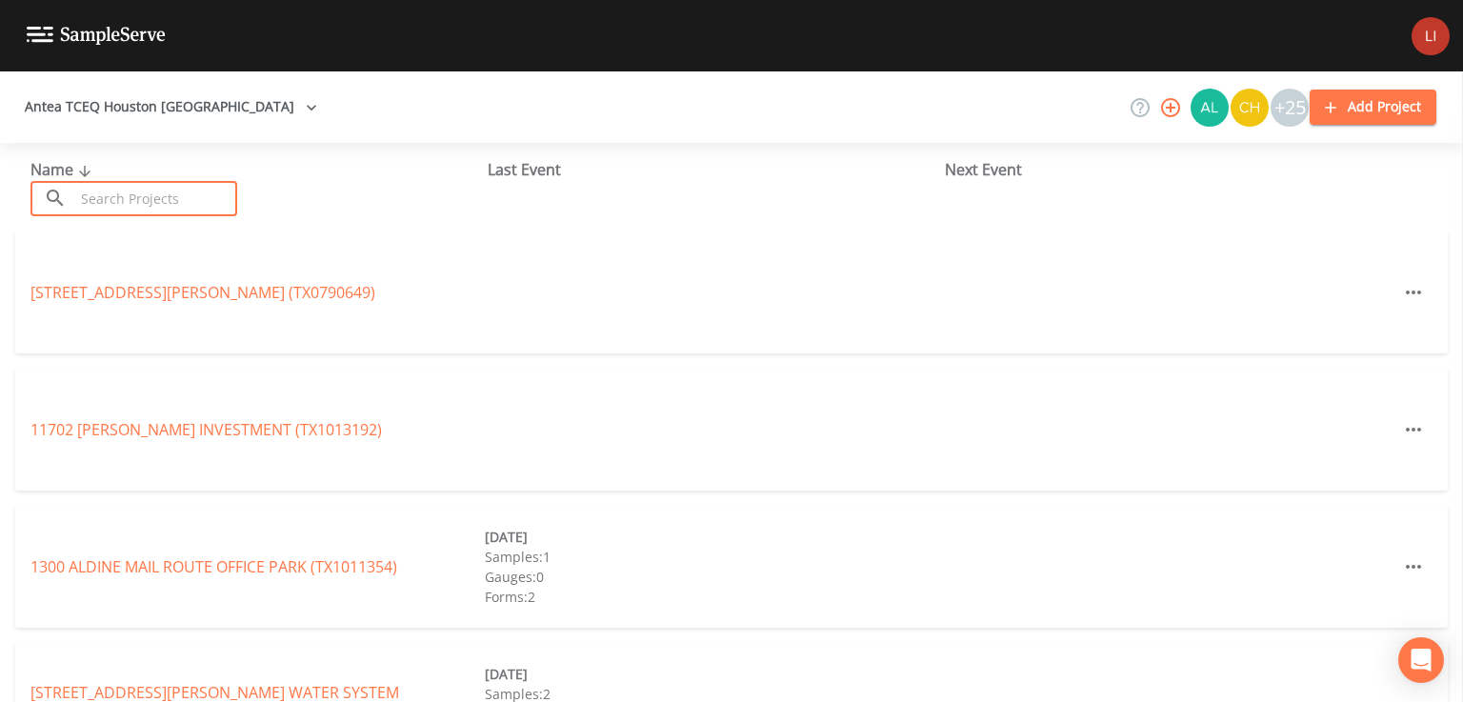
click at [137, 191] on input "text" at bounding box center [155, 198] width 163 height 35
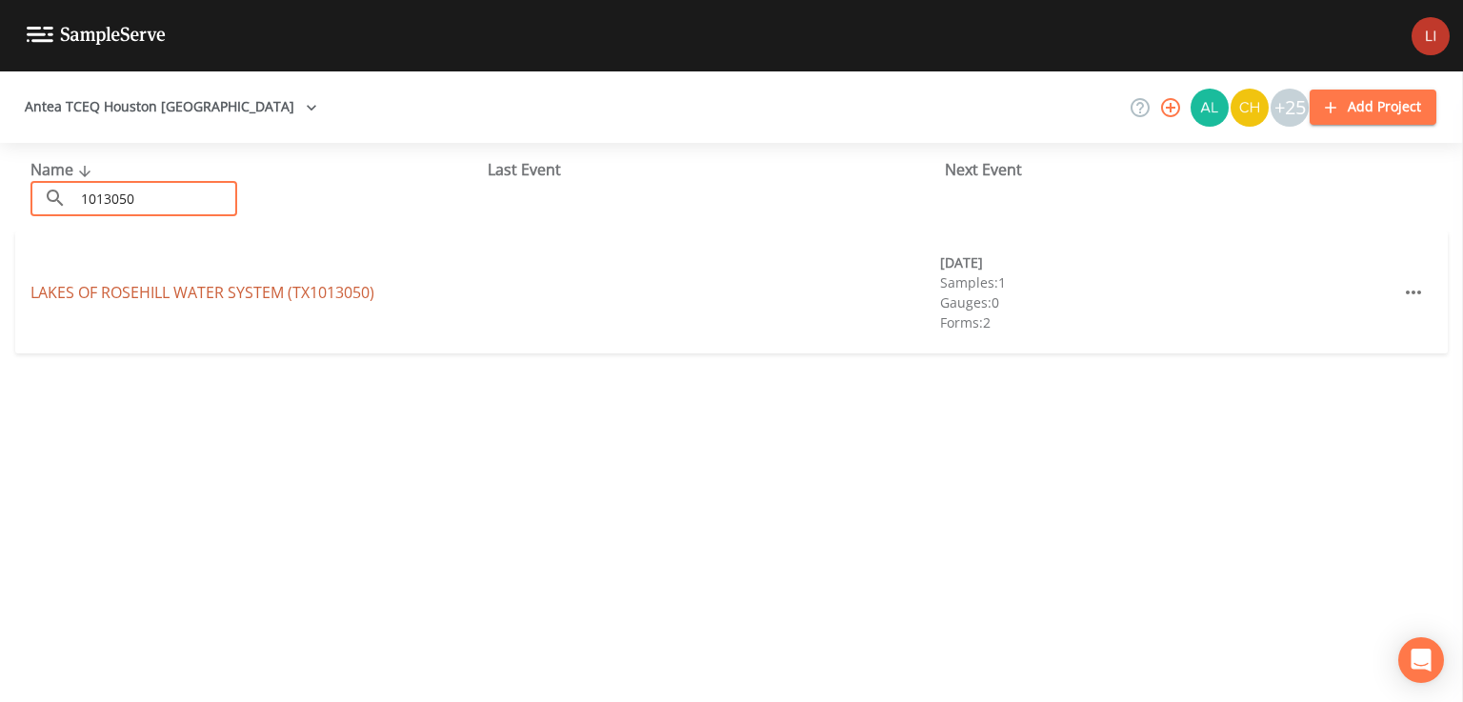
type input "1013050"
click at [138, 296] on link "LAKES OF ROSEHILL WATER SYSTEM (TX1013050)" at bounding box center [202, 292] width 344 height 21
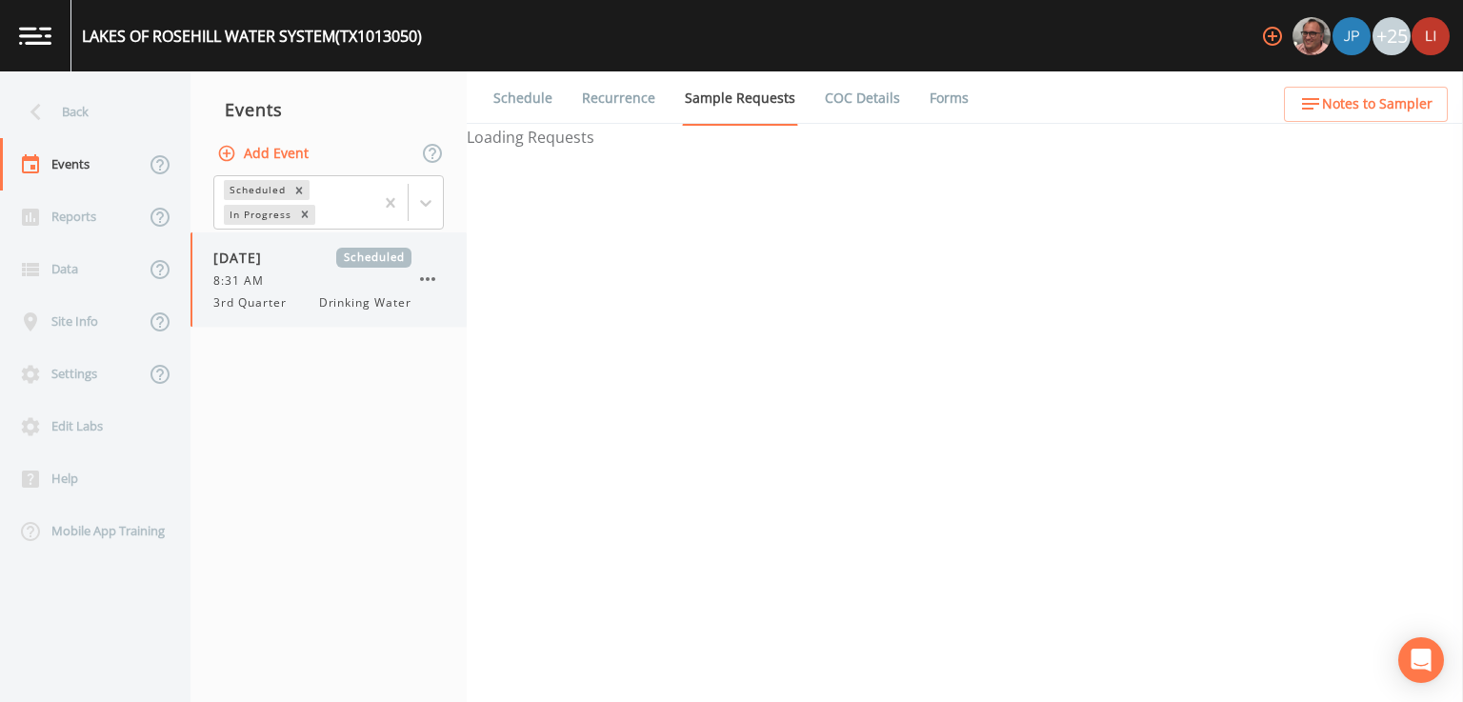
click at [297, 279] on div "8:31 AM" at bounding box center [312, 280] width 198 height 17
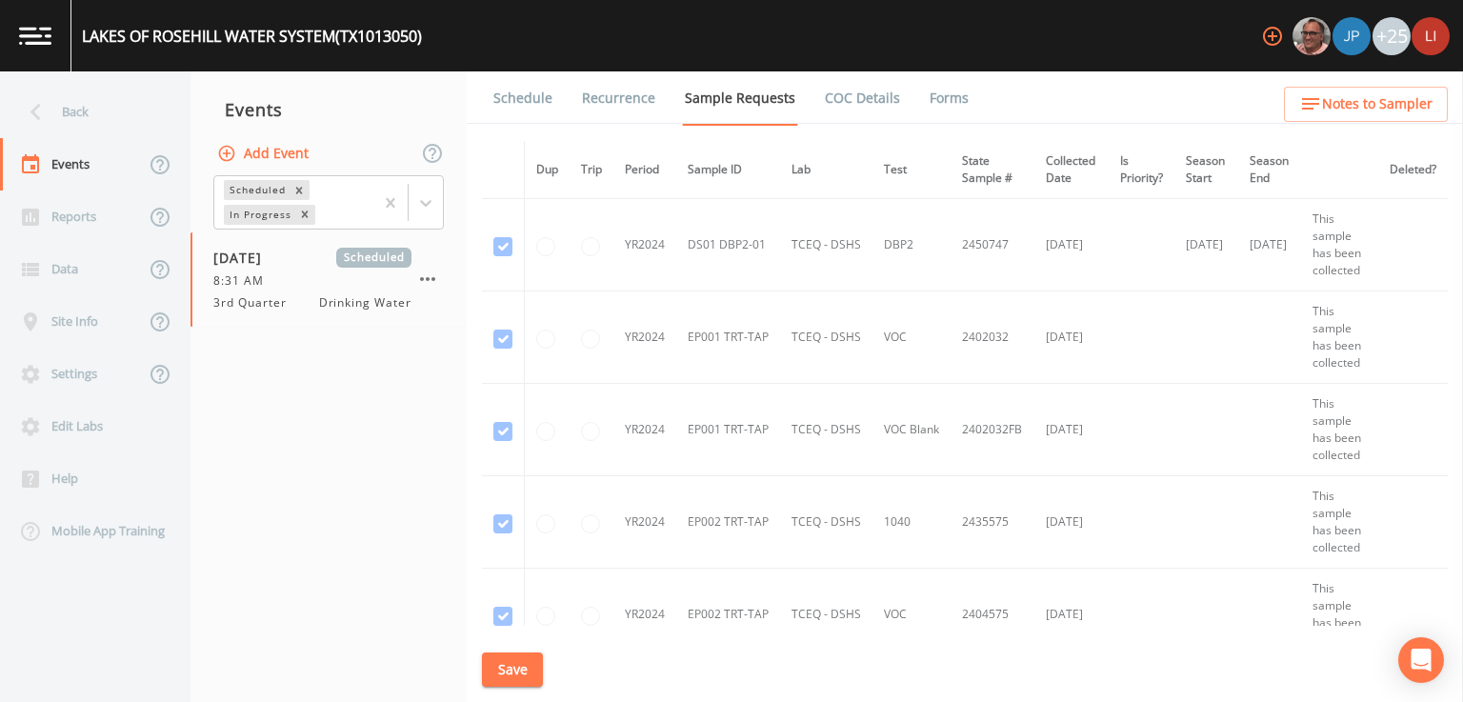
click at [929, 104] on link "Forms" at bounding box center [949, 97] width 45 height 53
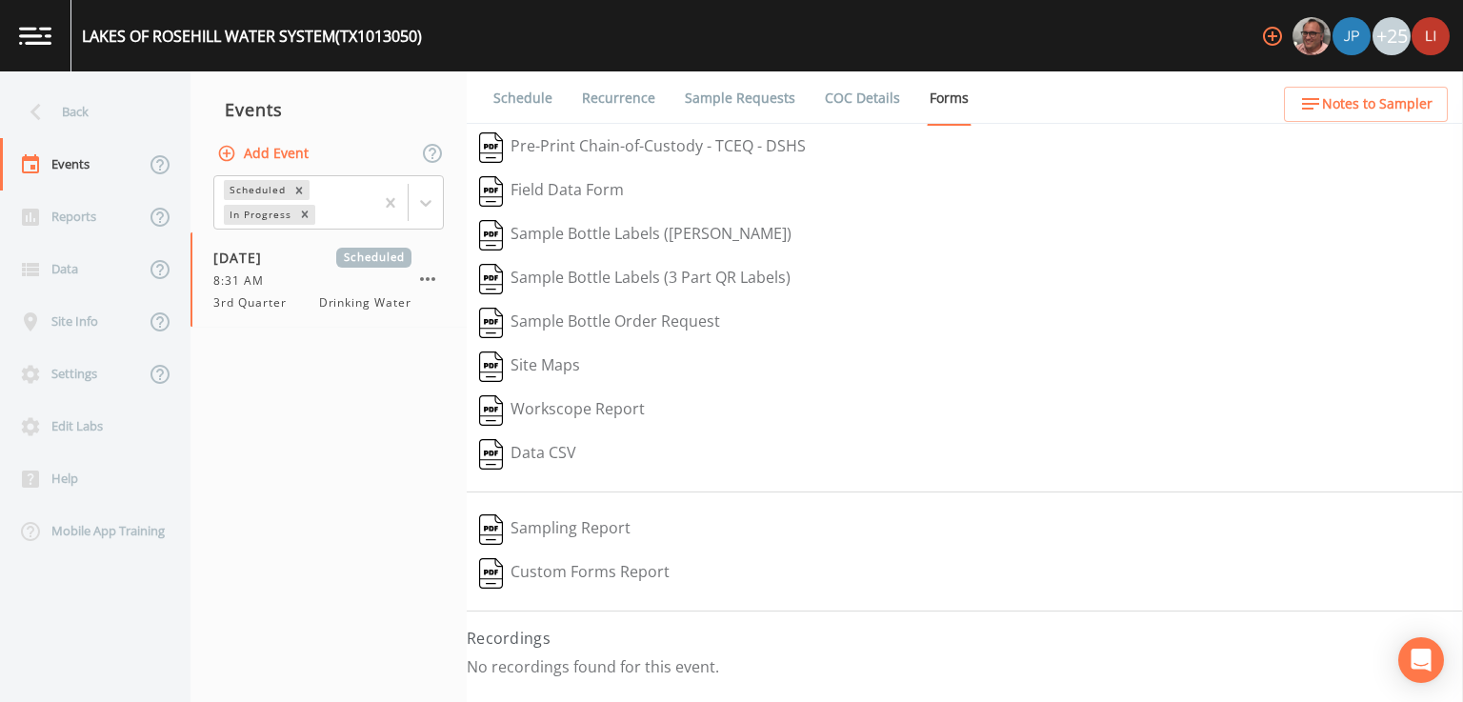
click at [612, 147] on button "Pre-Print Chain-of-Custody - TCEQ - DSHS" at bounding box center [643, 148] width 352 height 44
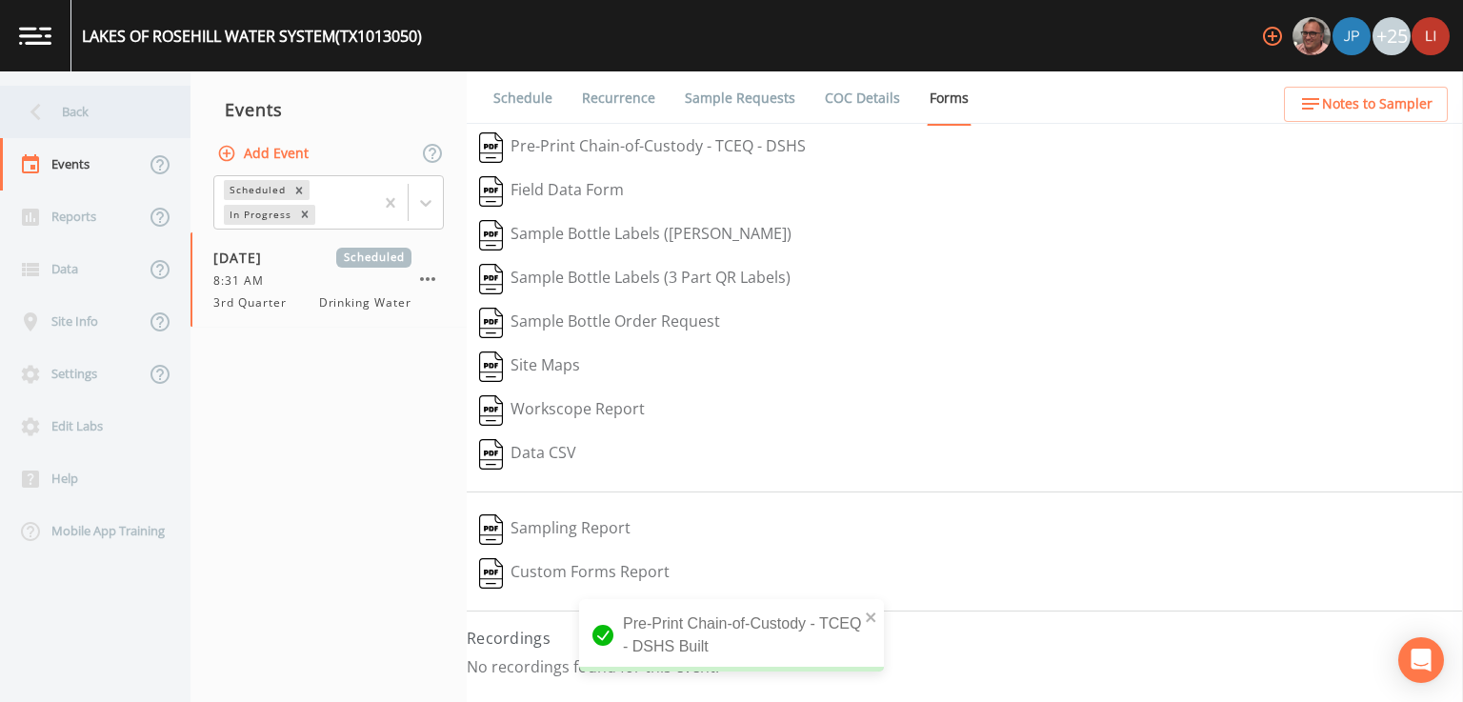
click at [56, 108] on div "Back" at bounding box center [85, 112] width 171 height 52
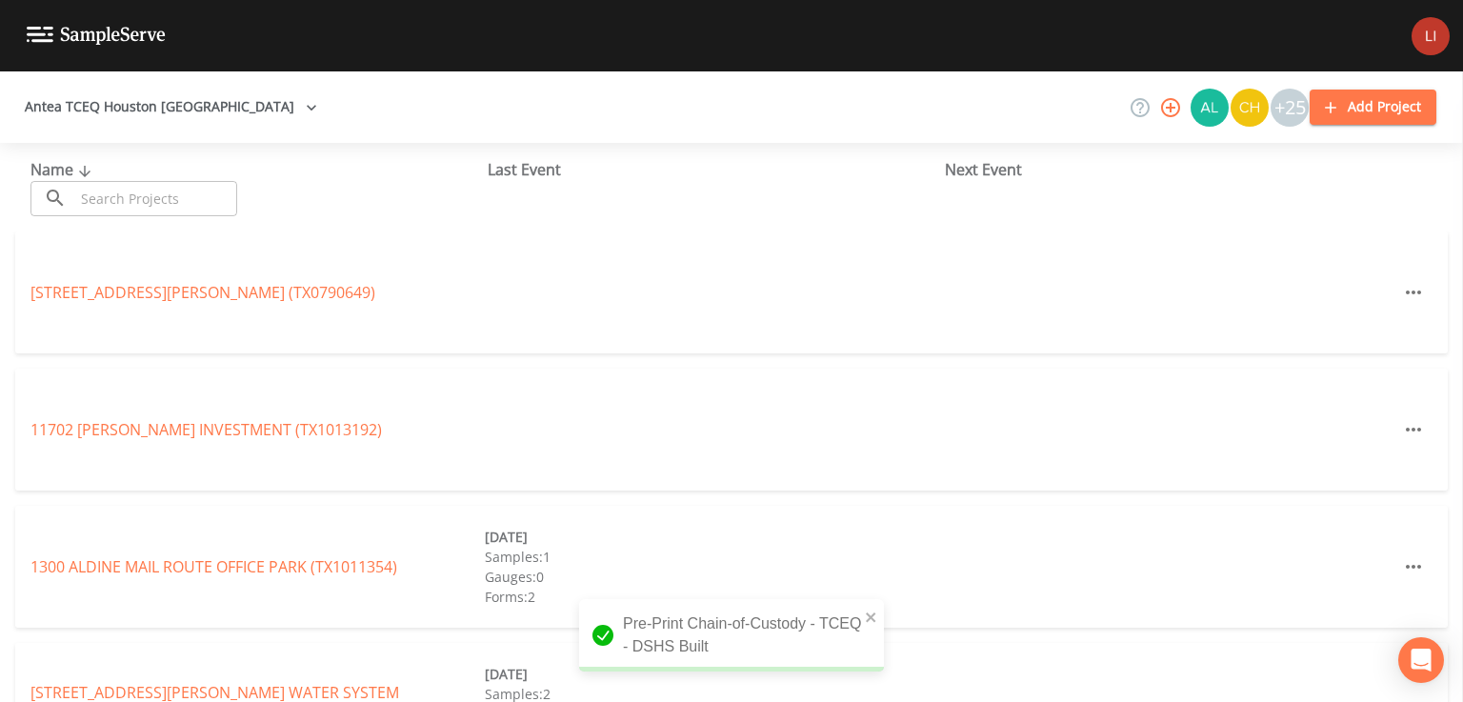
click at [175, 208] on input "text" at bounding box center [155, 198] width 163 height 35
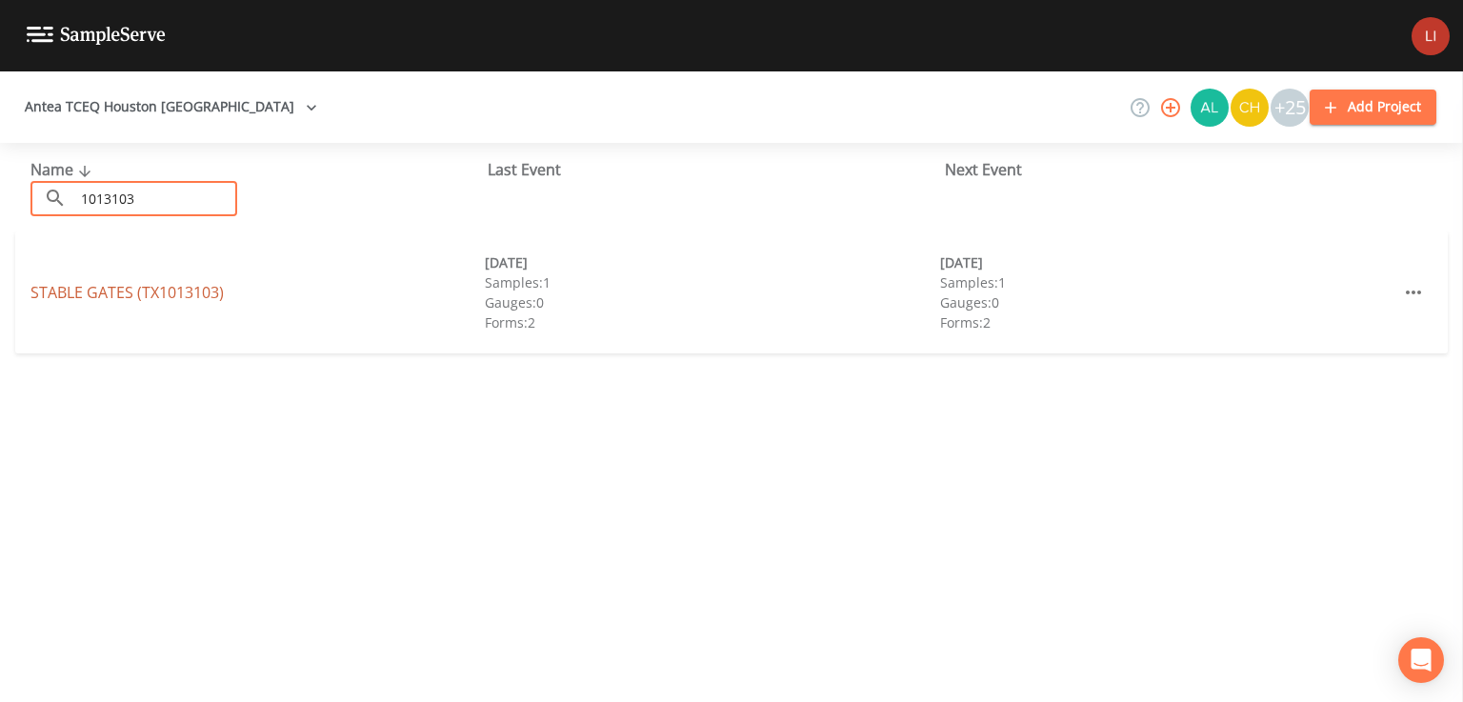
type input "1013103"
click at [184, 294] on link "STABLE GATES (TX1013103)" at bounding box center [126, 292] width 193 height 21
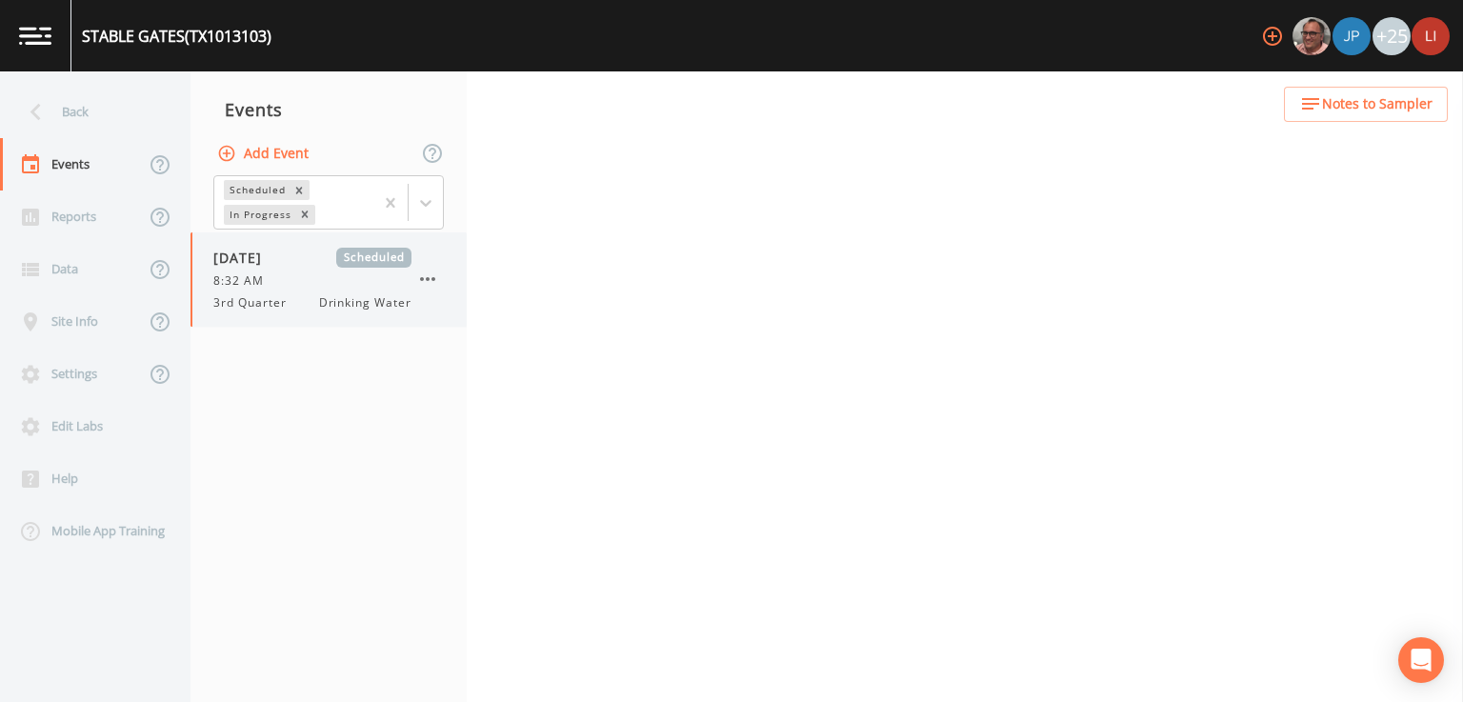
click at [251, 279] on span "8:32 AM" at bounding box center [244, 280] width 62 height 17
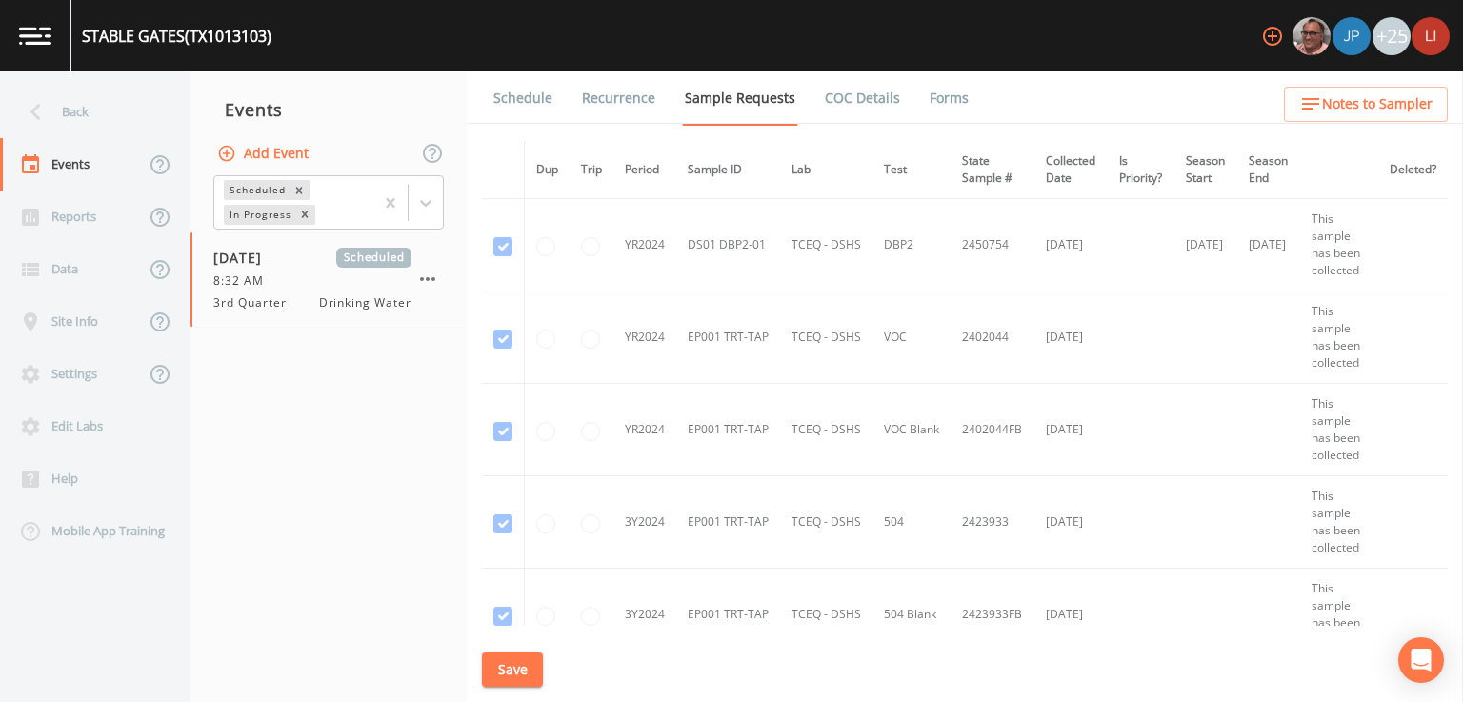
click at [927, 101] on link "Forms" at bounding box center [949, 97] width 45 height 53
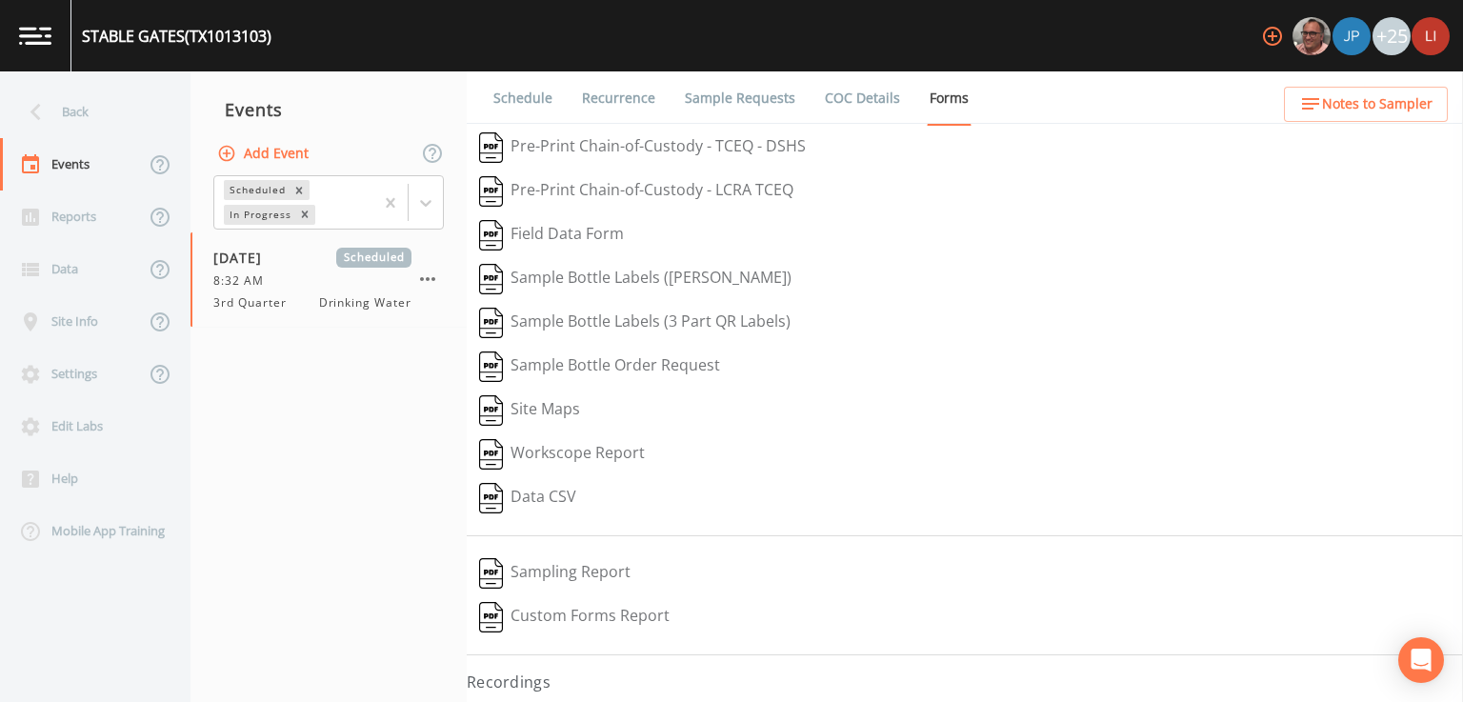
click at [598, 156] on button "Pre-Print Chain-of-Custody - TCEQ - DSHS" at bounding box center [643, 148] width 352 height 44
